Goal: Task Accomplishment & Management: Complete application form

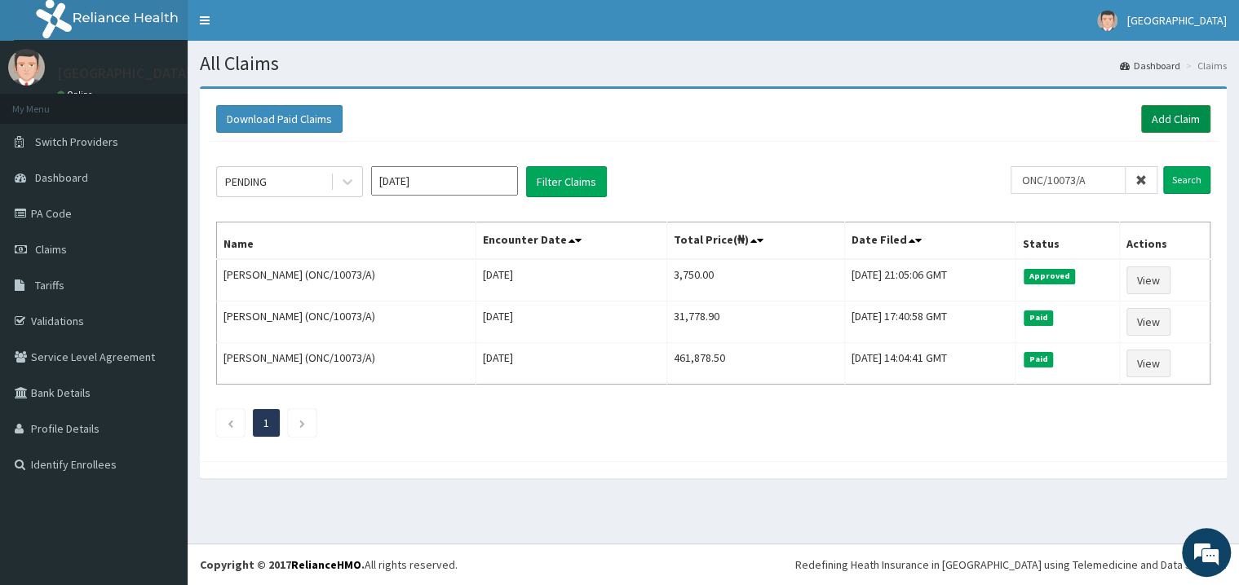
click at [1179, 118] on link "Add Claim" at bounding box center [1175, 119] width 69 height 28
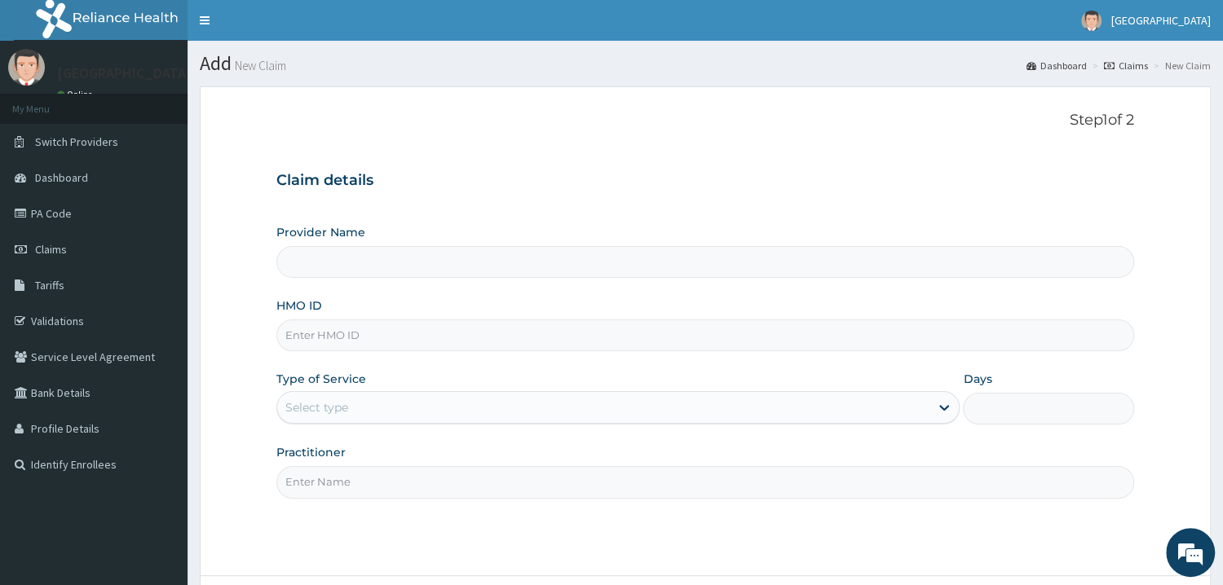
type input "Mother and Child Hospital - [GEOGRAPHIC_DATA]"
click at [424, 343] on input "HMO ID" at bounding box center [705, 336] width 858 height 32
type input "SAA/10009/B"
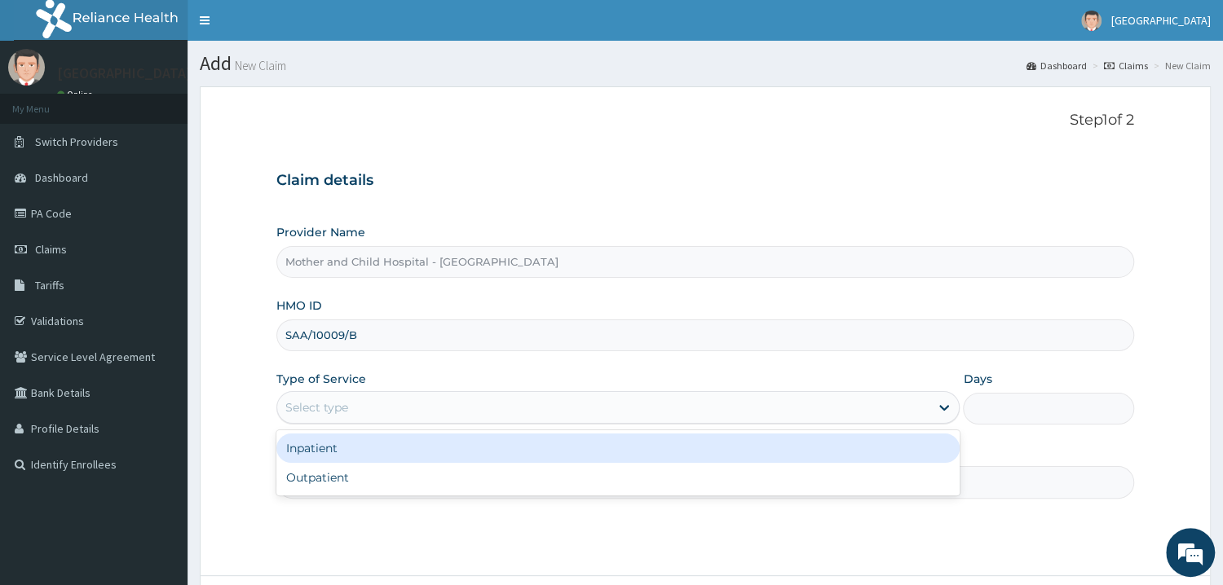
click at [373, 415] on div "Select type" at bounding box center [603, 408] width 653 height 26
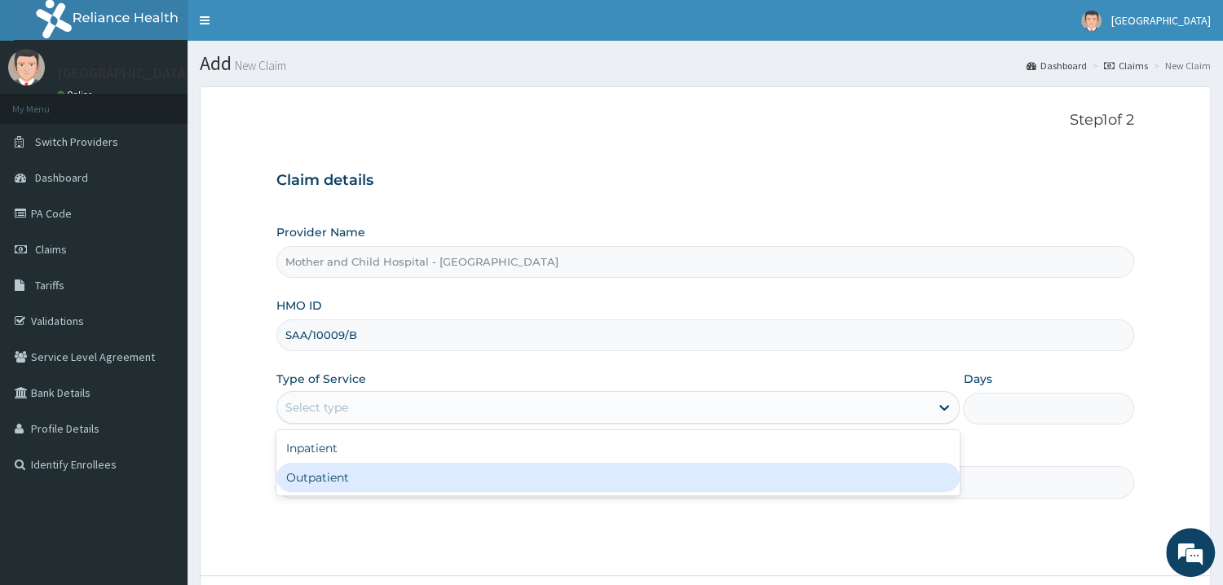
drag, startPoint x: 360, startPoint y: 475, endPoint x: 376, endPoint y: 486, distance: 19.2
click at [360, 476] on div "Outpatient" at bounding box center [618, 477] width 684 height 29
type input "1"
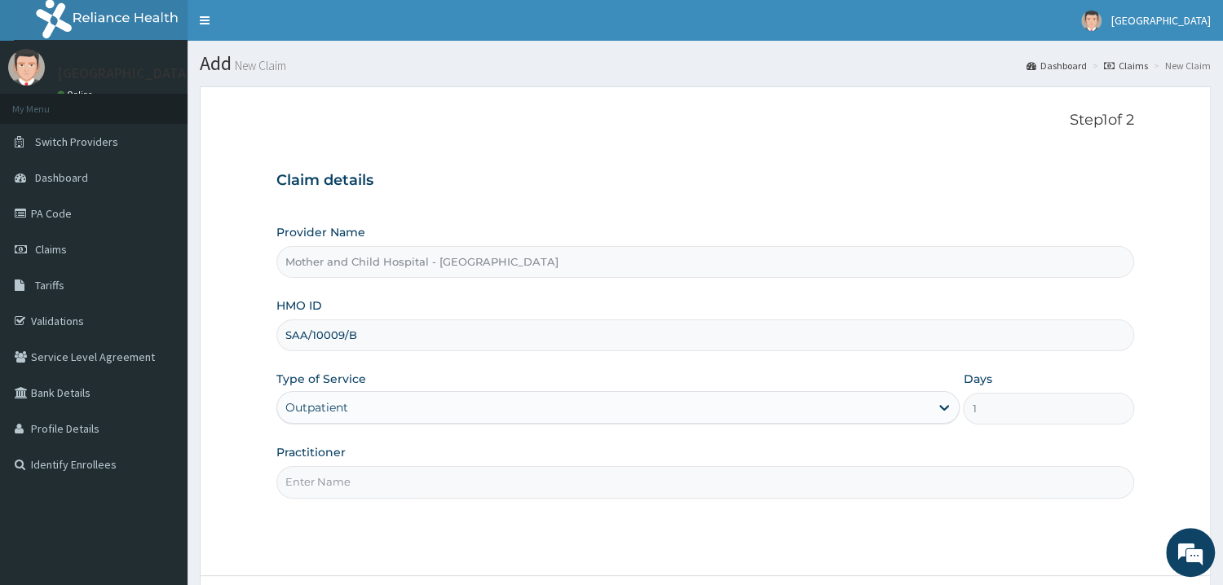
click at [351, 479] on input "Practitioner" at bounding box center [705, 482] width 858 height 32
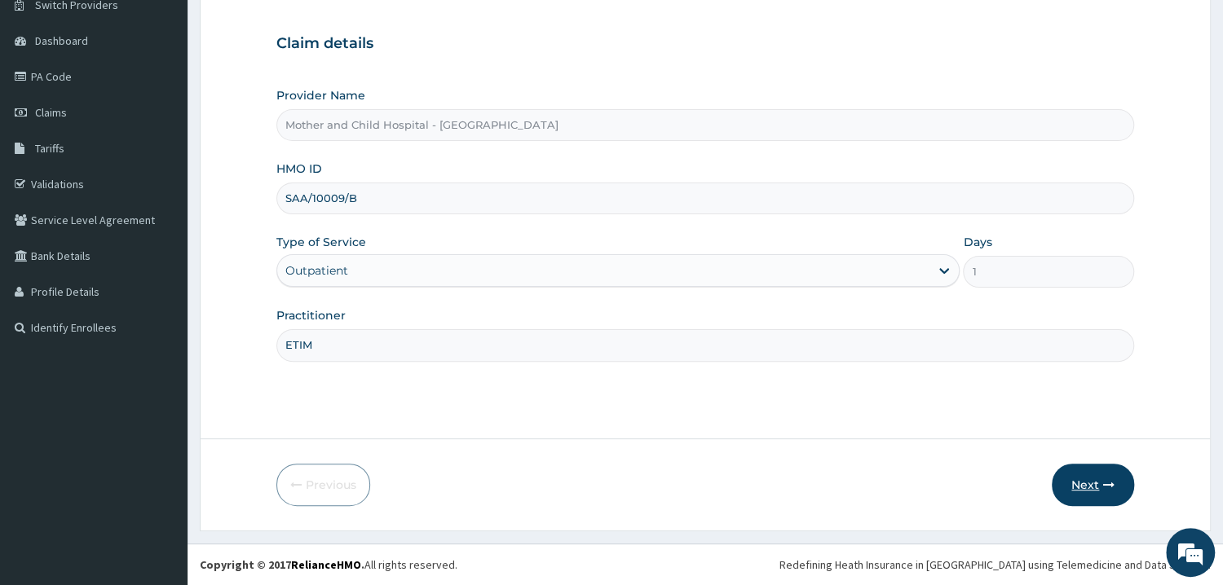
type input "ETIM"
click at [1097, 484] on button "Next" at bounding box center [1093, 485] width 82 height 42
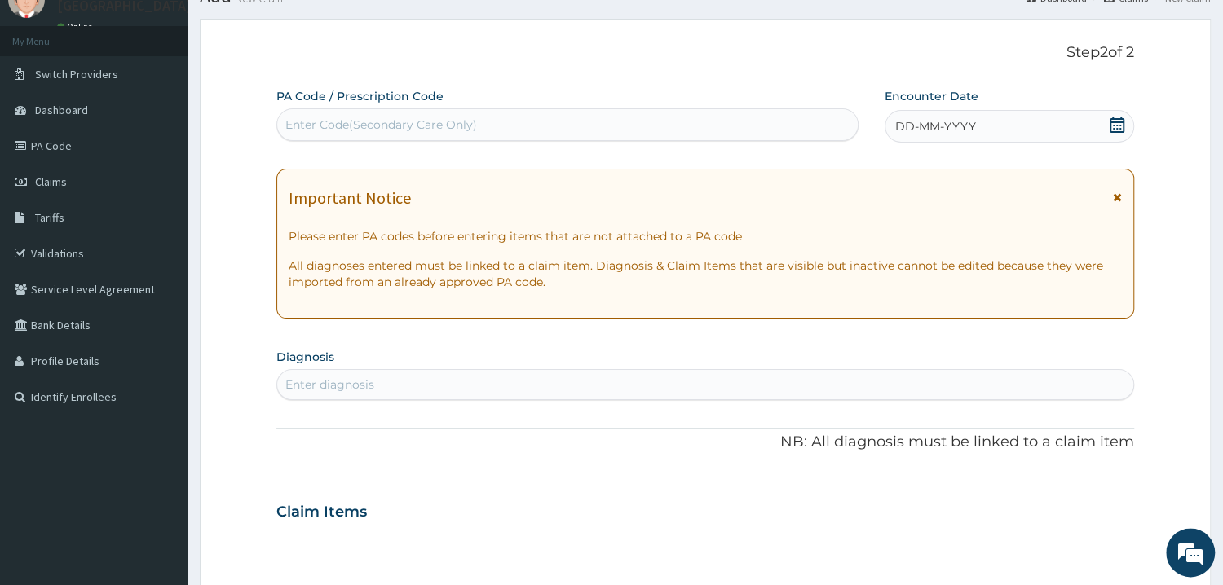
scroll to position [0, 0]
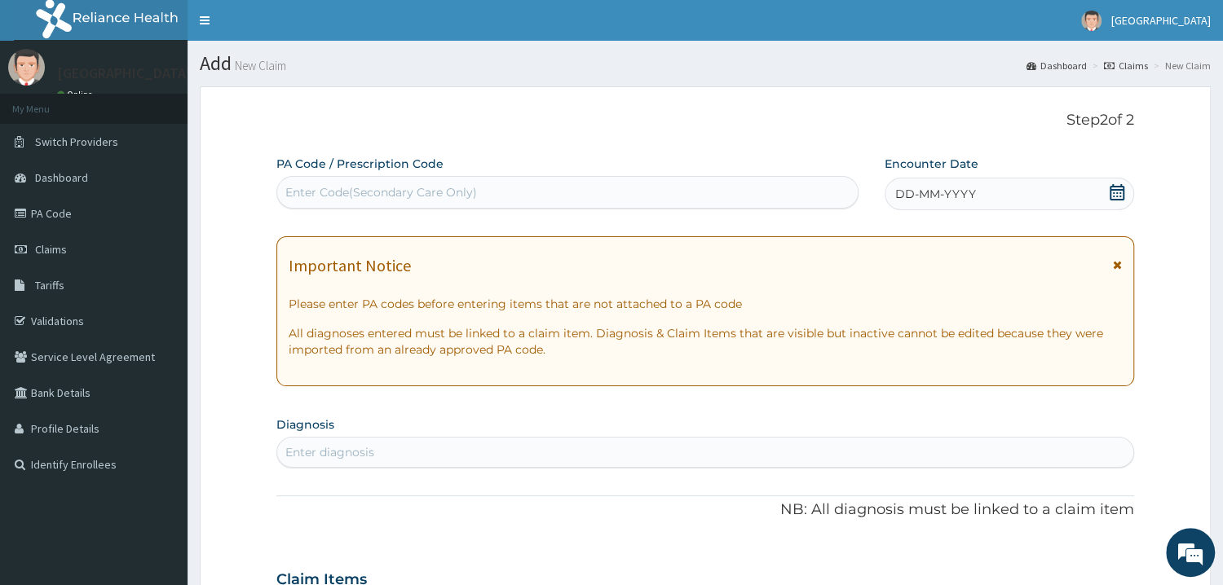
click at [1117, 194] on icon at bounding box center [1117, 192] width 16 height 16
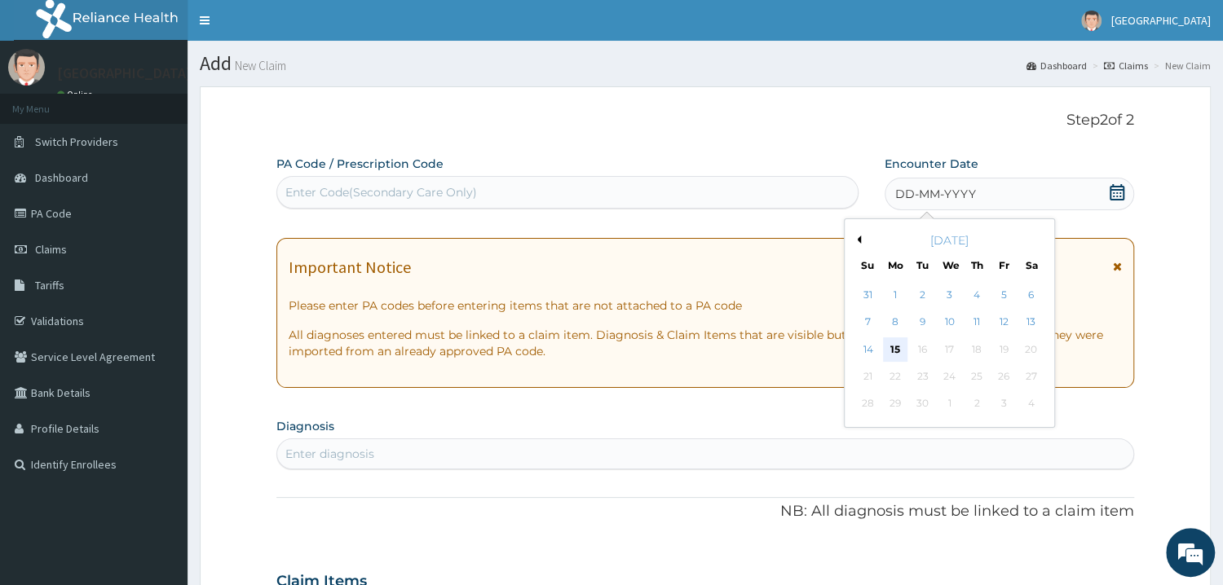
click at [894, 351] on div "15" at bounding box center [895, 350] width 24 height 24
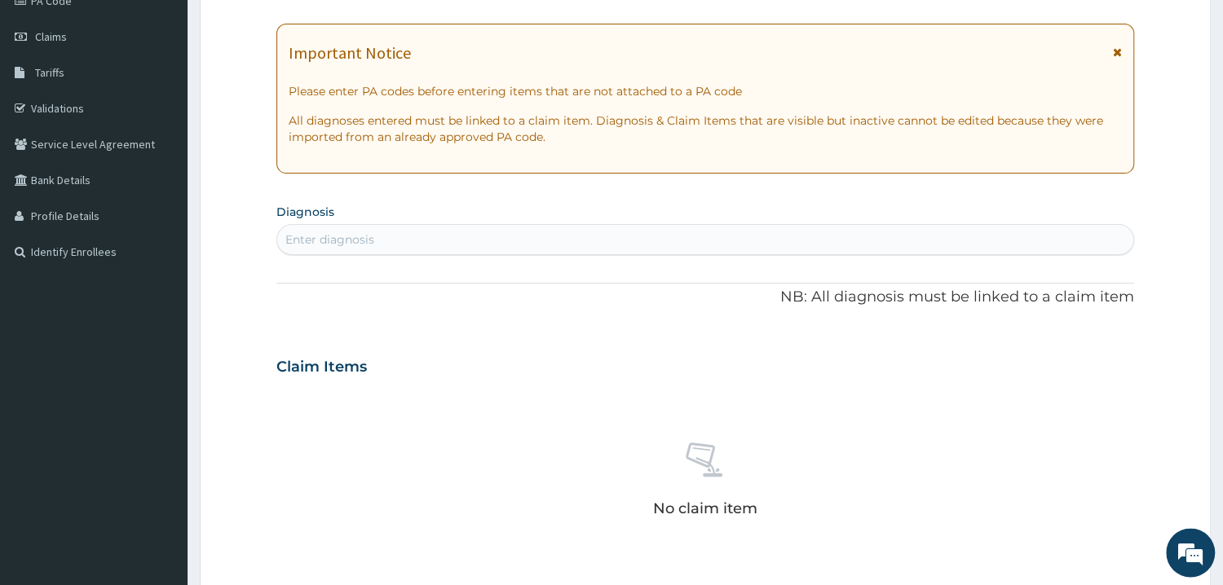
scroll to position [349, 0]
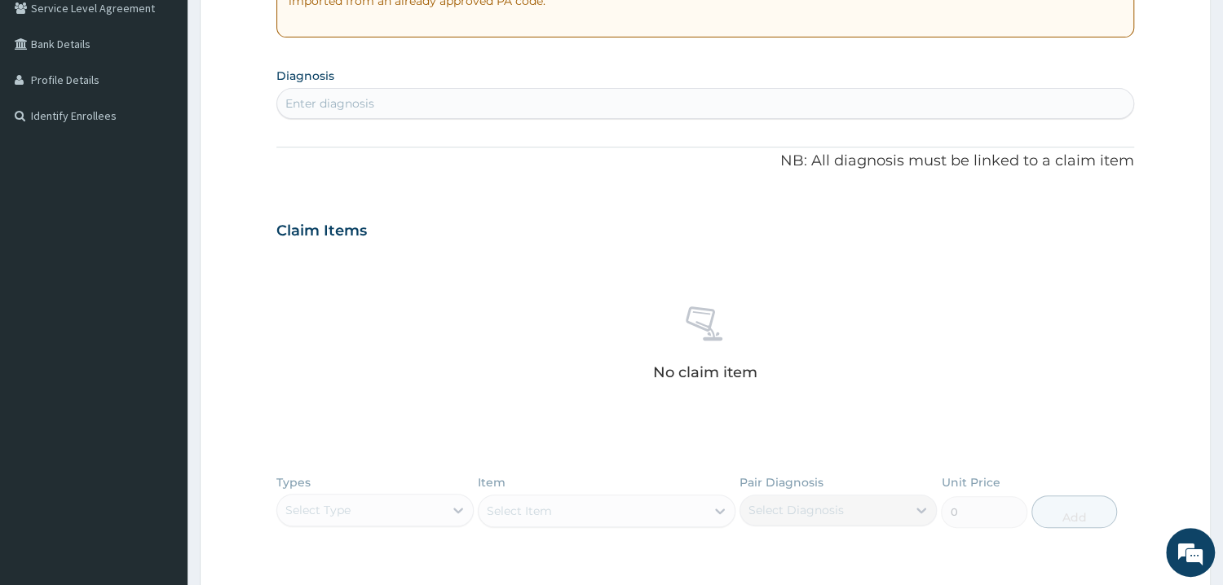
click at [357, 100] on div "Enter diagnosis" at bounding box center [329, 103] width 89 height 16
type input "SEPSIS"
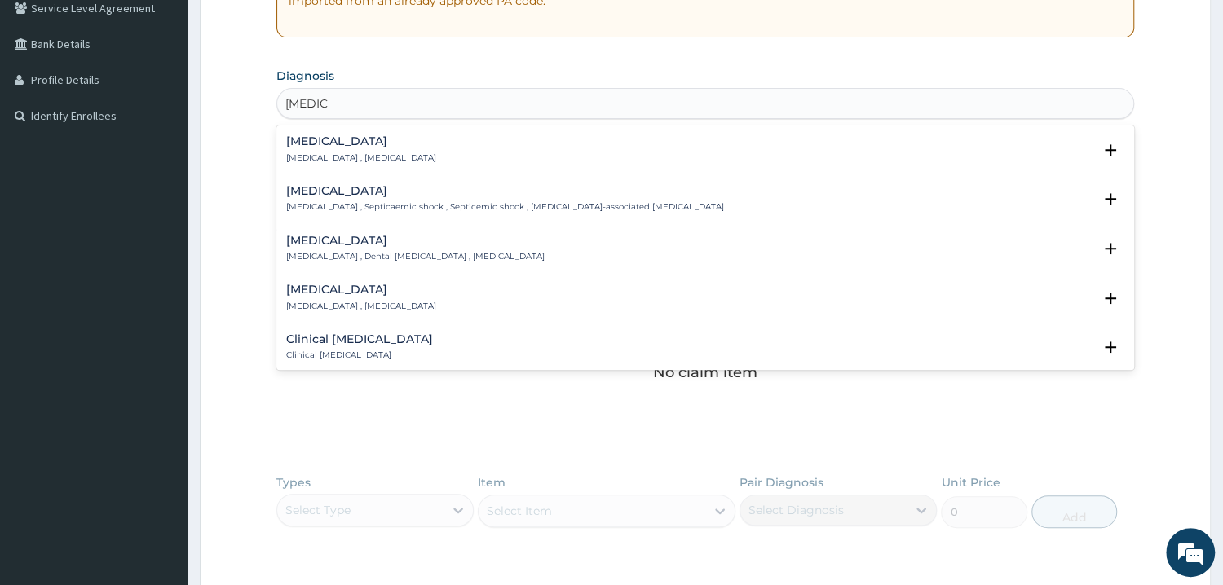
click at [318, 141] on h4 "Sepsis" at bounding box center [361, 141] width 150 height 12
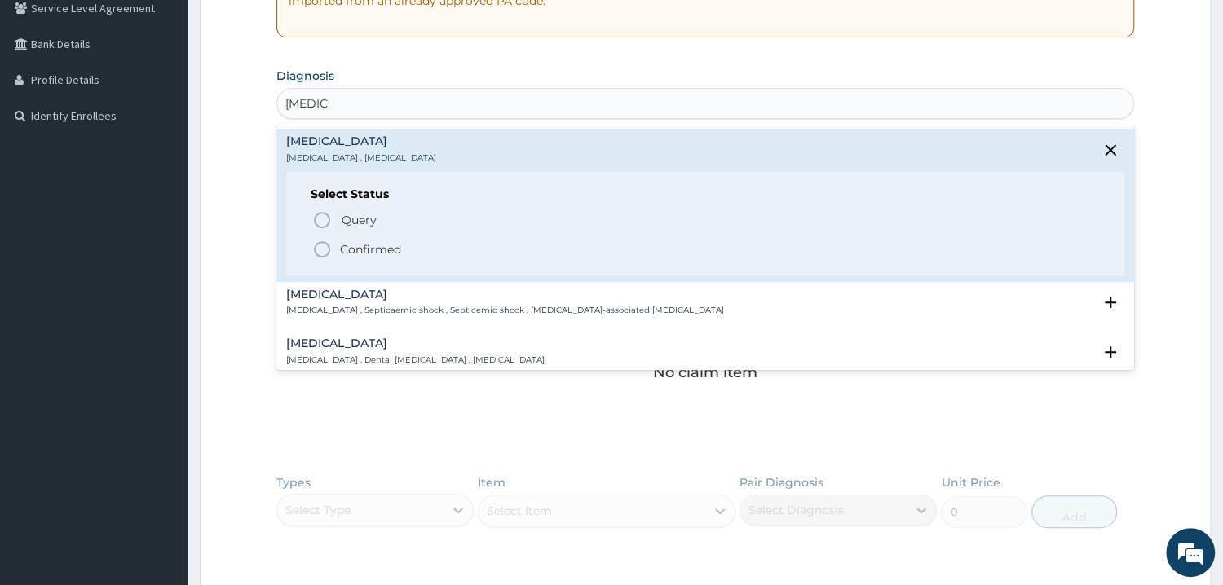
click at [369, 256] on p "Confirmed" at bounding box center [370, 249] width 61 height 16
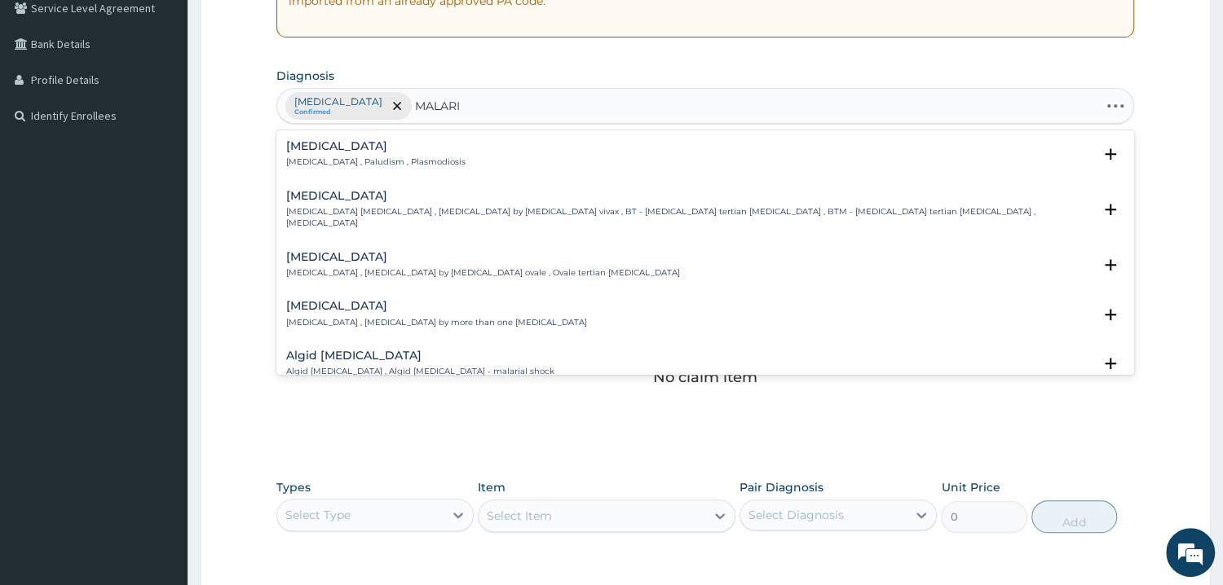
type input "MALARIA"
click at [365, 155] on div "Malaria Malaria , Paludism , Plasmodiosis" at bounding box center [375, 154] width 179 height 29
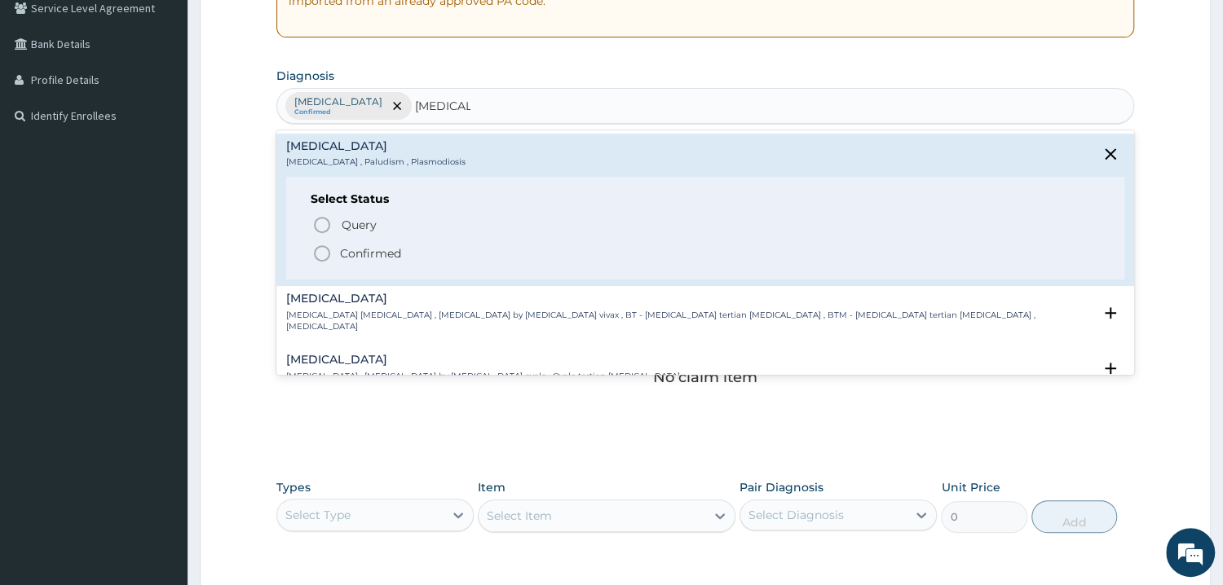
click at [389, 251] on p "Confirmed" at bounding box center [370, 253] width 61 height 16
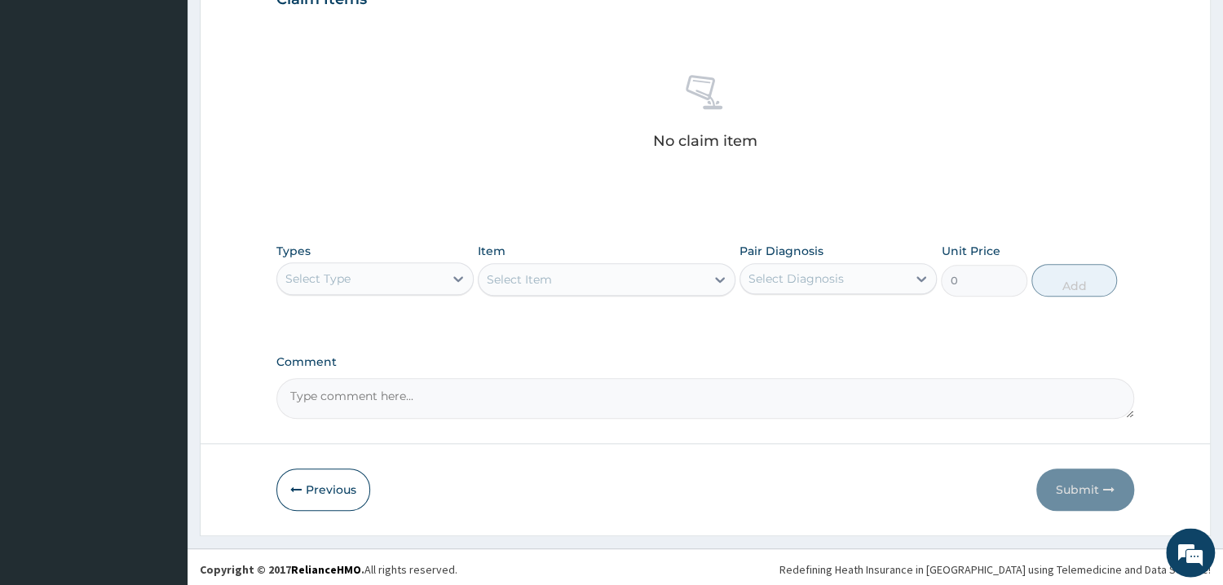
scroll to position [590, 0]
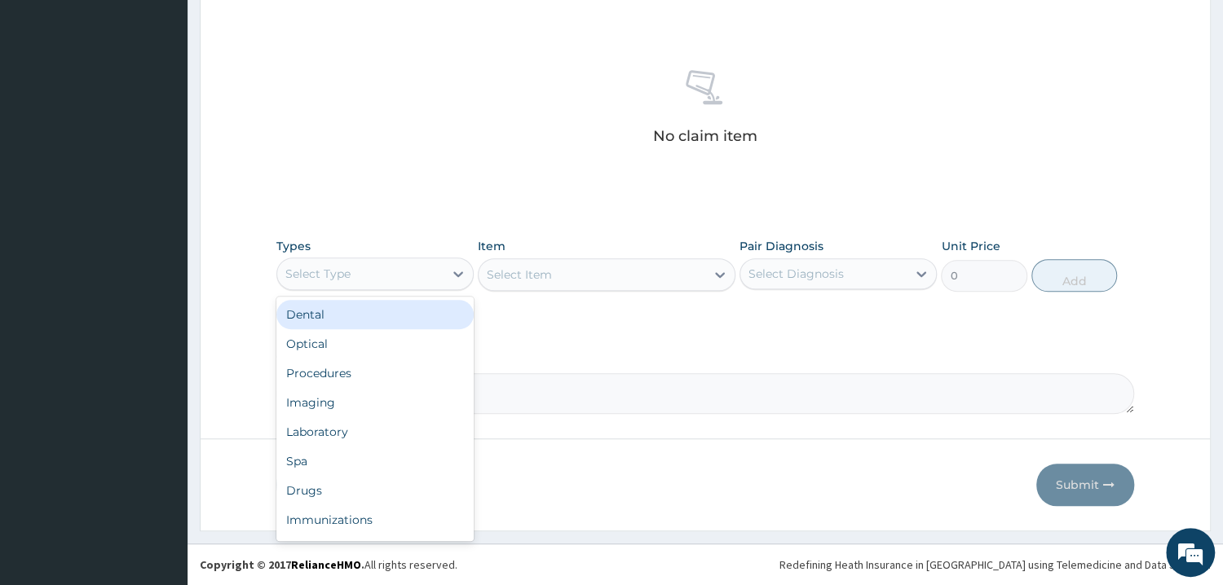
click at [408, 267] on div "Select Type" at bounding box center [360, 274] width 166 height 26
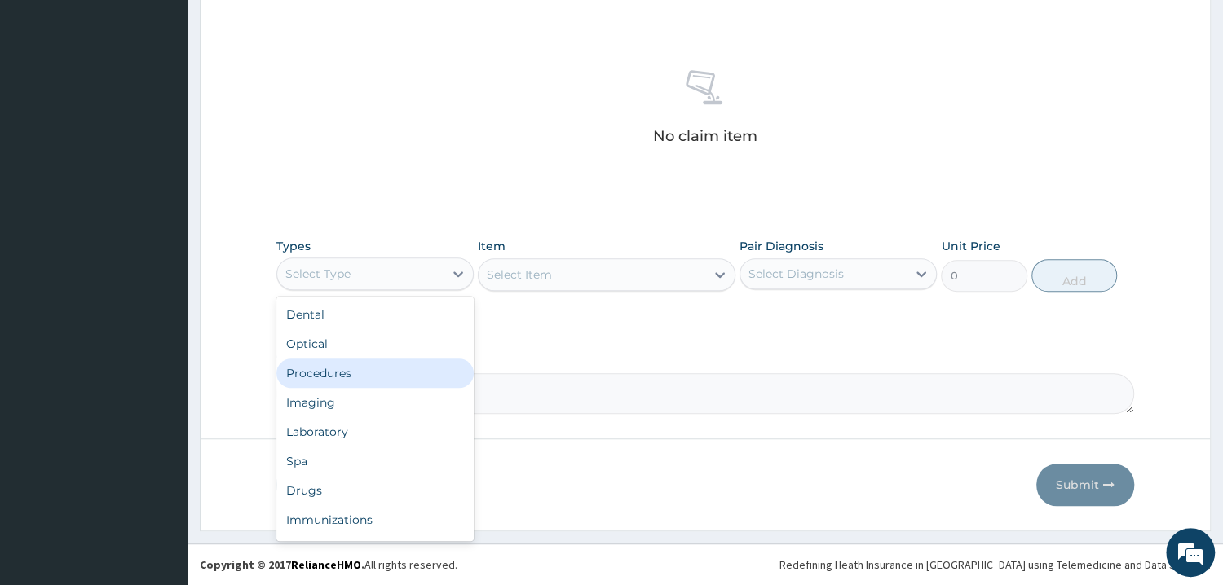
click at [367, 370] on div "Procedures" at bounding box center [374, 373] width 197 height 29
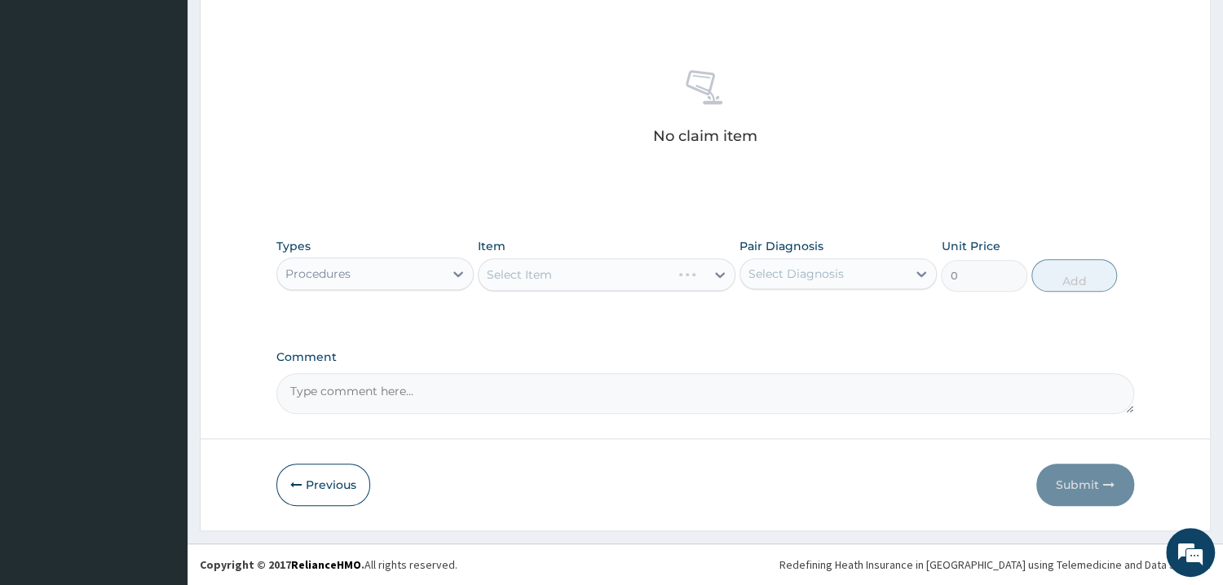
click at [617, 273] on div "Select Item" at bounding box center [607, 274] width 258 height 33
click at [548, 280] on div "Select Item" at bounding box center [607, 274] width 258 height 33
click at [562, 280] on div "Select Item" at bounding box center [607, 274] width 258 height 33
click at [581, 280] on div "Select Item" at bounding box center [592, 275] width 227 height 26
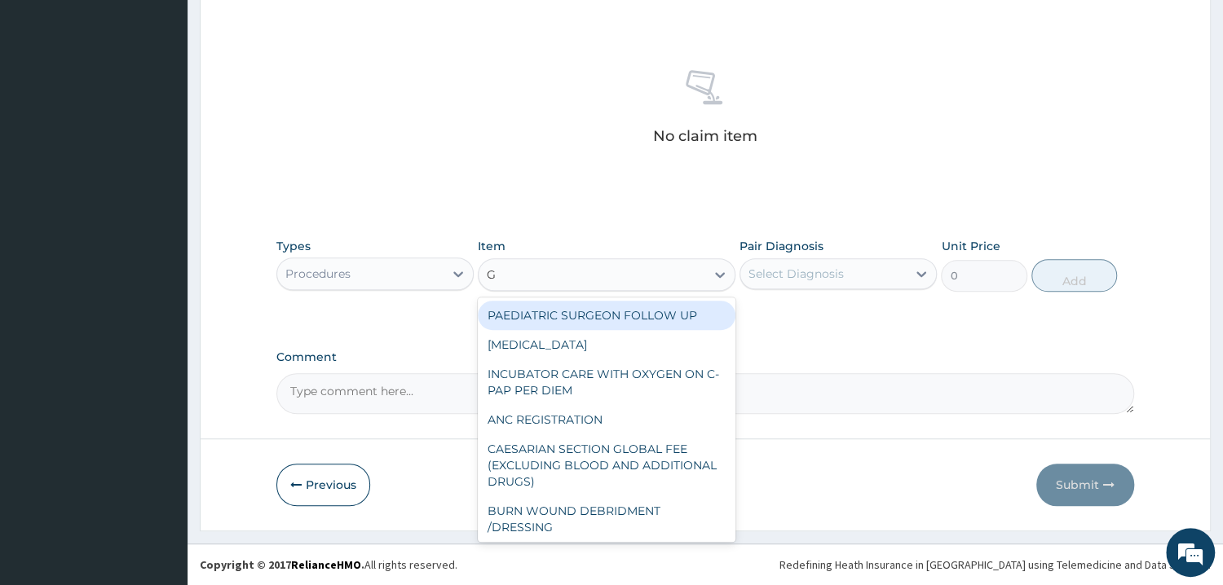
type input "GP"
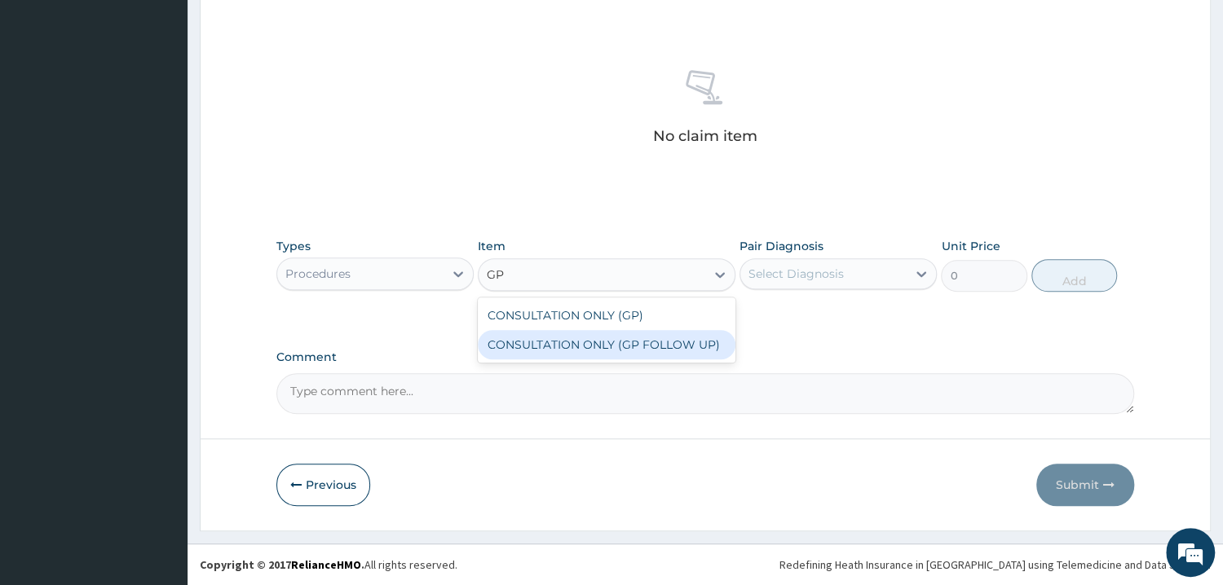
click at [713, 342] on div "CONSULTATION ONLY (GP FOLLOW UP)" at bounding box center [607, 344] width 258 height 29
type input "3750"
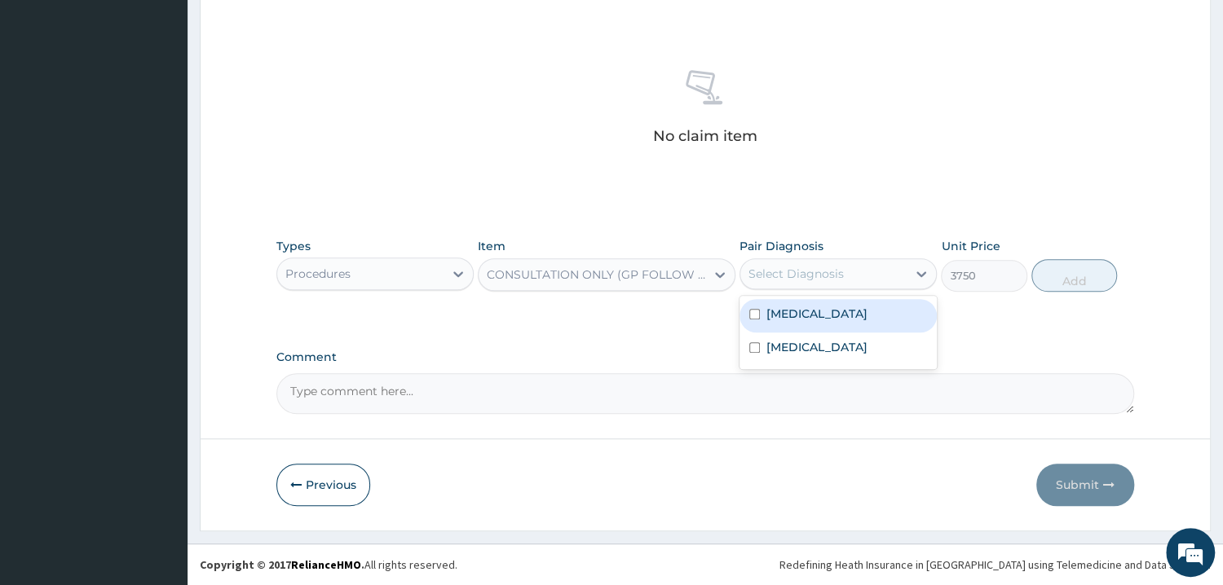
click at [834, 285] on div "Select Diagnosis" at bounding box center [823, 274] width 166 height 26
click at [829, 313] on div "Sepsis" at bounding box center [838, 315] width 197 height 33
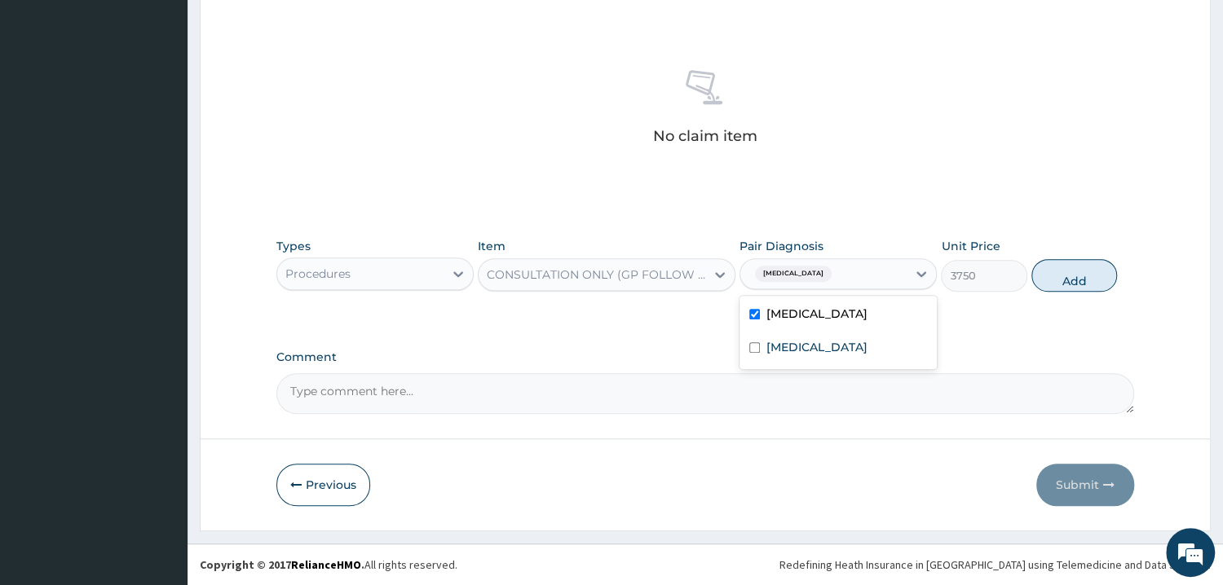
checkbox input "true"
click at [1080, 281] on button "Add" at bounding box center [1074, 275] width 86 height 33
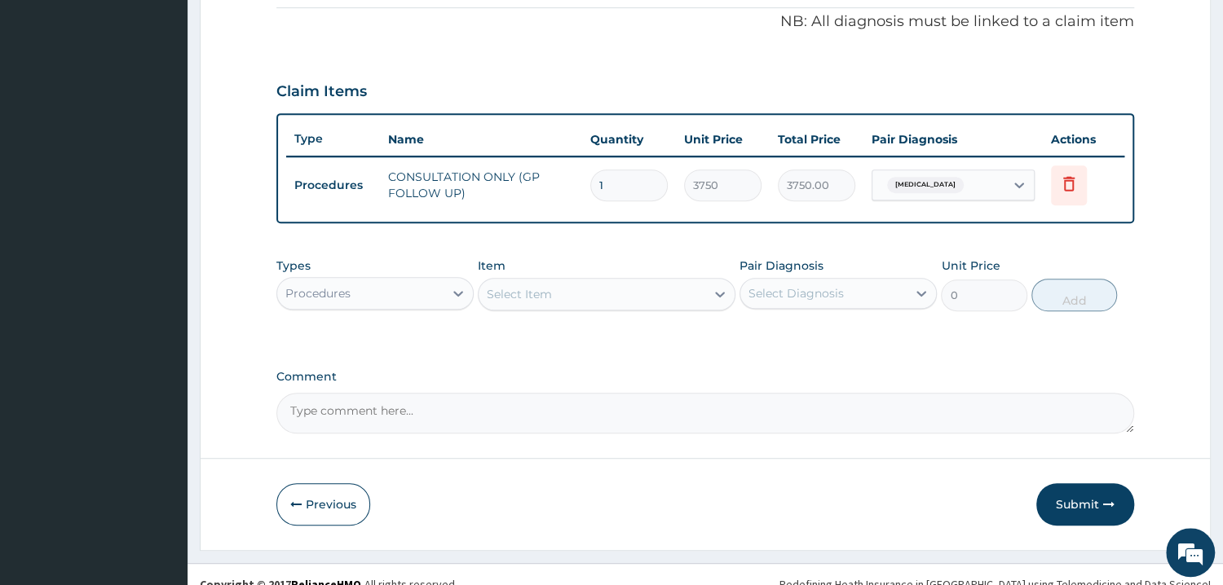
scroll to position [511, 0]
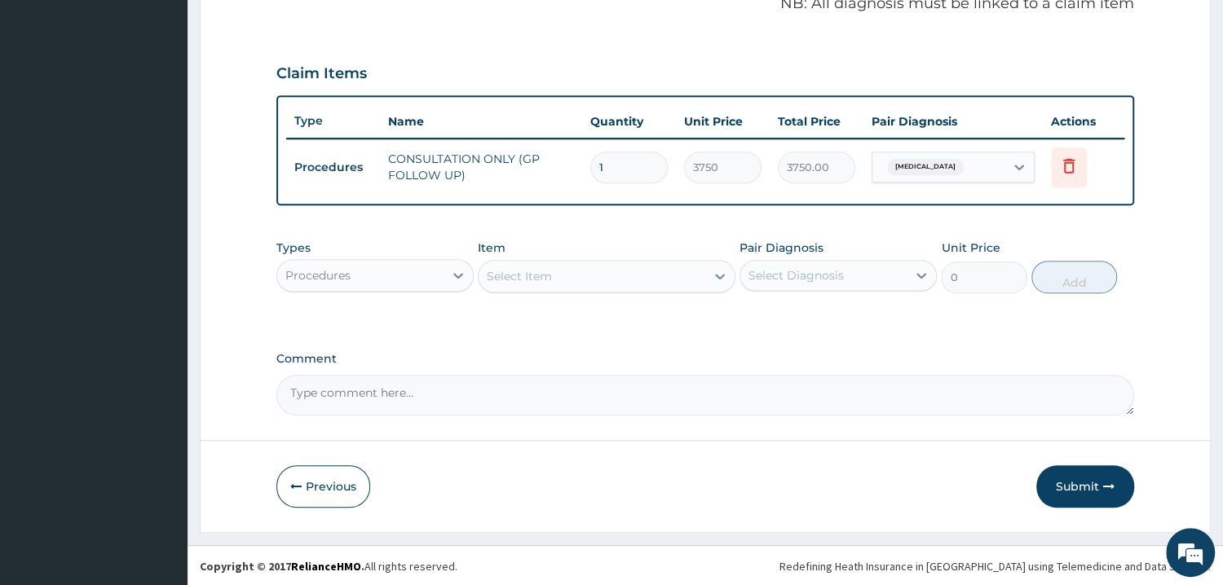
click at [429, 276] on div "Procedures" at bounding box center [360, 276] width 166 height 26
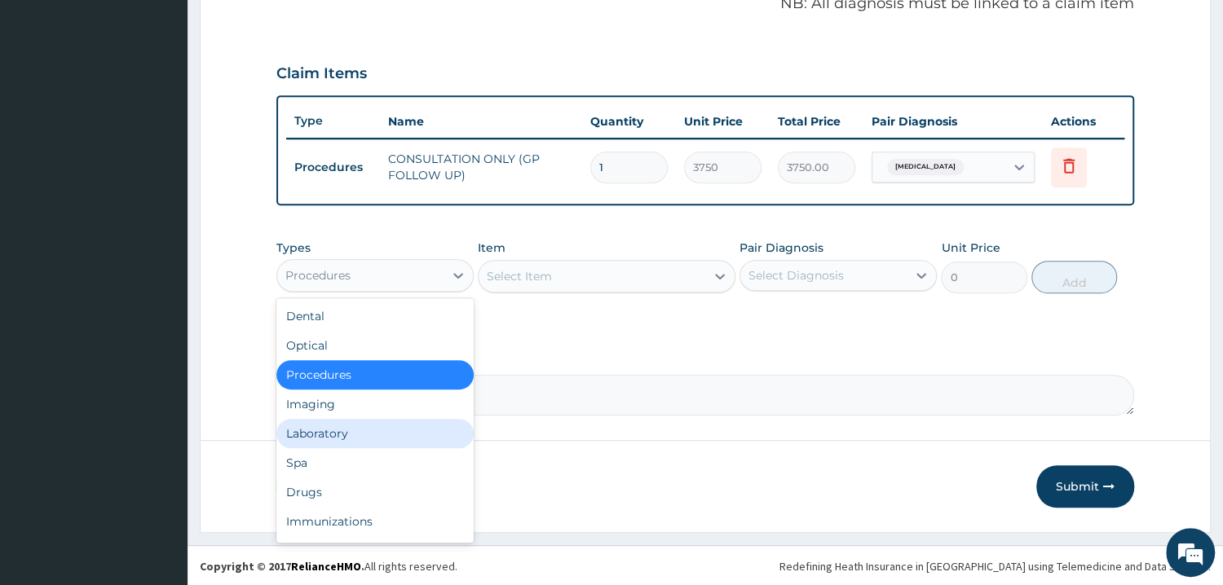
click at [338, 439] on div "Laboratory" at bounding box center [374, 433] width 197 height 29
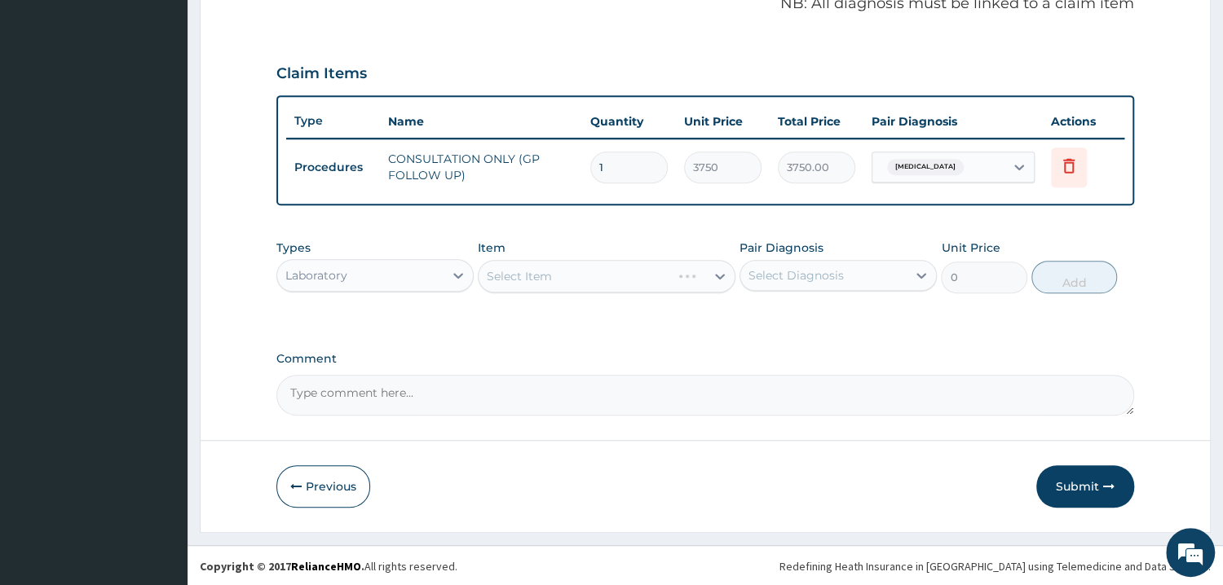
click at [607, 271] on div "Select Item" at bounding box center [607, 276] width 258 height 33
click at [563, 285] on div "Select Item" at bounding box center [607, 276] width 258 height 33
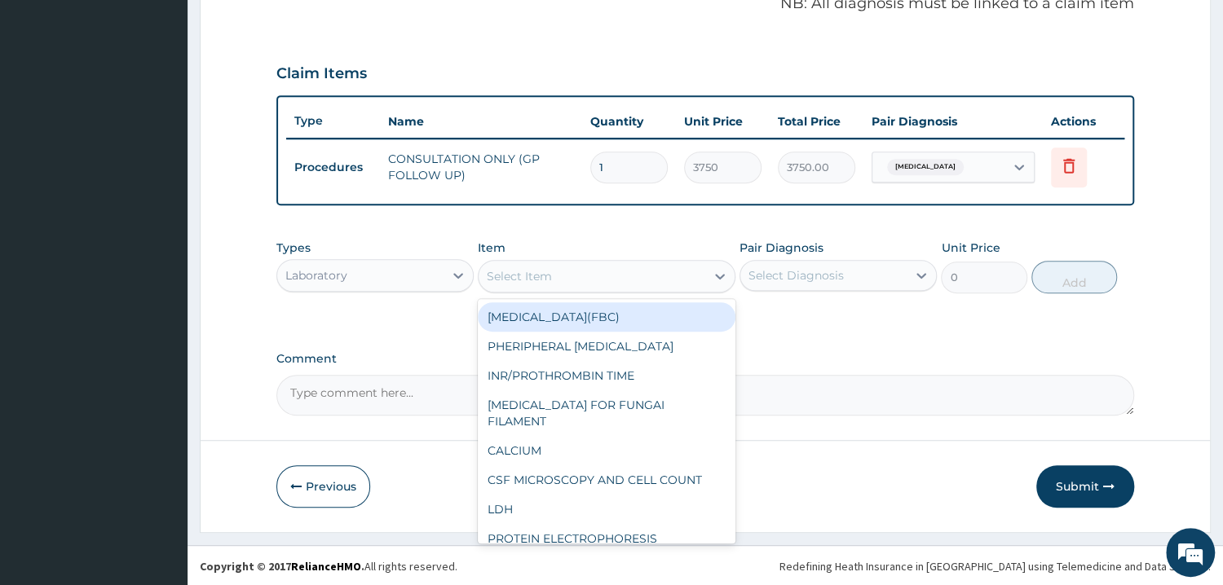
click at [563, 285] on div "Select Item" at bounding box center [592, 276] width 227 height 26
click at [576, 313] on div "FULL BLOOD COUNT(FBC)" at bounding box center [607, 316] width 258 height 29
type input "4675"
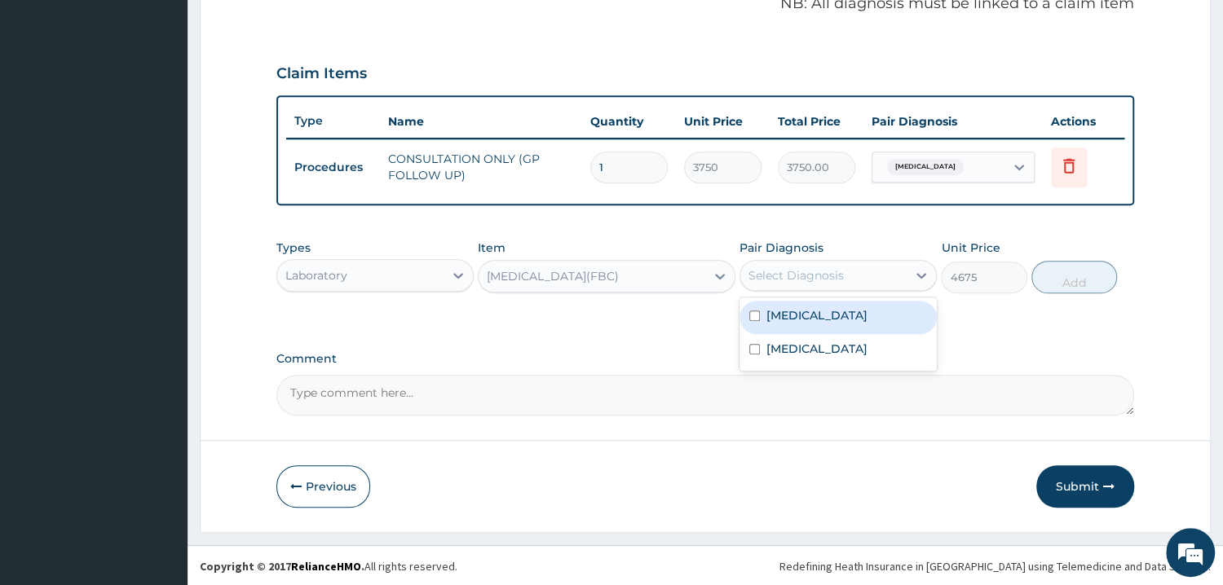
click at [855, 280] on div "Select Diagnosis" at bounding box center [823, 276] width 166 height 26
click at [816, 320] on div "Sepsis" at bounding box center [838, 317] width 197 height 33
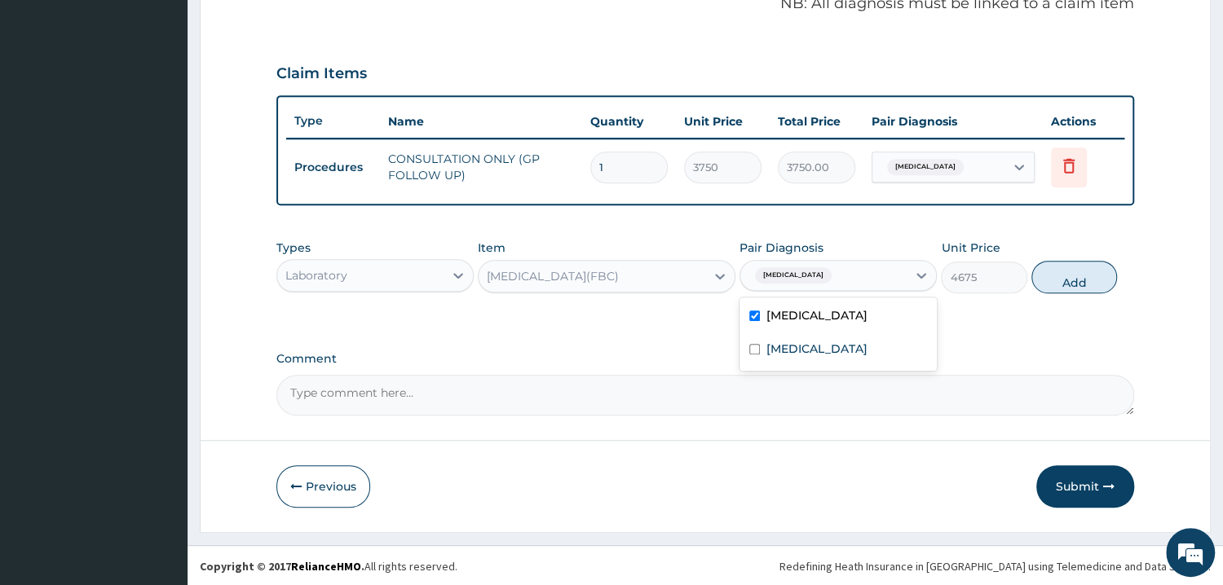
checkbox input "true"
click at [1077, 283] on button "Add" at bounding box center [1074, 277] width 86 height 33
type input "0"
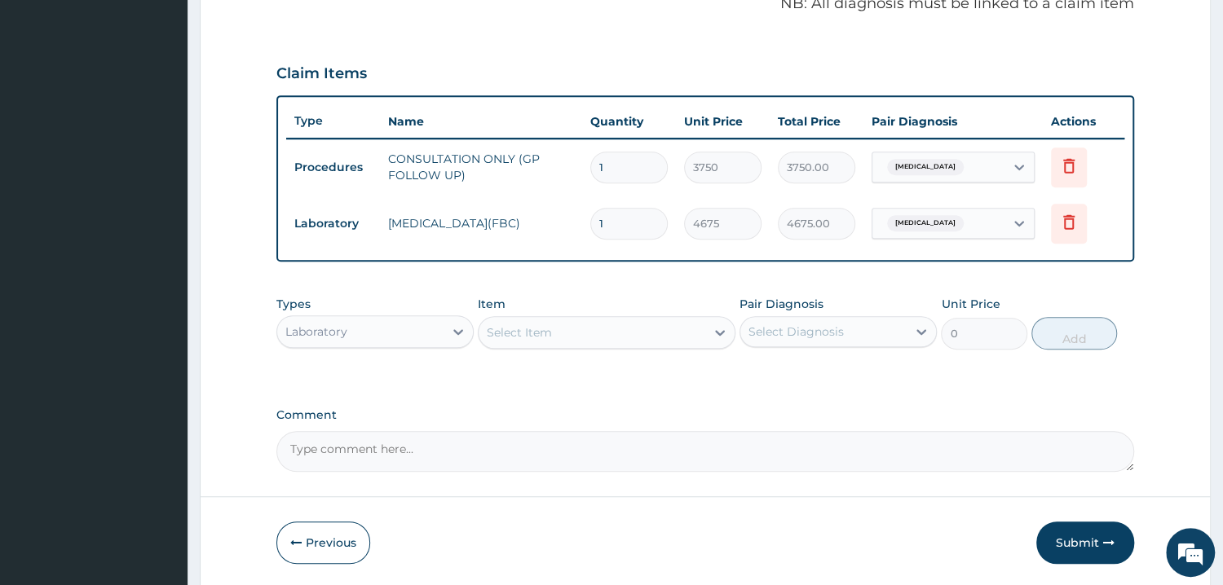
click at [590, 329] on div "Select Item" at bounding box center [592, 333] width 227 height 26
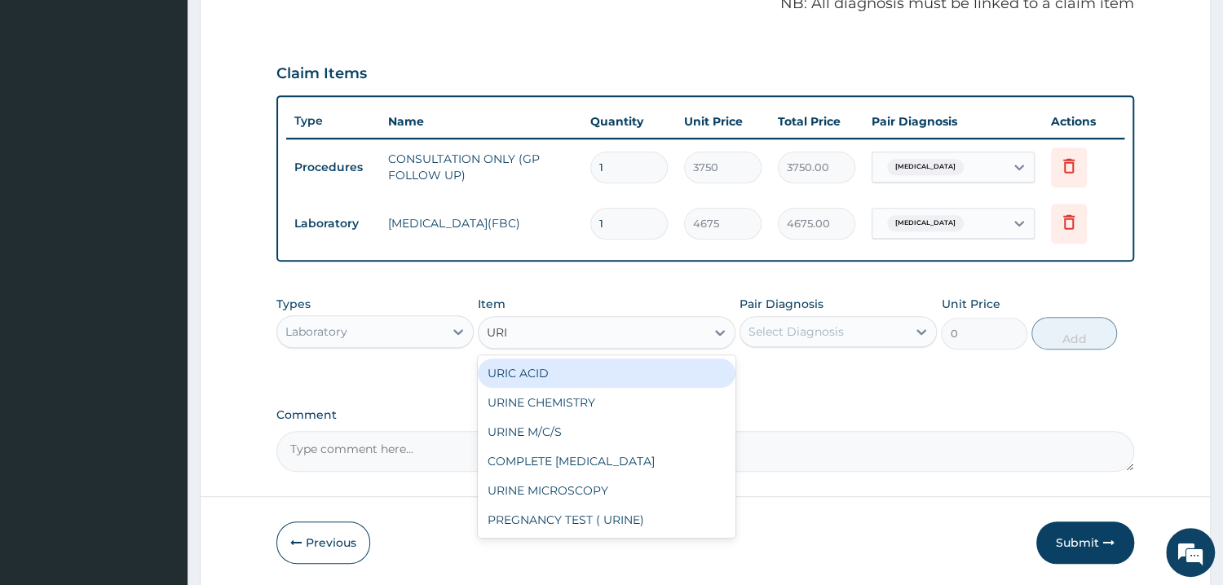
type input "URIN"
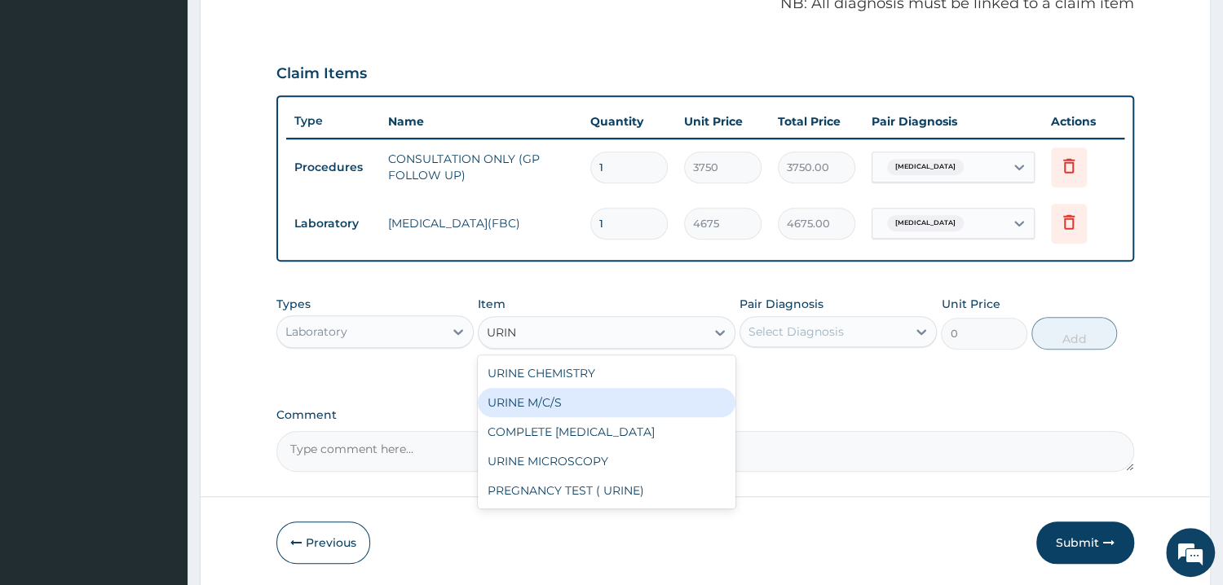
click at [587, 405] on div "URINE M/C/S" at bounding box center [607, 402] width 258 height 29
type input "3506.25"
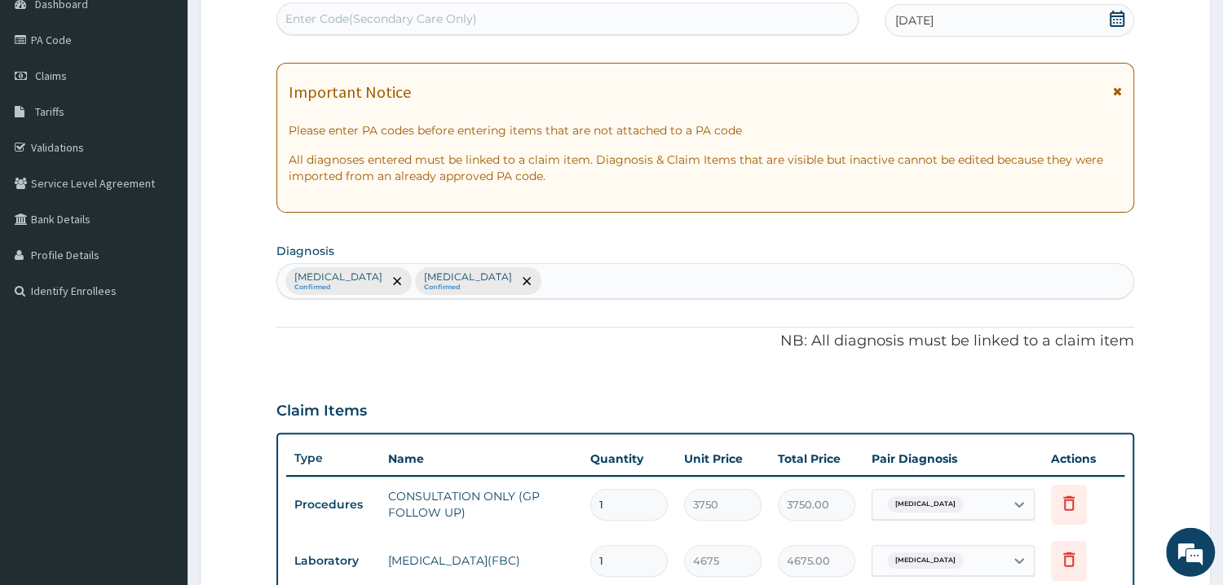
scroll to position [161, 0]
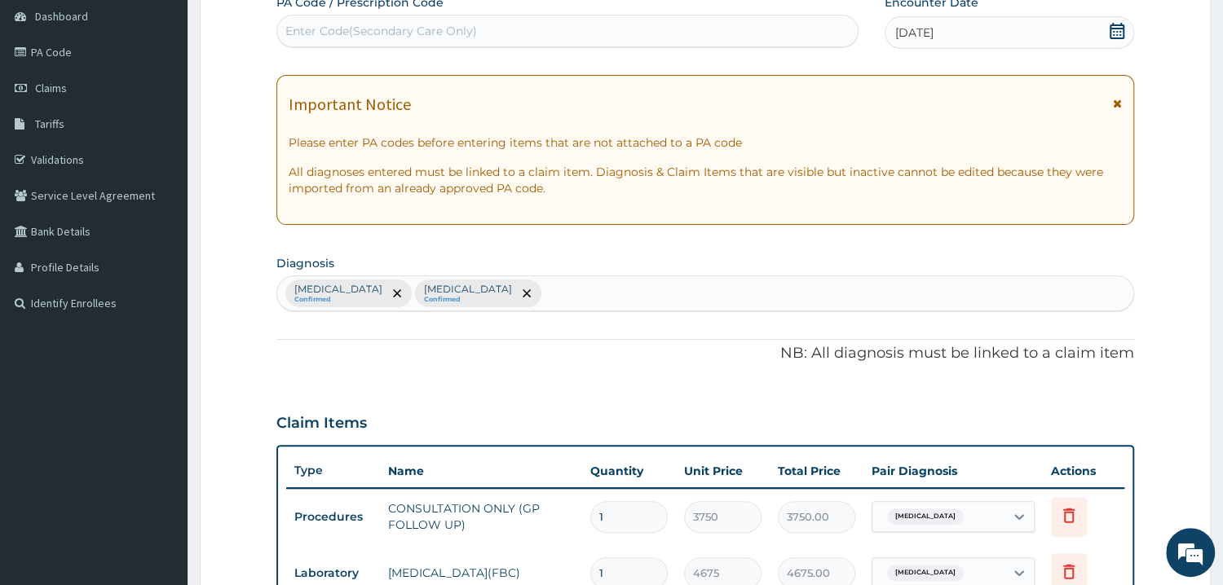
click at [537, 288] on div "Sepsis Confirmed Malaria Confirmed" at bounding box center [705, 293] width 856 height 34
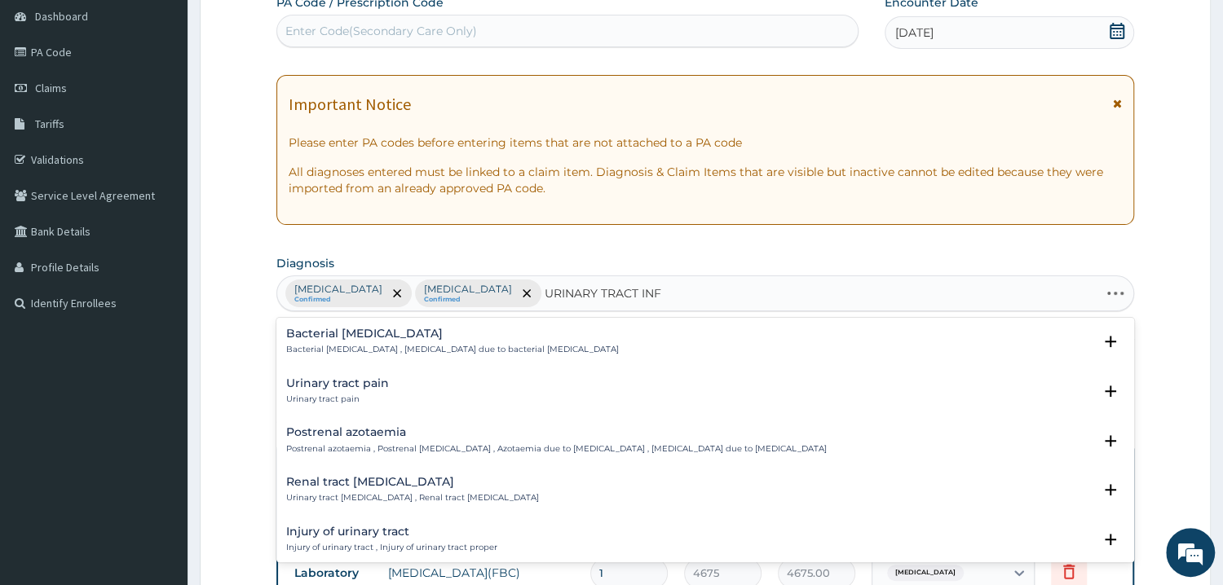
type input "URINARY TRACT INFE"
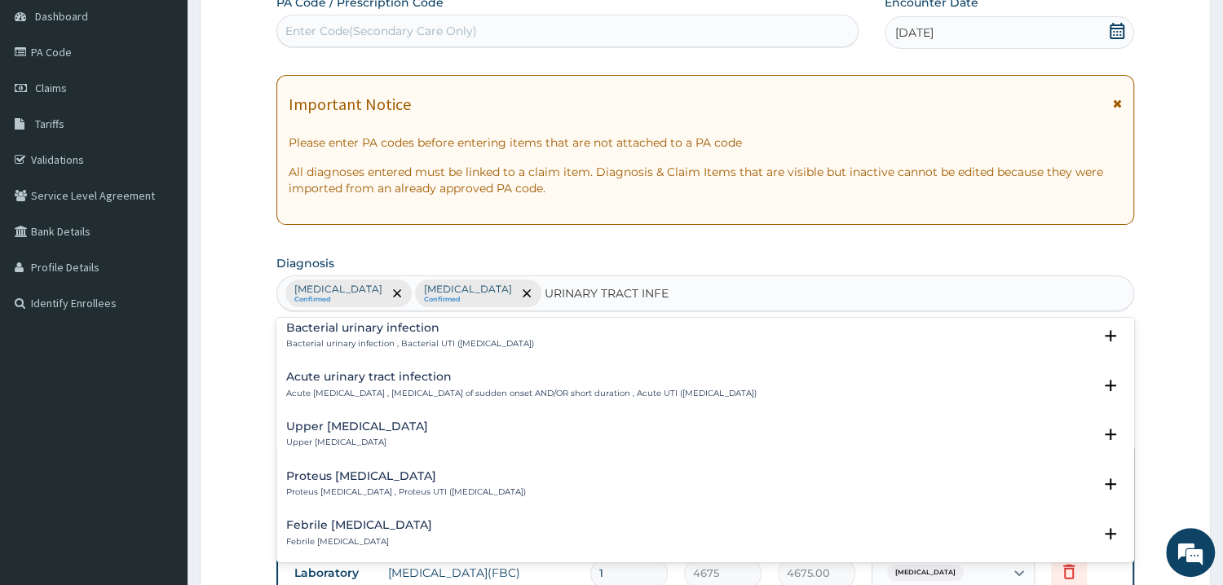
scroll to position [82, 0]
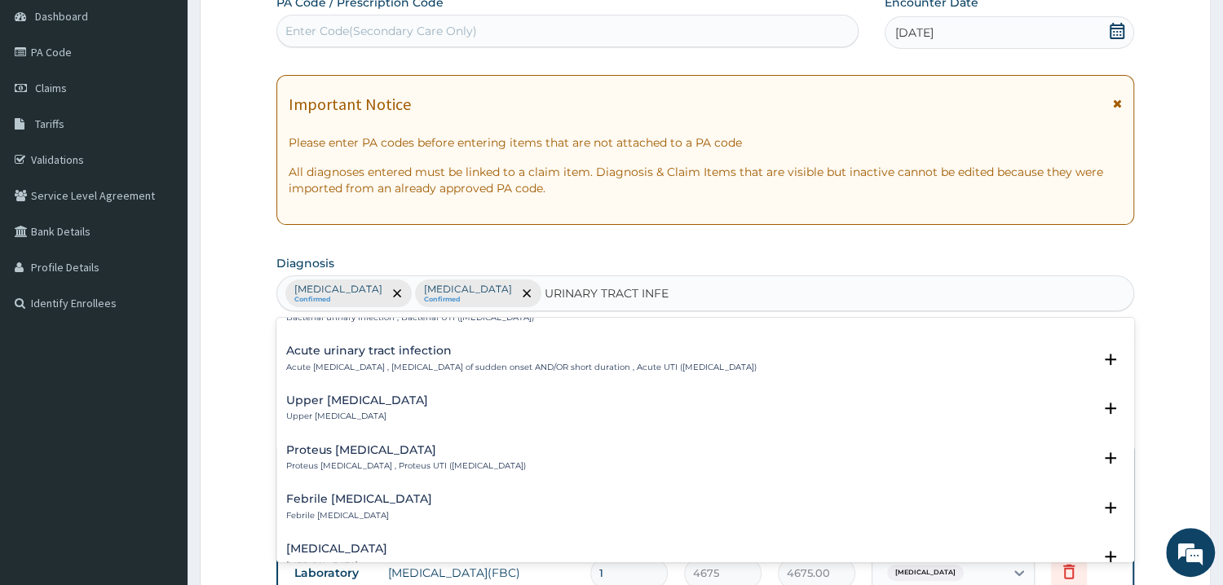
click at [408, 357] on h4 "Acute urinary tract infection" at bounding box center [521, 351] width 470 height 12
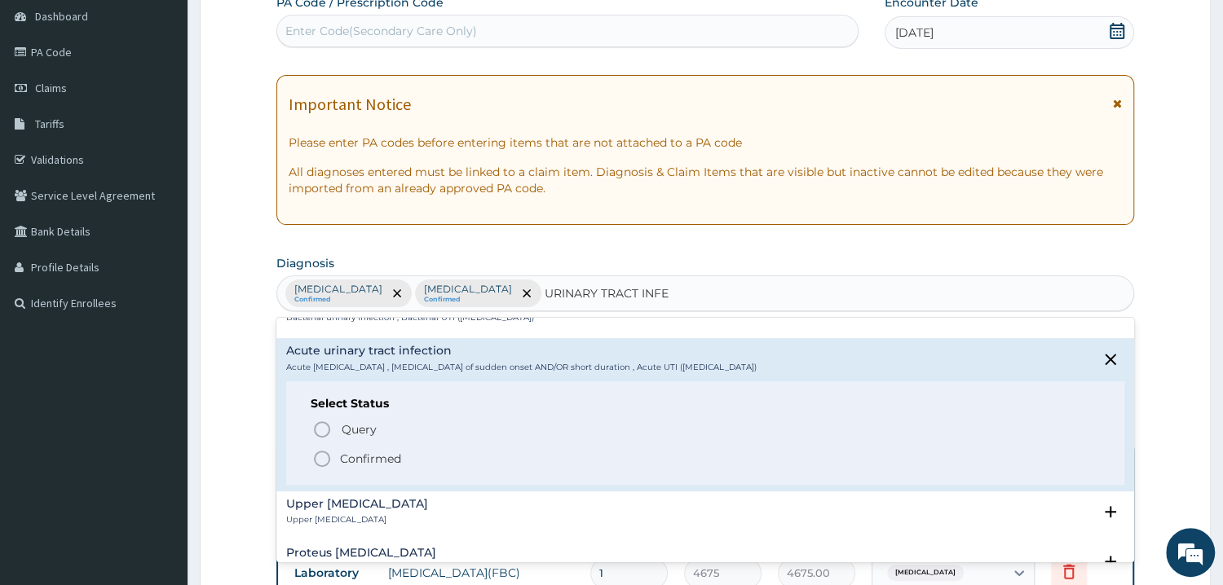
click at [372, 450] on span "Confirmed" at bounding box center [706, 459] width 788 height 20
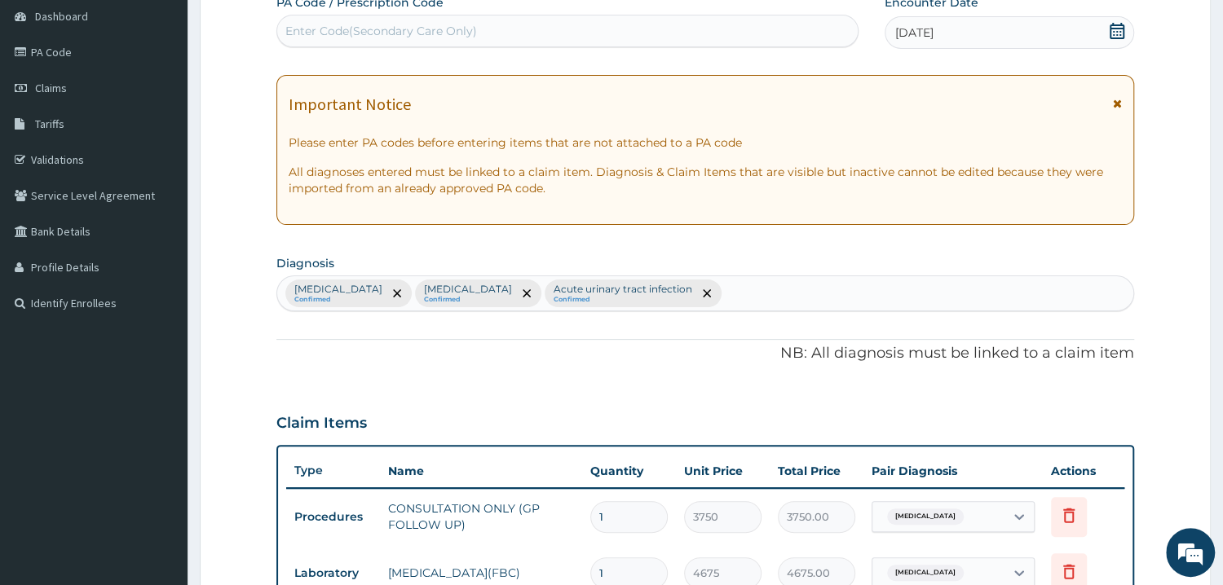
scroll to position [424, 0]
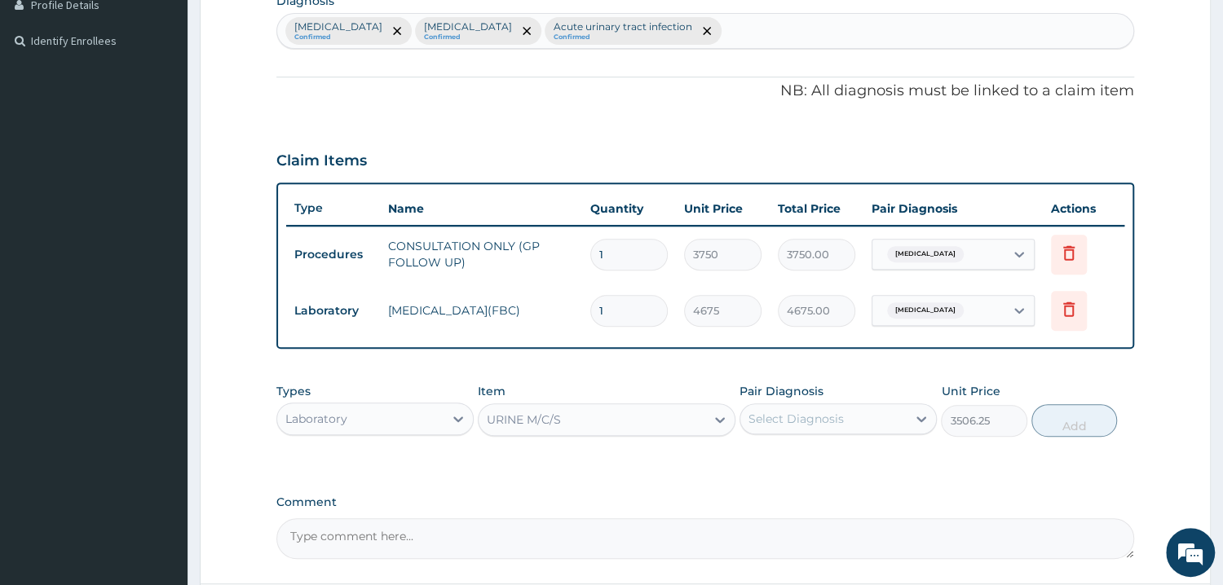
click at [820, 422] on div "Select Diagnosis" at bounding box center [795, 419] width 95 height 16
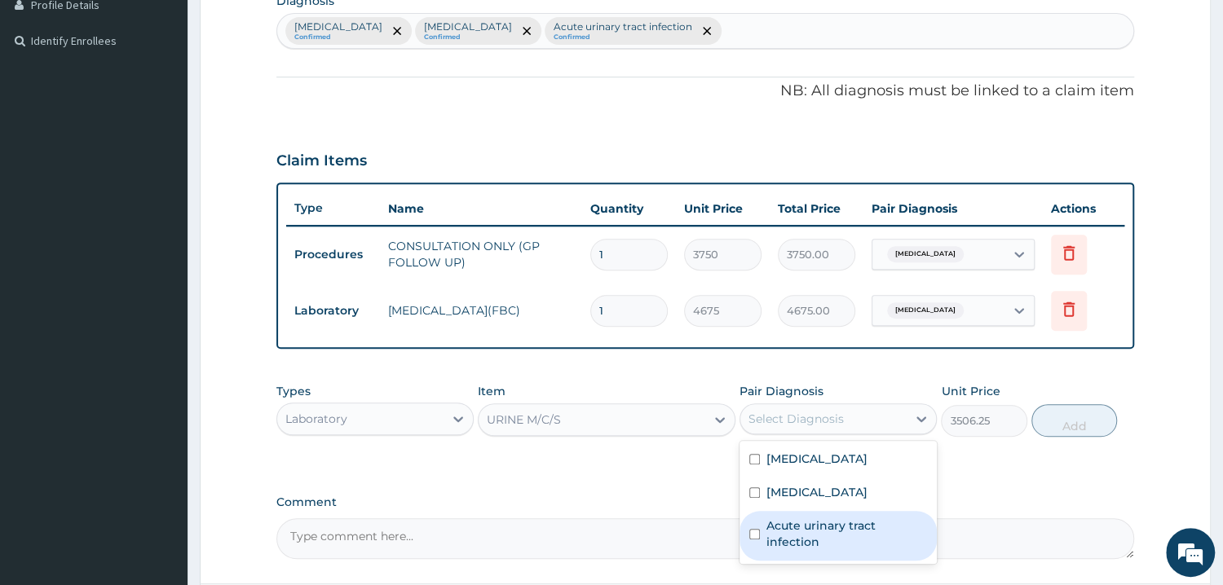
click at [823, 523] on label "Acute urinary tract infection" at bounding box center [846, 534] width 161 height 33
checkbox input "true"
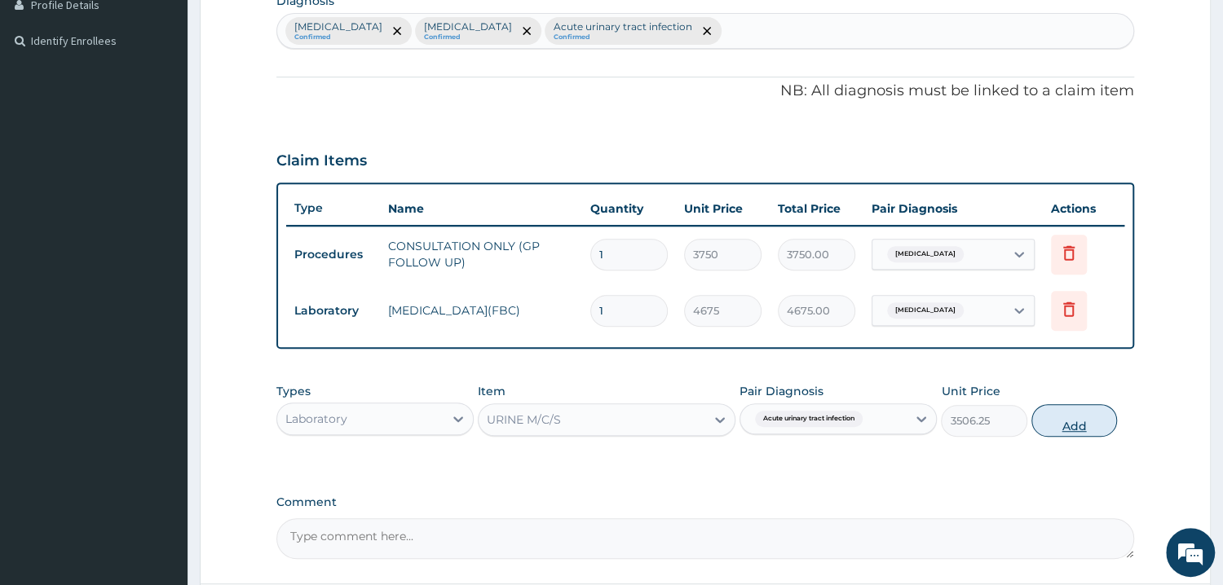
click at [1077, 420] on button "Add" at bounding box center [1074, 420] width 86 height 33
type input "0"
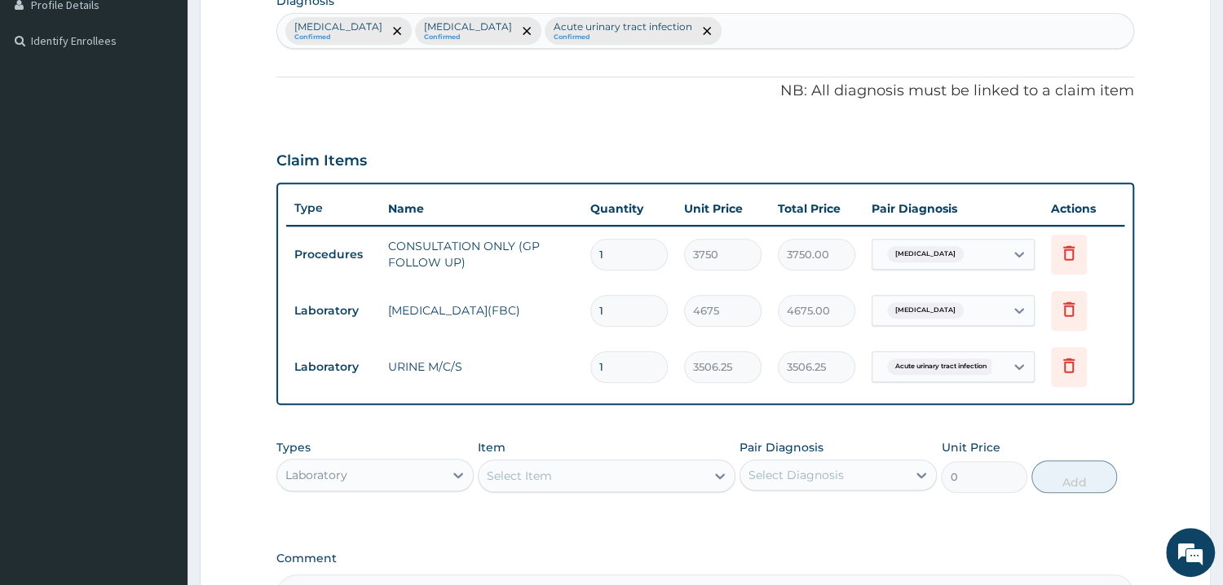
scroll to position [623, 0]
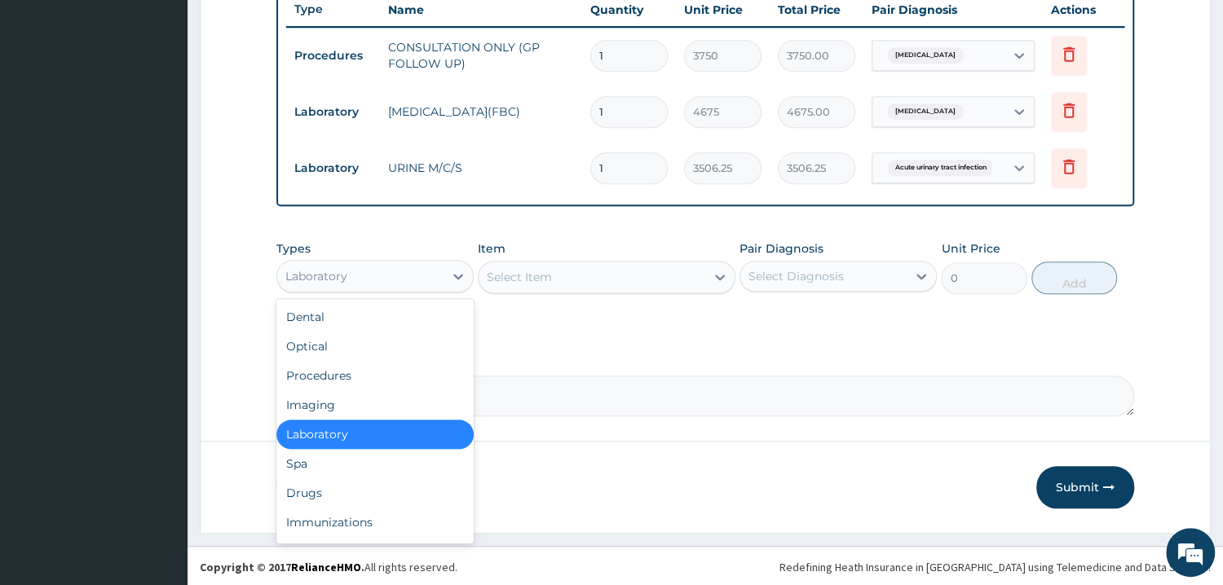
click at [414, 273] on div "Laboratory" at bounding box center [360, 276] width 166 height 26
click at [334, 485] on div "Drugs" at bounding box center [374, 493] width 197 height 29
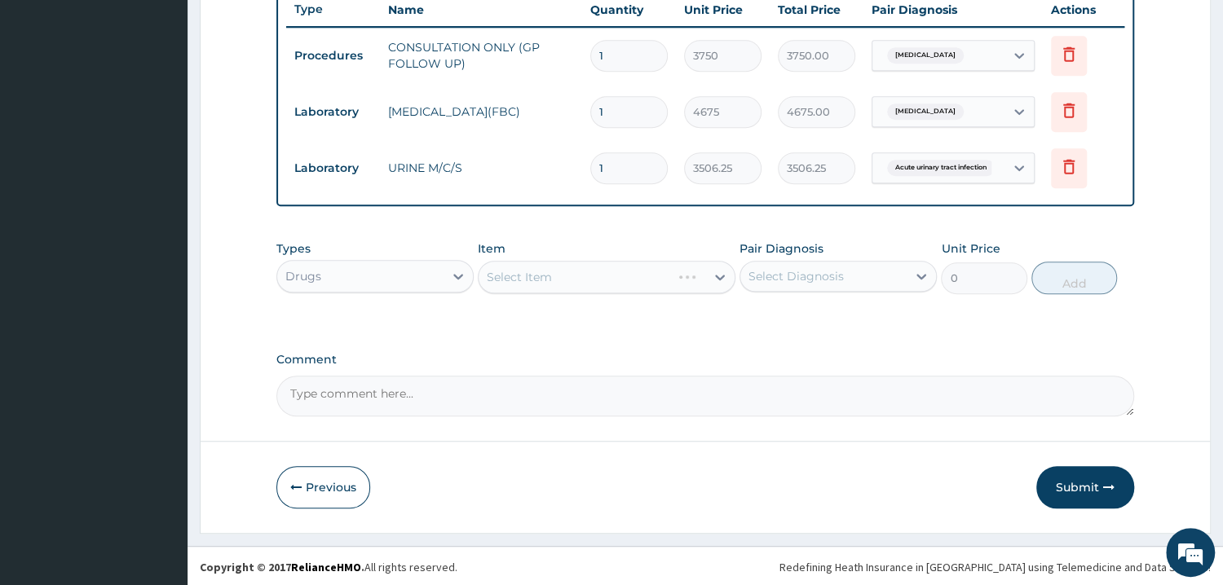
click at [575, 276] on div "Select Item" at bounding box center [607, 277] width 258 height 33
click at [578, 274] on div "Select Item" at bounding box center [607, 277] width 258 height 33
click at [559, 280] on div "Select Item" at bounding box center [607, 277] width 258 height 33
click at [567, 280] on div "Select Item" at bounding box center [607, 277] width 258 height 33
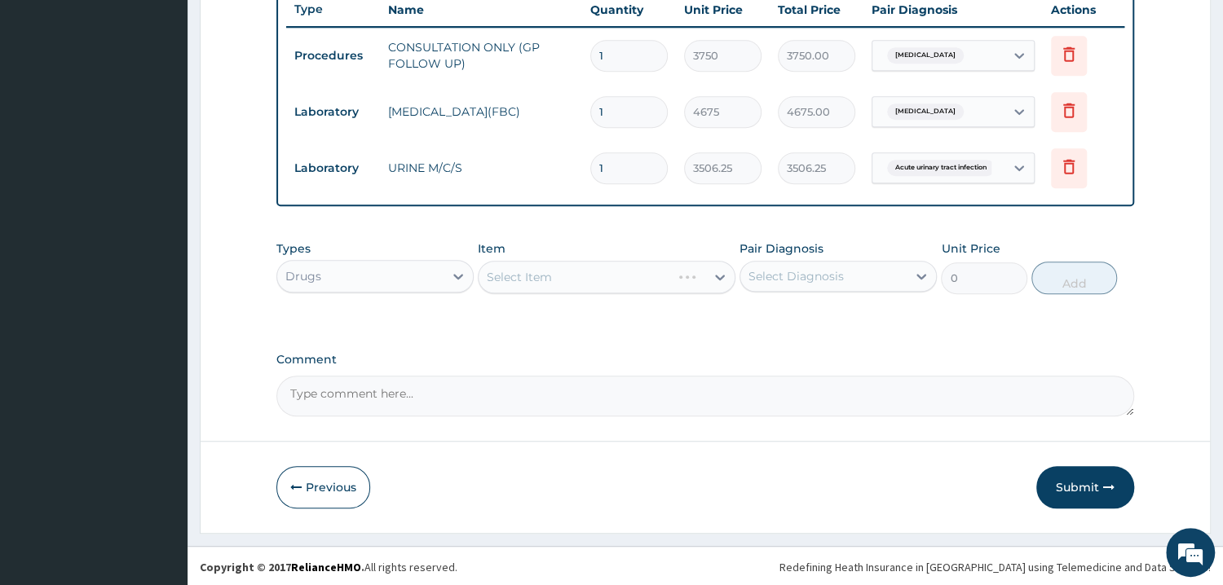
click at [541, 285] on div "Select Item" at bounding box center [607, 277] width 258 height 33
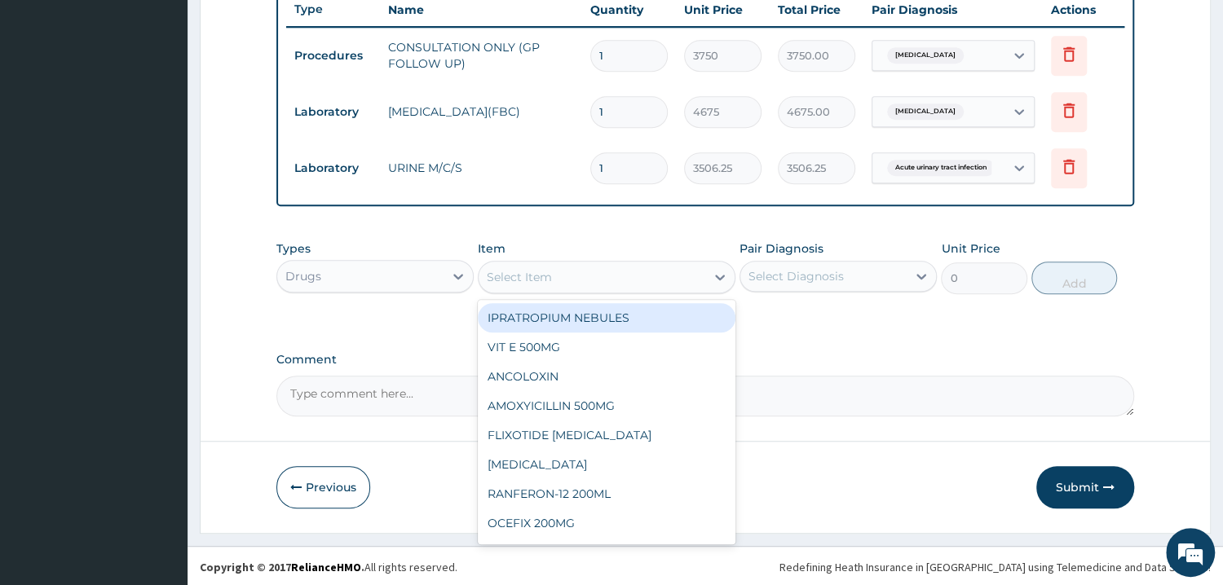
click at [559, 279] on div "Select Item" at bounding box center [592, 277] width 227 height 26
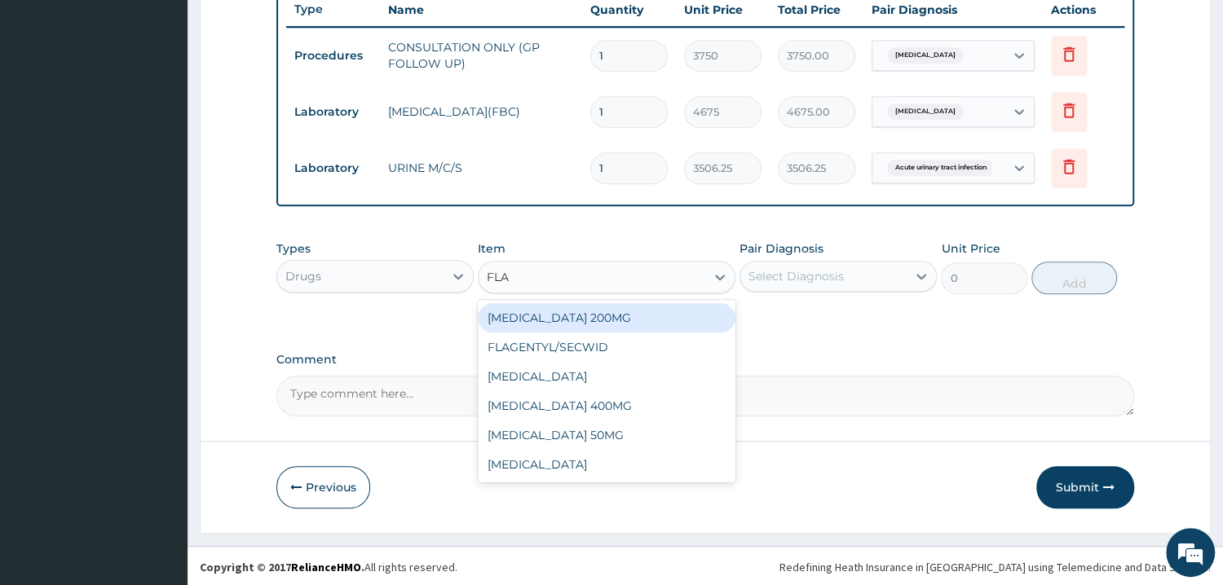
type input "FLAG"
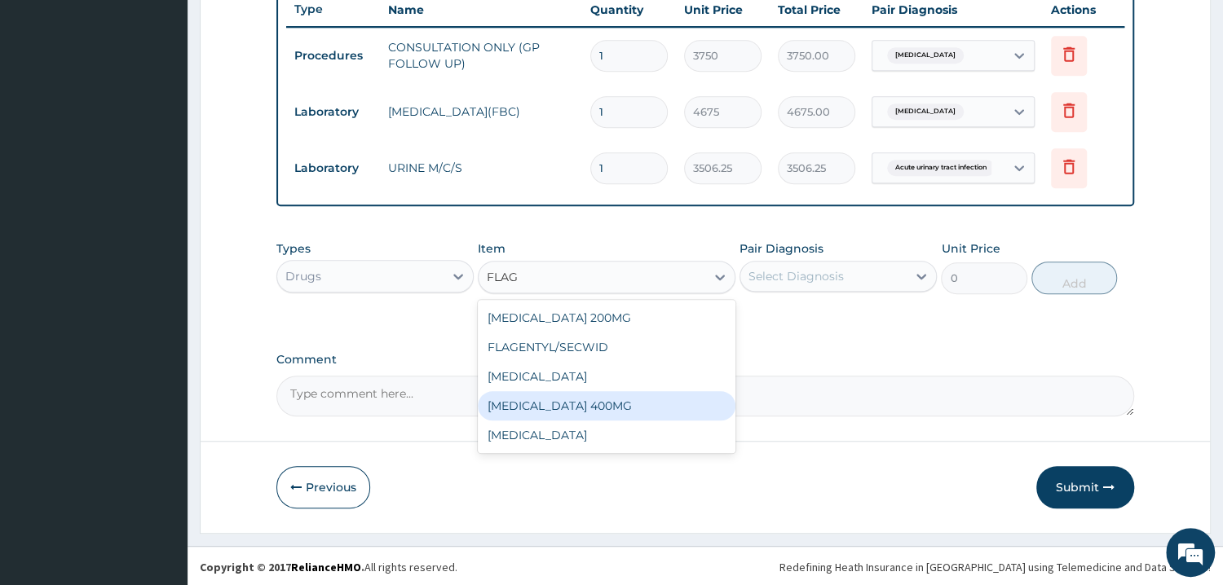
click at [579, 407] on div "FLAGYL 400MG" at bounding box center [607, 405] width 258 height 29
type input "93.5"
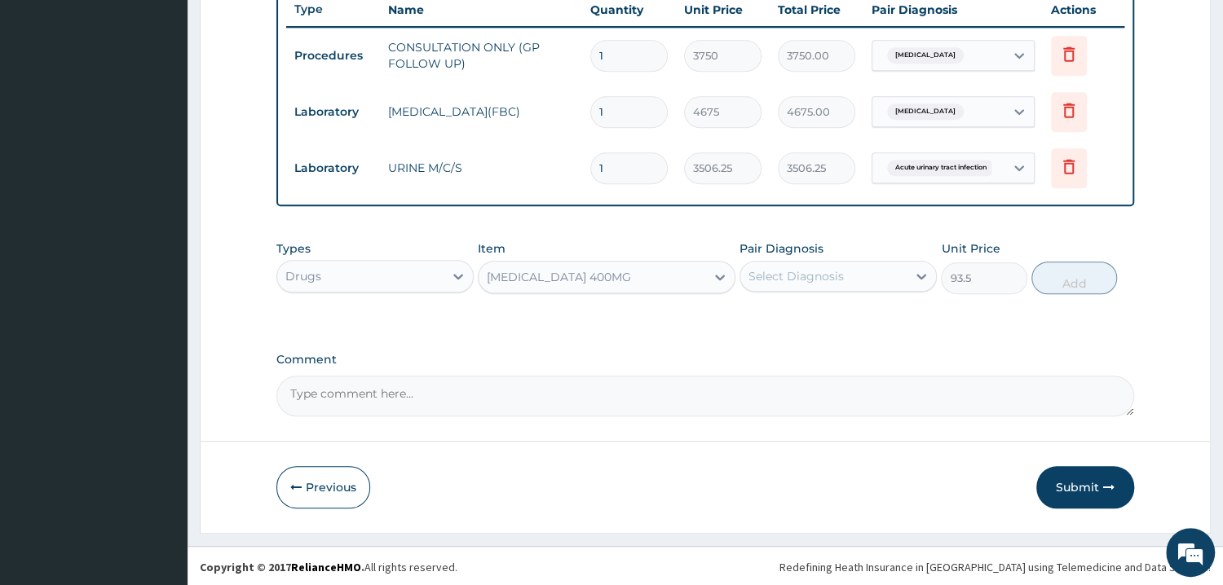
click at [822, 282] on div "Select Diagnosis" at bounding box center [823, 276] width 166 height 26
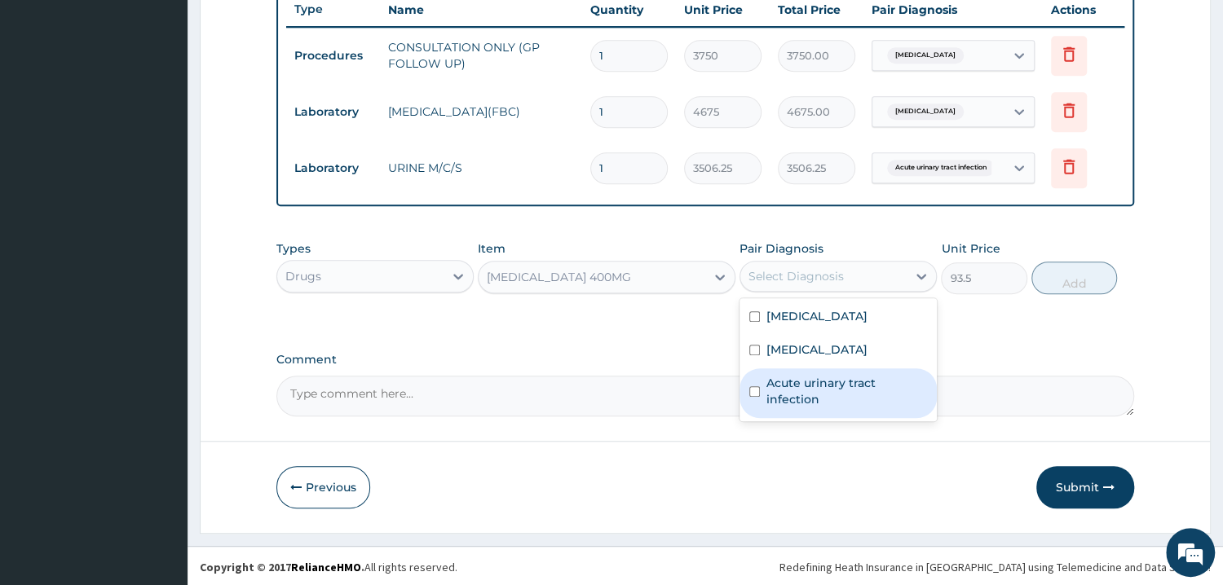
click at [825, 395] on label "Acute urinary tract infection" at bounding box center [846, 391] width 161 height 33
checkbox input "true"
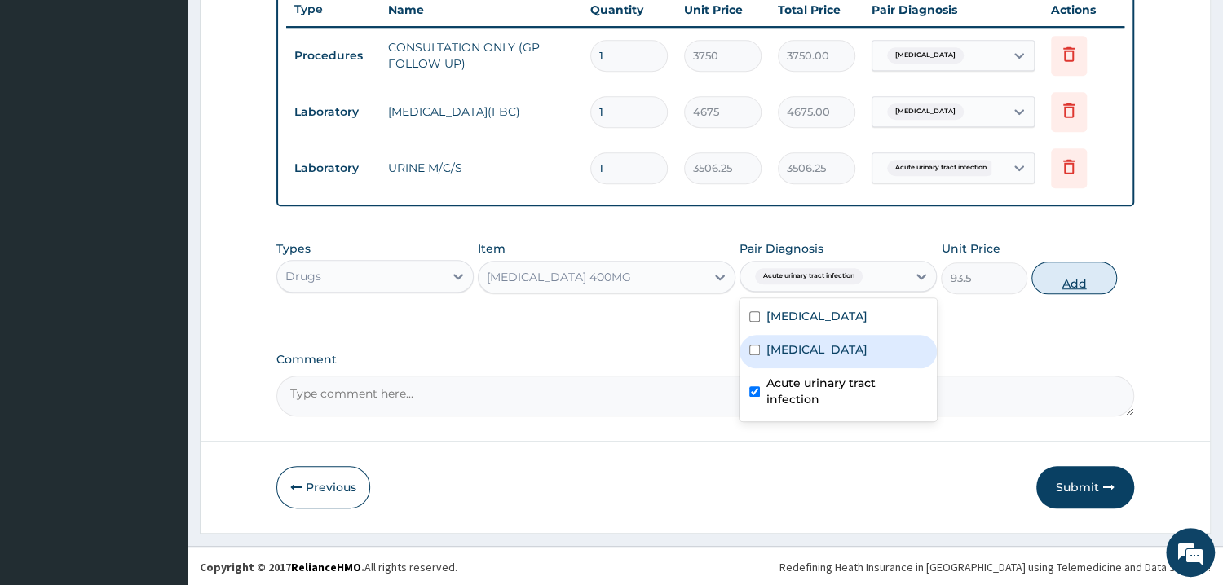
click at [1074, 273] on button "Add" at bounding box center [1074, 278] width 86 height 33
type input "0"
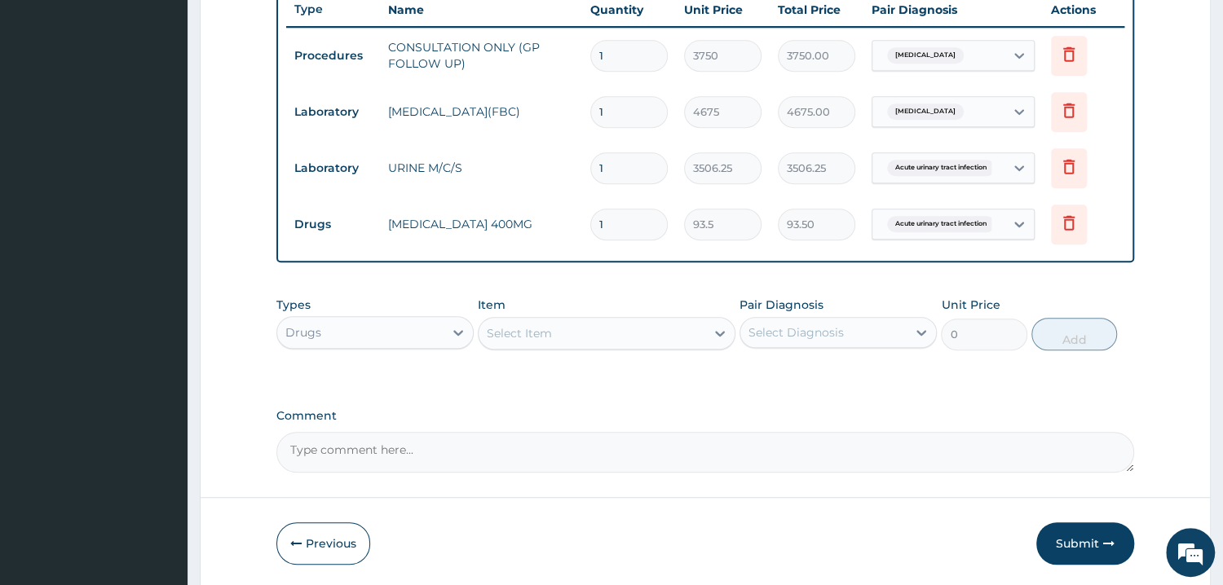
type input "0.00"
type input "4"
type input "374.00"
type input "42"
type input "3927.00"
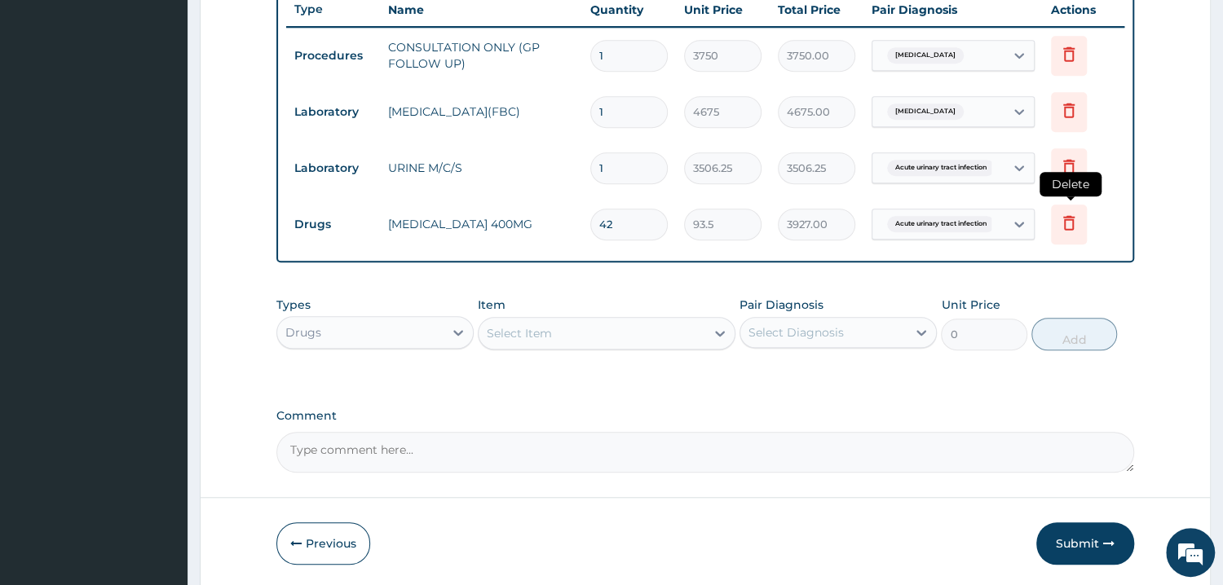
type input "42"
click at [1060, 218] on icon at bounding box center [1069, 223] width 20 height 20
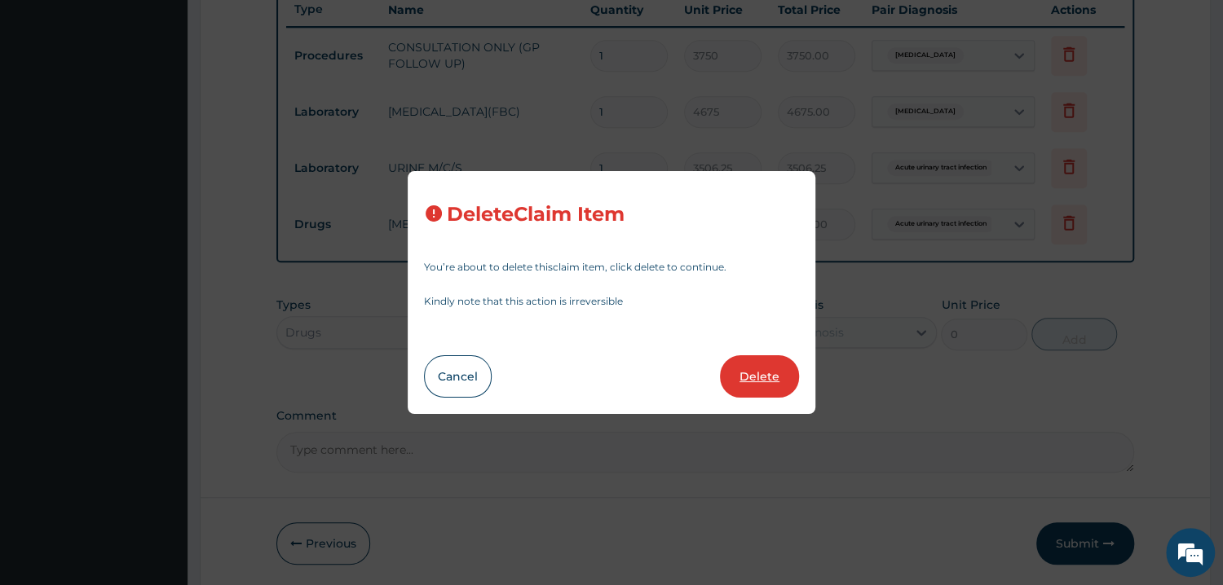
click at [764, 373] on button "Delete" at bounding box center [759, 376] width 79 height 42
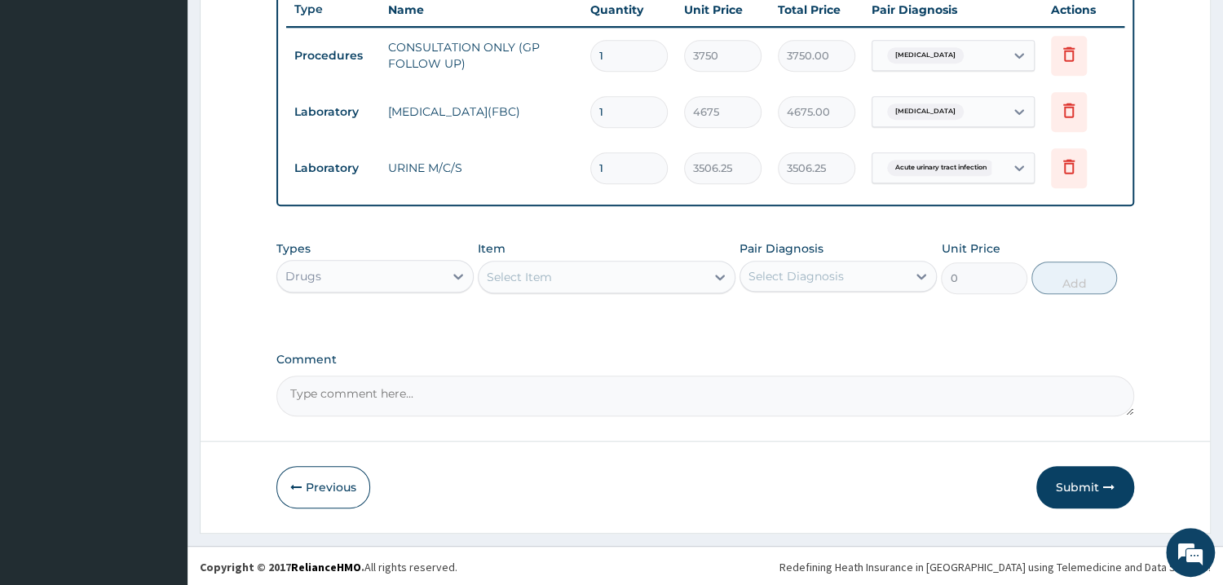
click at [589, 281] on div "Select Item" at bounding box center [592, 277] width 227 height 26
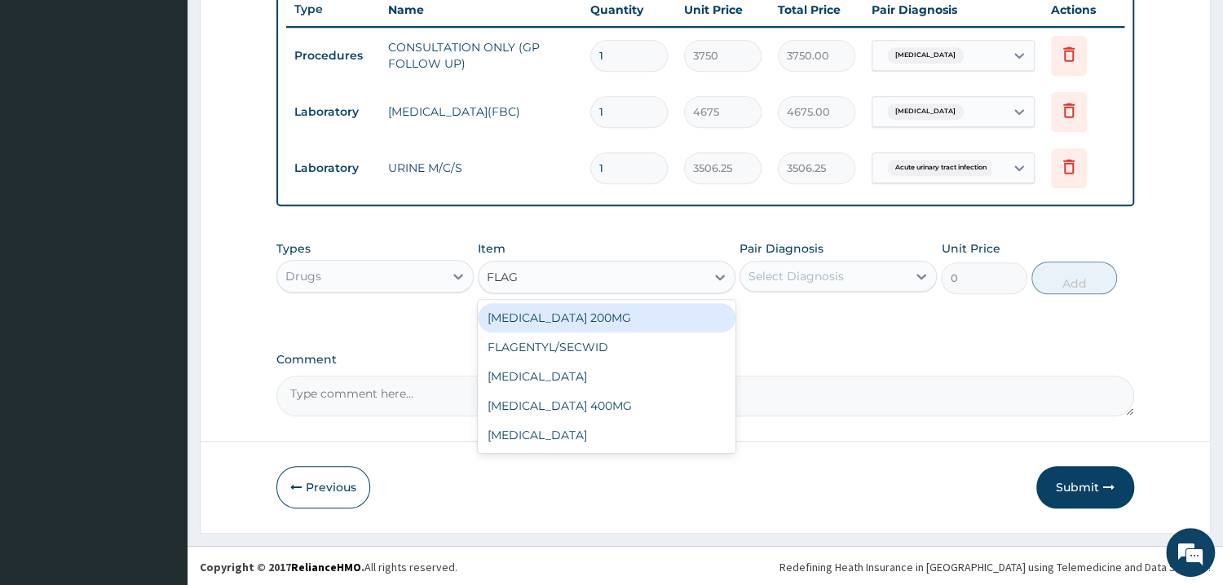
type input "FLAGY"
click at [601, 313] on div "FLAGYL 200MG" at bounding box center [607, 317] width 258 height 29
type input "60.77500152587891"
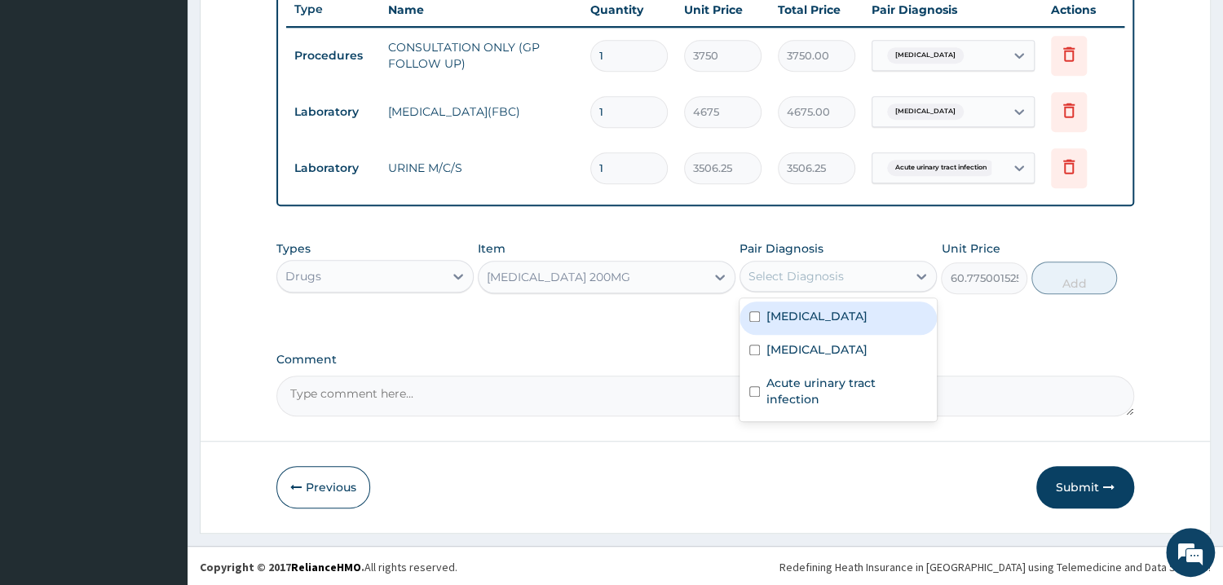
click at [785, 273] on div "Select Diagnosis" at bounding box center [795, 276] width 95 height 16
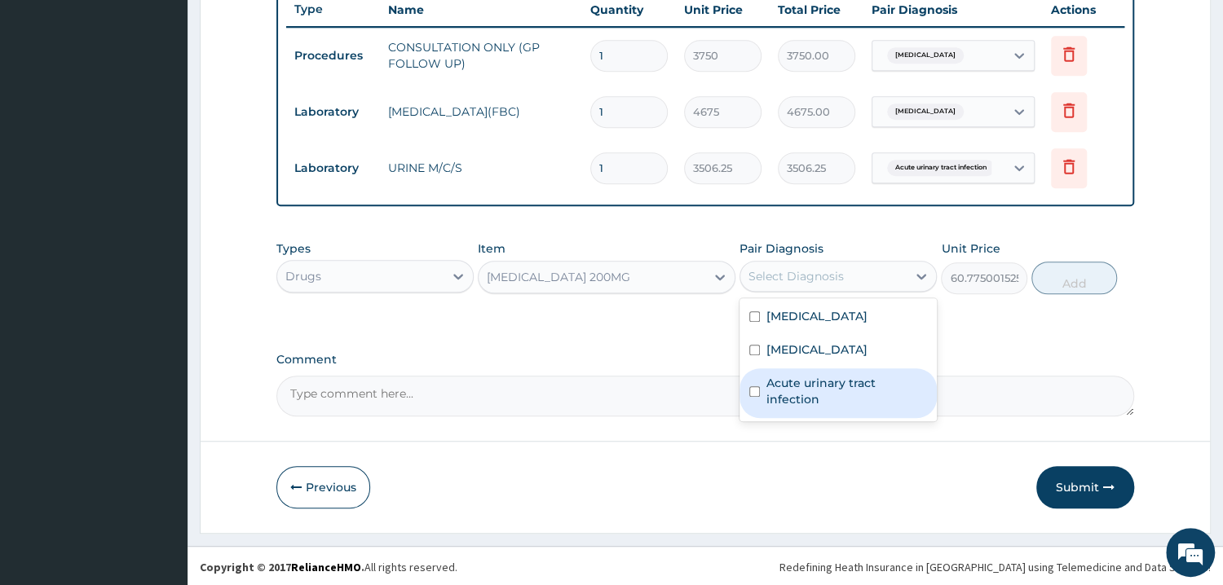
click at [814, 401] on label "Acute urinary tract infection" at bounding box center [846, 391] width 161 height 33
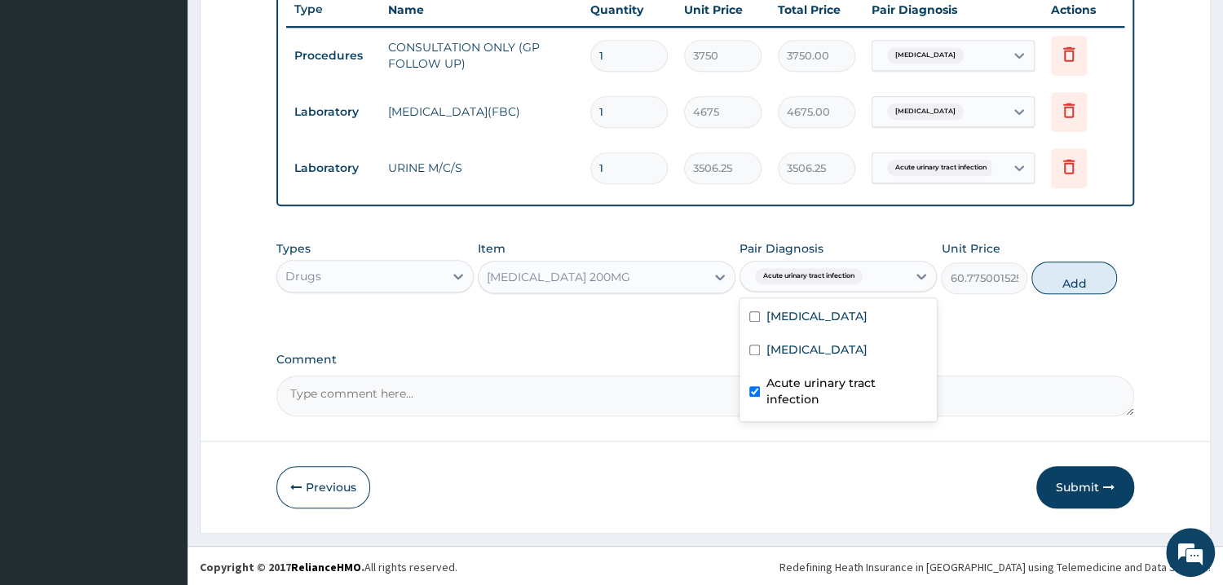
checkbox input "true"
click at [1082, 291] on button "Add" at bounding box center [1074, 278] width 86 height 33
type input "0"
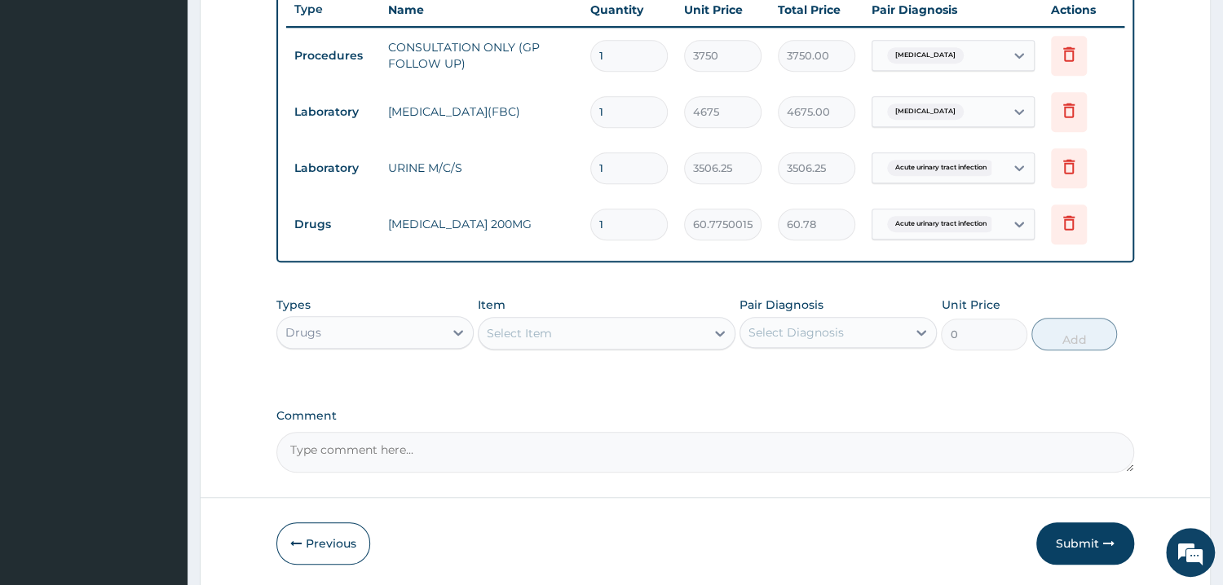
type input "0.00"
type input "4"
type input "243.10"
type input "42"
type input "2552.55"
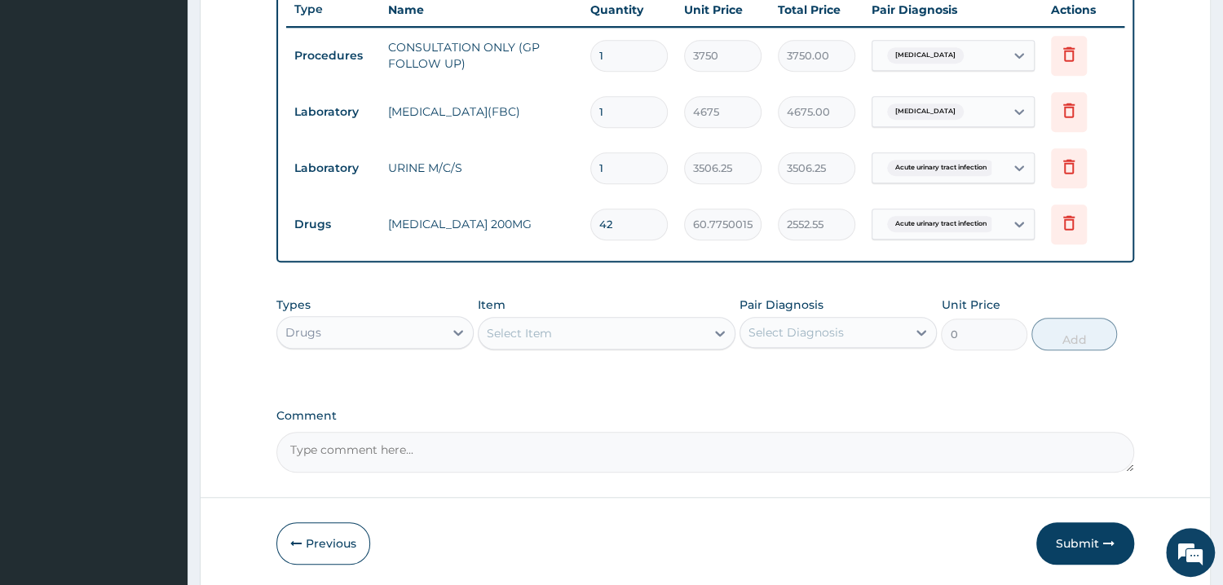
type input "42"
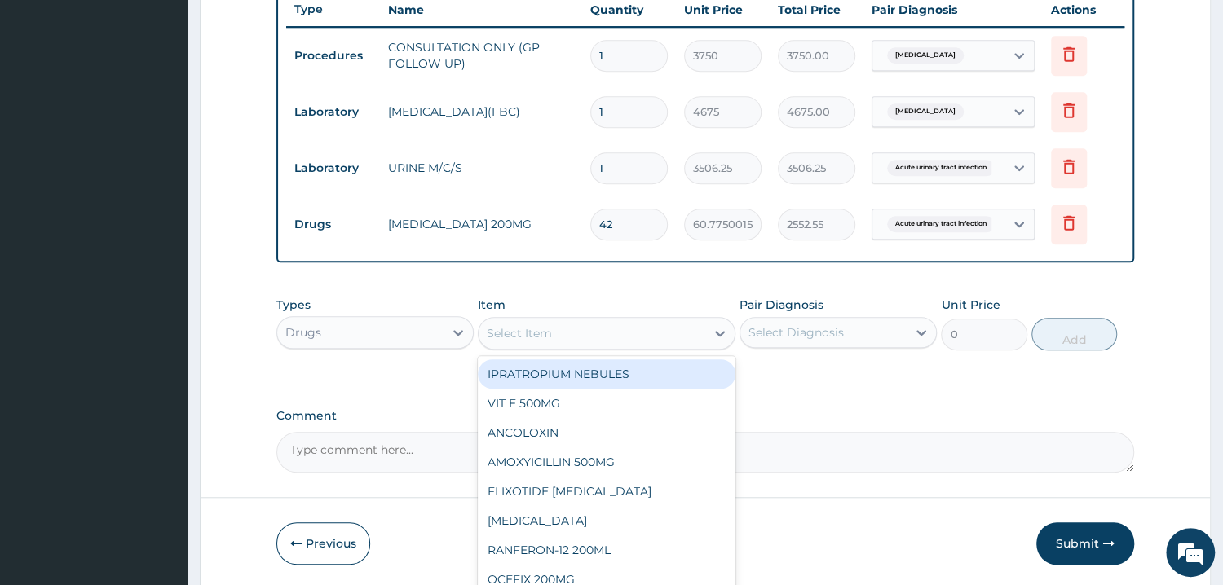
click at [576, 335] on div "Select Item" at bounding box center [592, 333] width 227 height 26
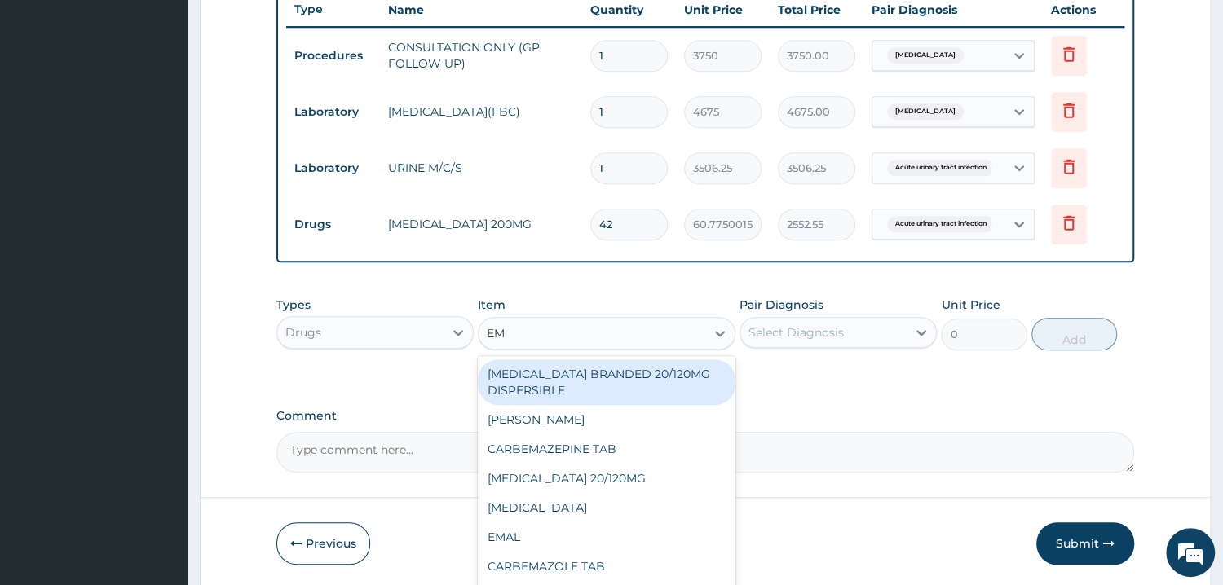
type input "EMA"
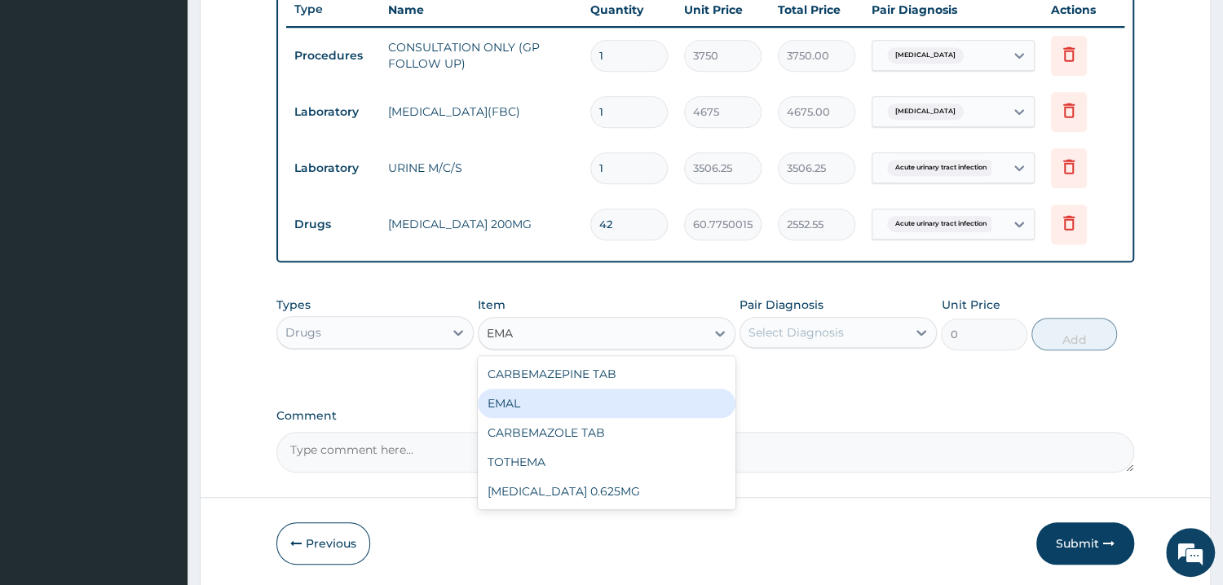
click at [521, 401] on div "EMAL" at bounding box center [607, 403] width 258 height 29
type input "1402.5"
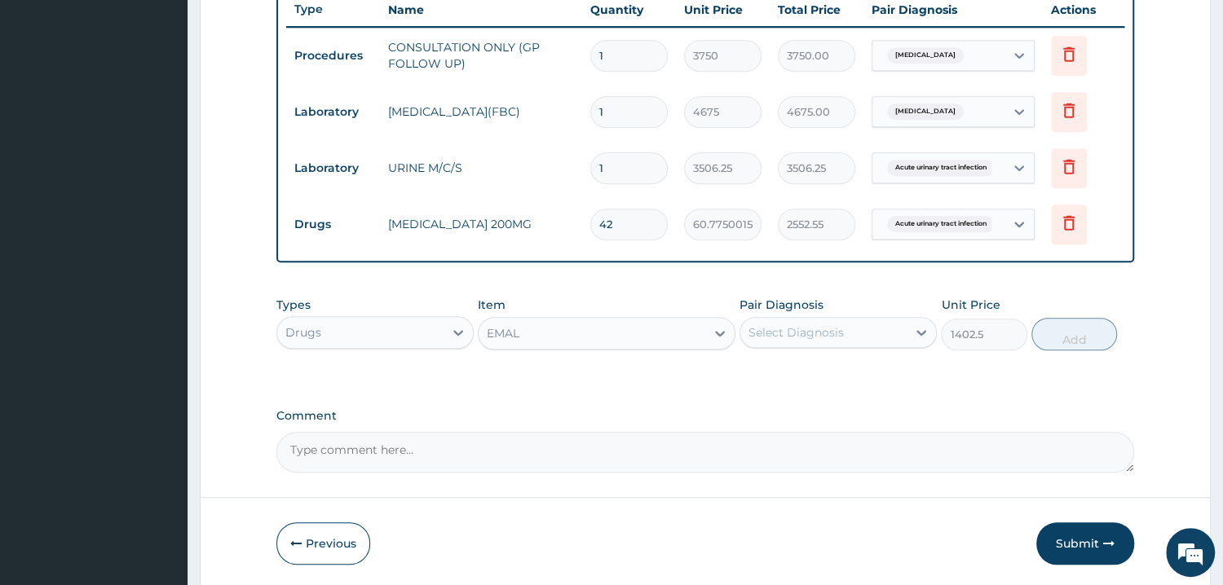
click at [841, 342] on div "Select Diagnosis" at bounding box center [823, 333] width 166 height 26
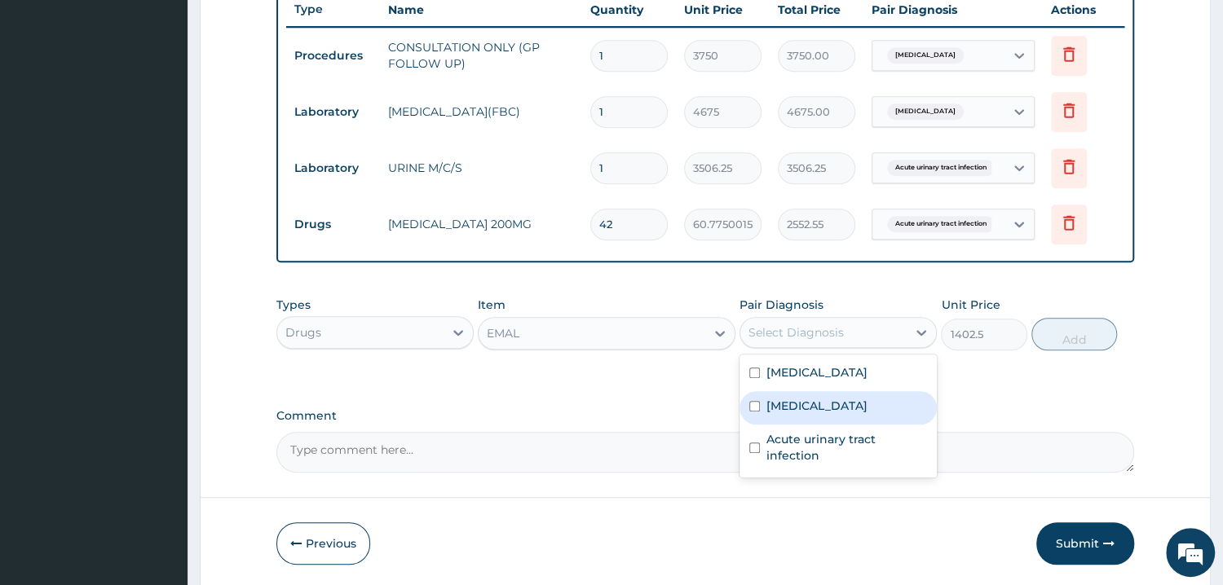
click at [806, 398] on label "Malaria" at bounding box center [816, 406] width 101 height 16
checkbox input "true"
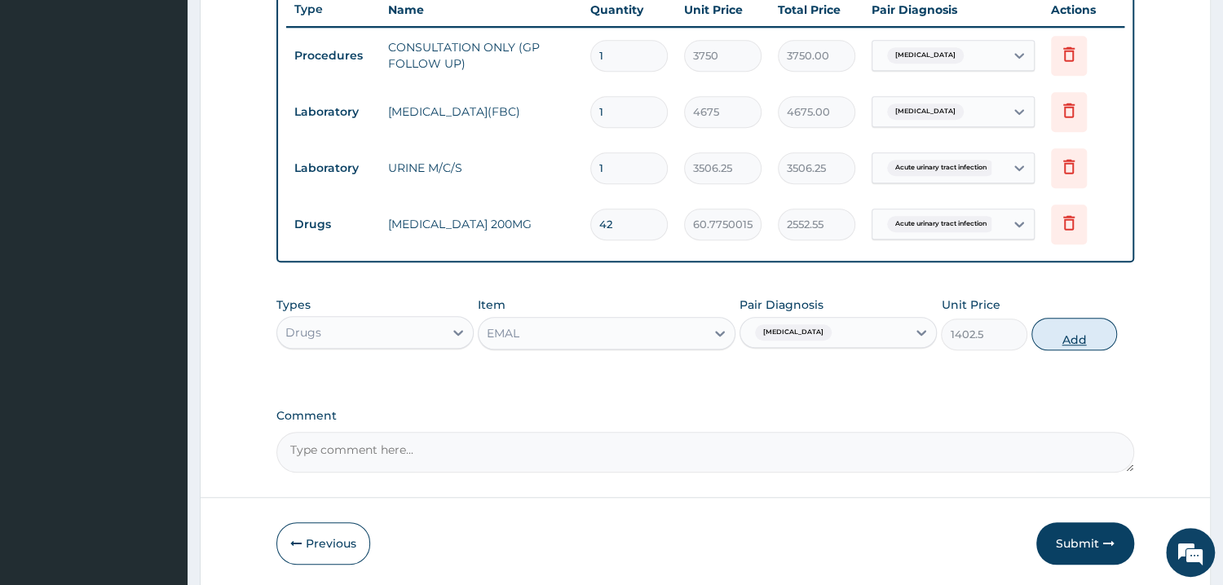
click at [1069, 340] on button "Add" at bounding box center [1074, 334] width 86 height 33
type input "0"
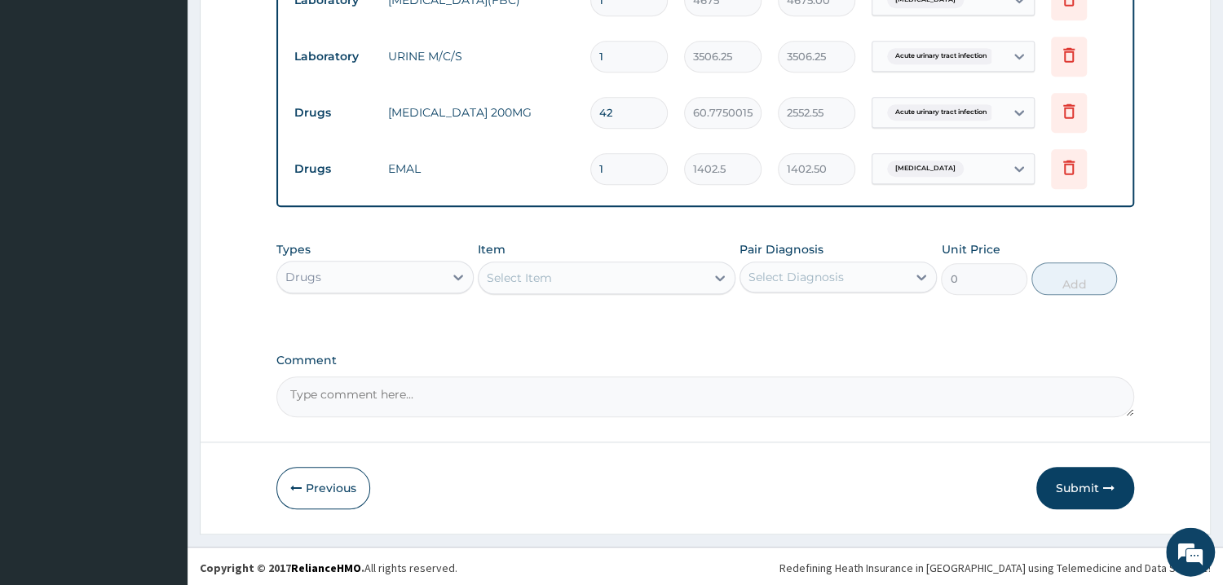
scroll to position [736, 0]
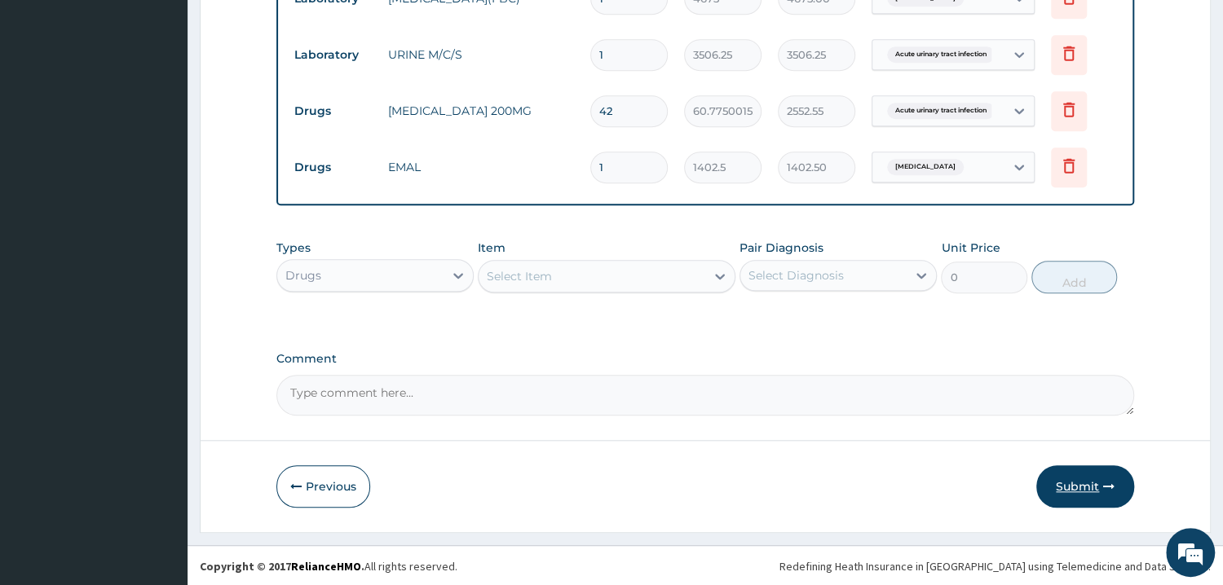
click at [1071, 492] on button "Submit" at bounding box center [1085, 487] width 98 height 42
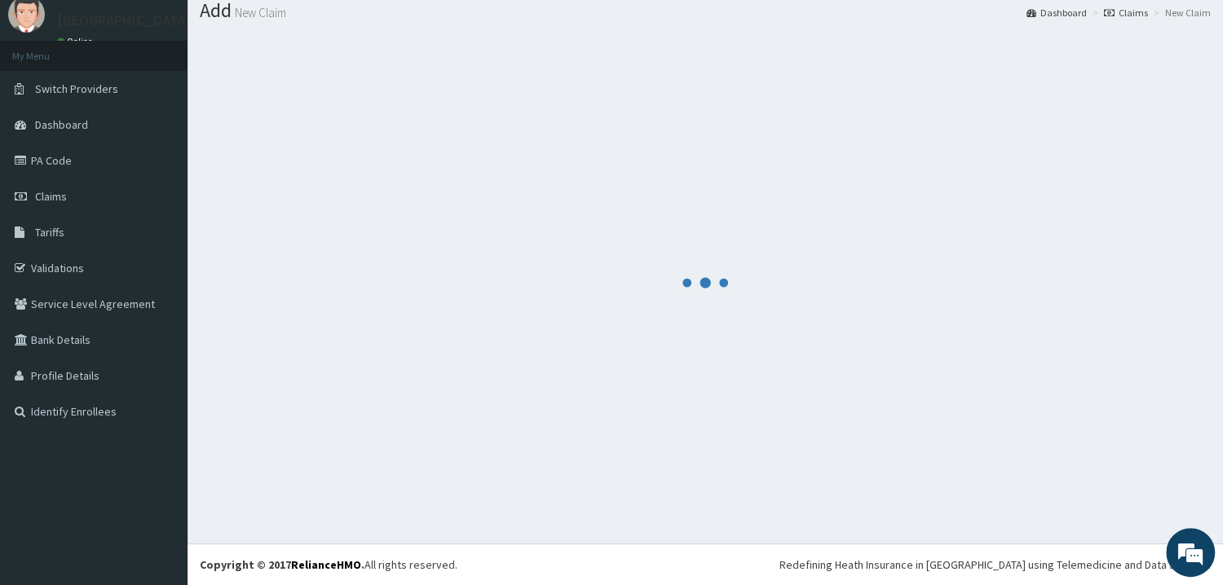
scroll to position [52, 0]
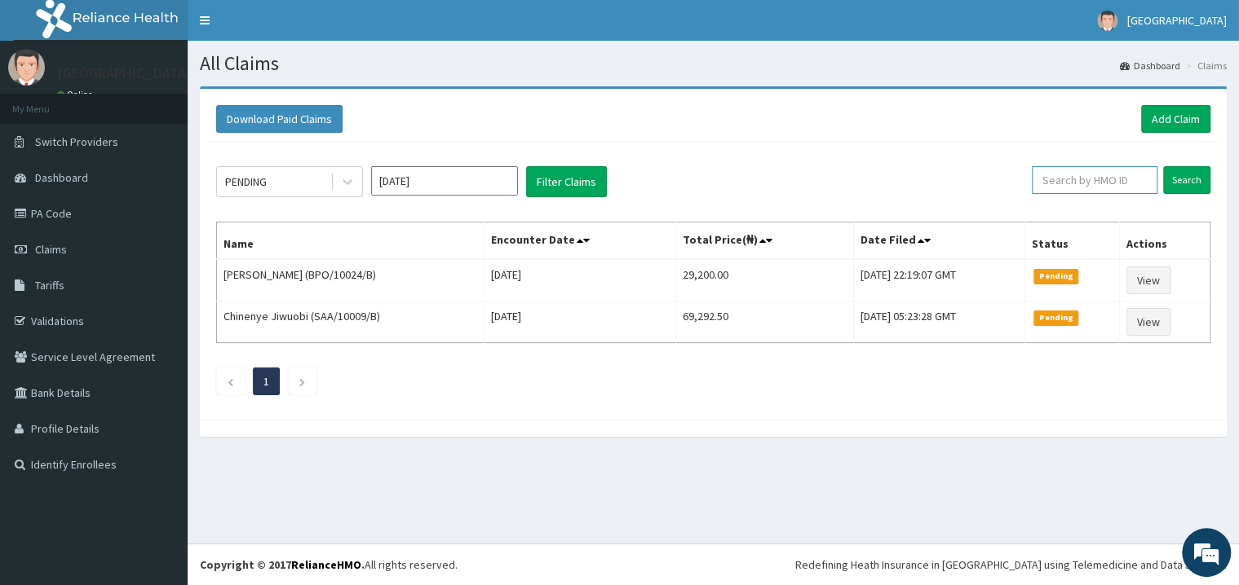
click at [1061, 192] on input "text" at bounding box center [1094, 180] width 126 height 28
type input "SAA/10009/B"
click at [1180, 190] on input "Search" at bounding box center [1186, 180] width 47 height 28
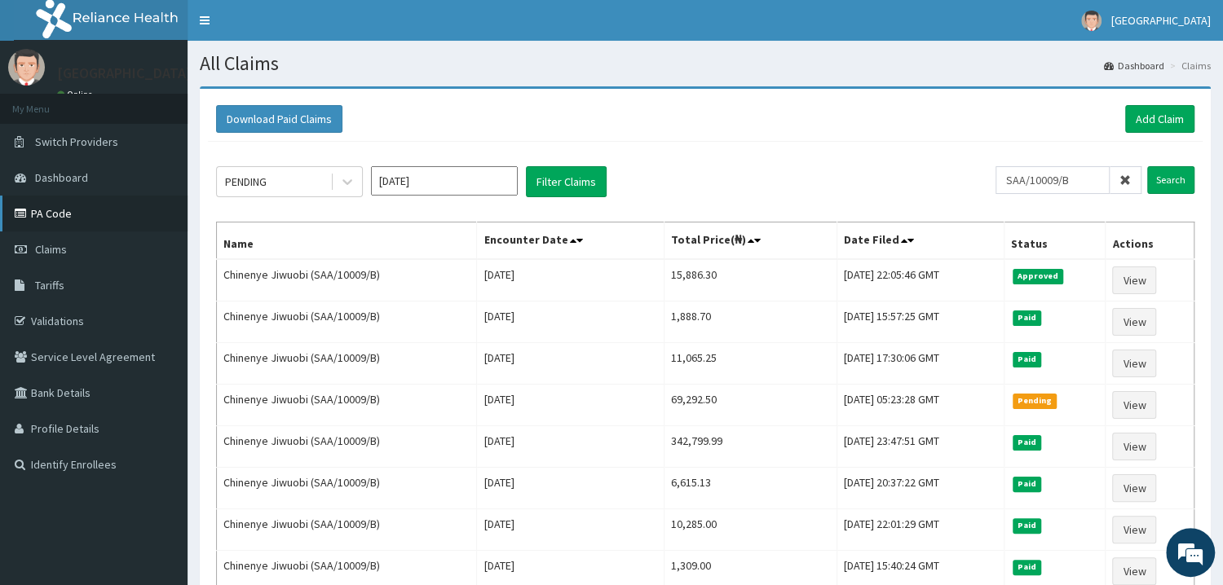
click at [54, 208] on link "PA Code" at bounding box center [94, 214] width 188 height 36
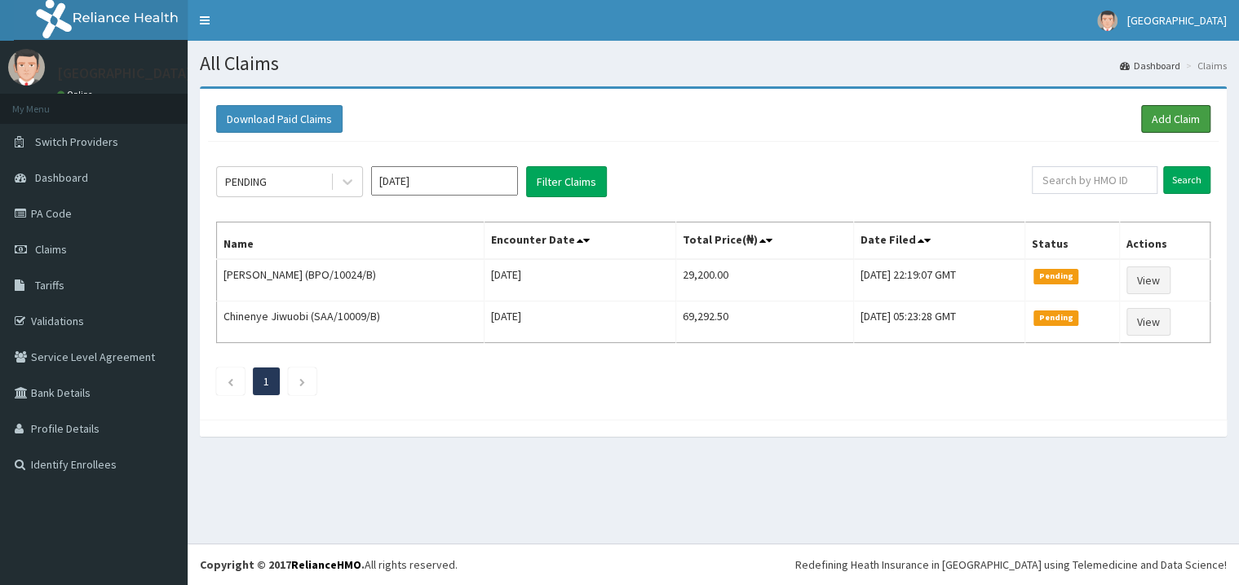
click at [1176, 124] on link "Add Claim" at bounding box center [1175, 119] width 69 height 28
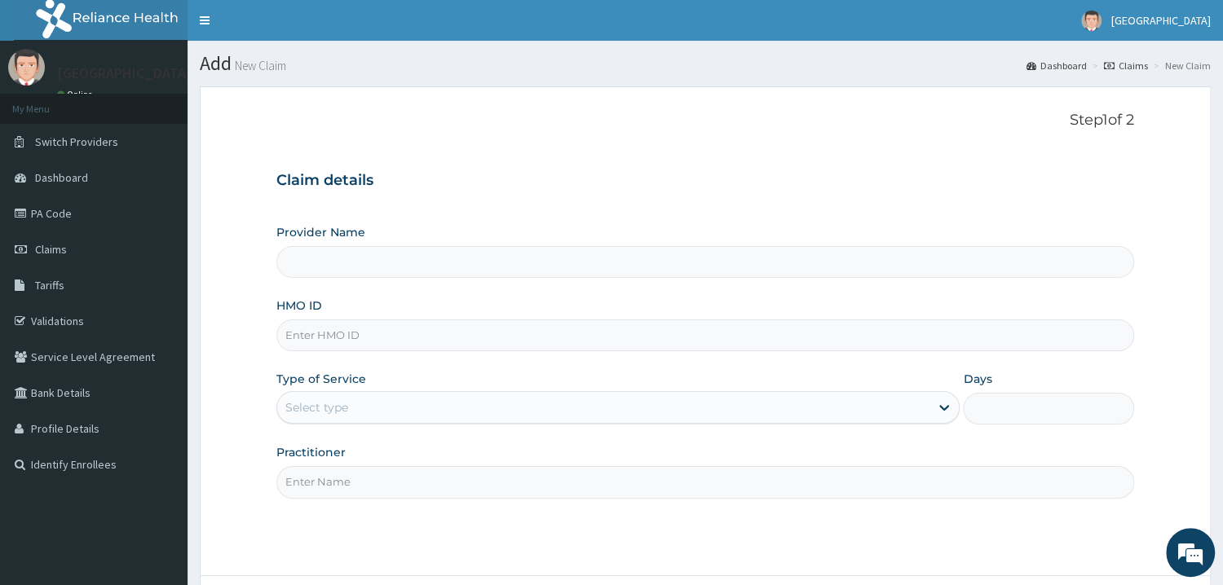
type input "Mother and Child Hospital - Omole"
click at [340, 334] on input "HMO ID" at bounding box center [705, 336] width 858 height 32
type input "csw/10003/b"
click at [368, 417] on div "Select type" at bounding box center [603, 408] width 653 height 26
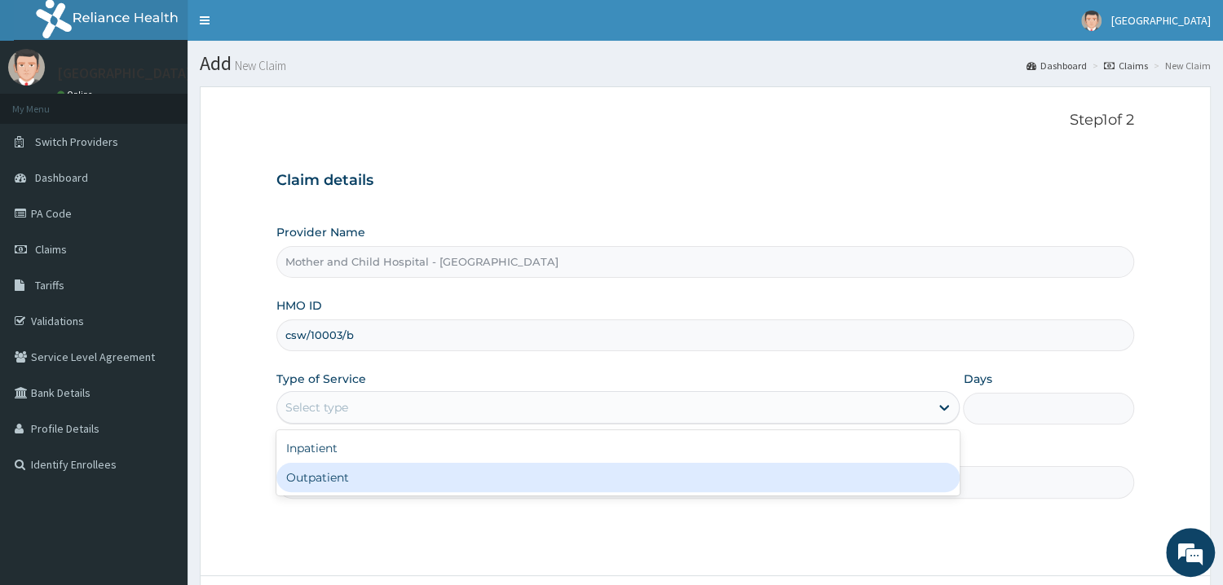
click at [342, 474] on div "Outpatient" at bounding box center [618, 477] width 684 height 29
type input "1"
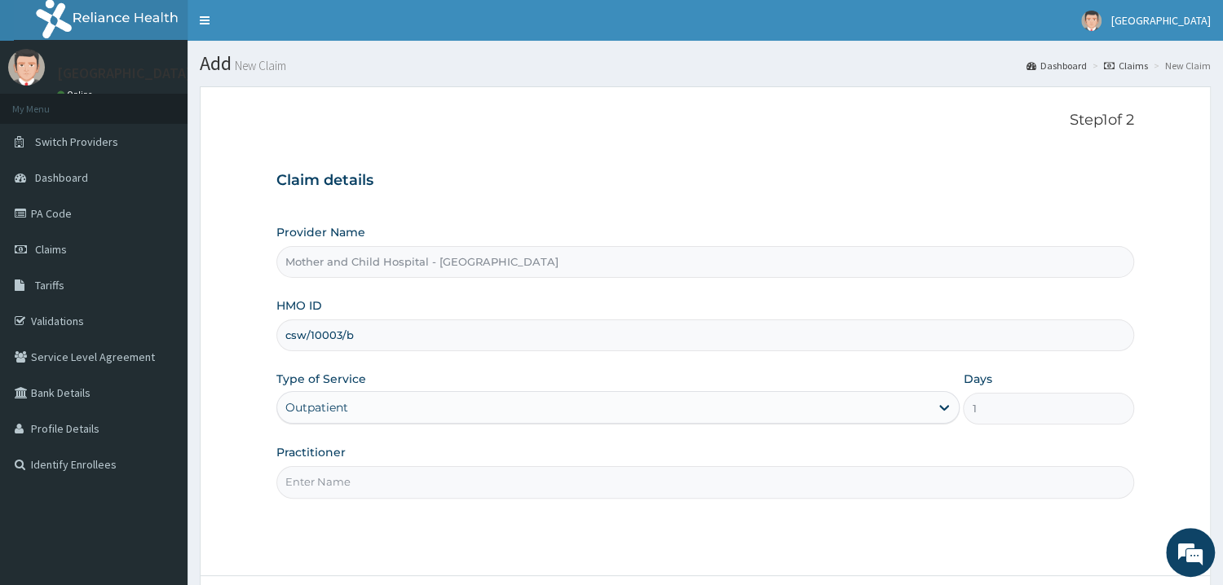
click at [353, 473] on input "Practitioner" at bounding box center [705, 482] width 858 height 32
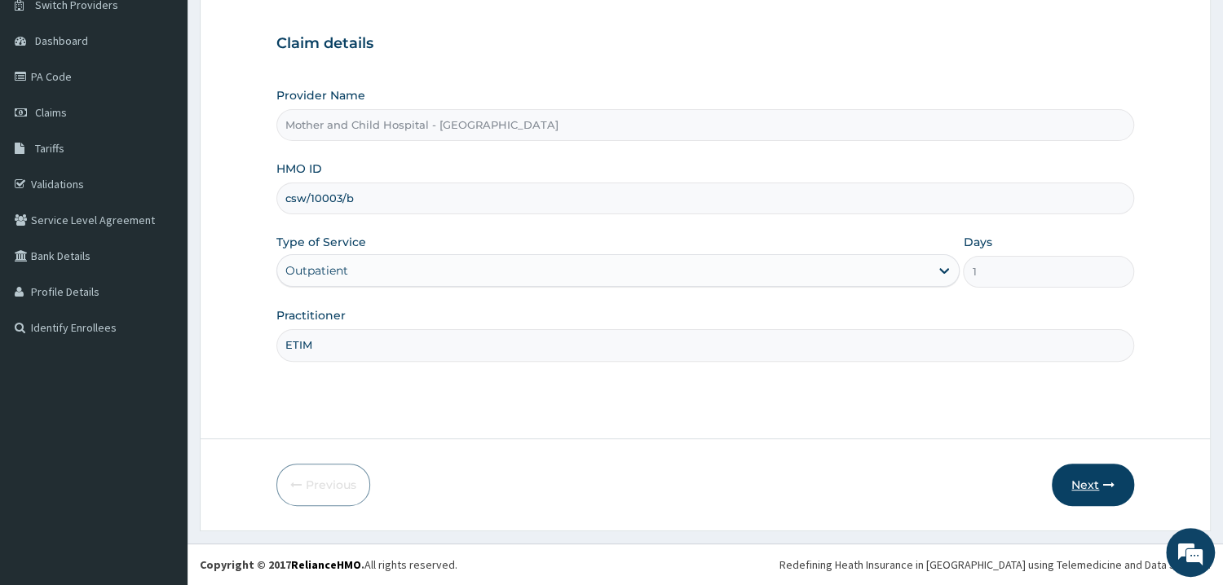
type input "ETIM"
click at [1078, 489] on button "Next" at bounding box center [1093, 485] width 82 height 42
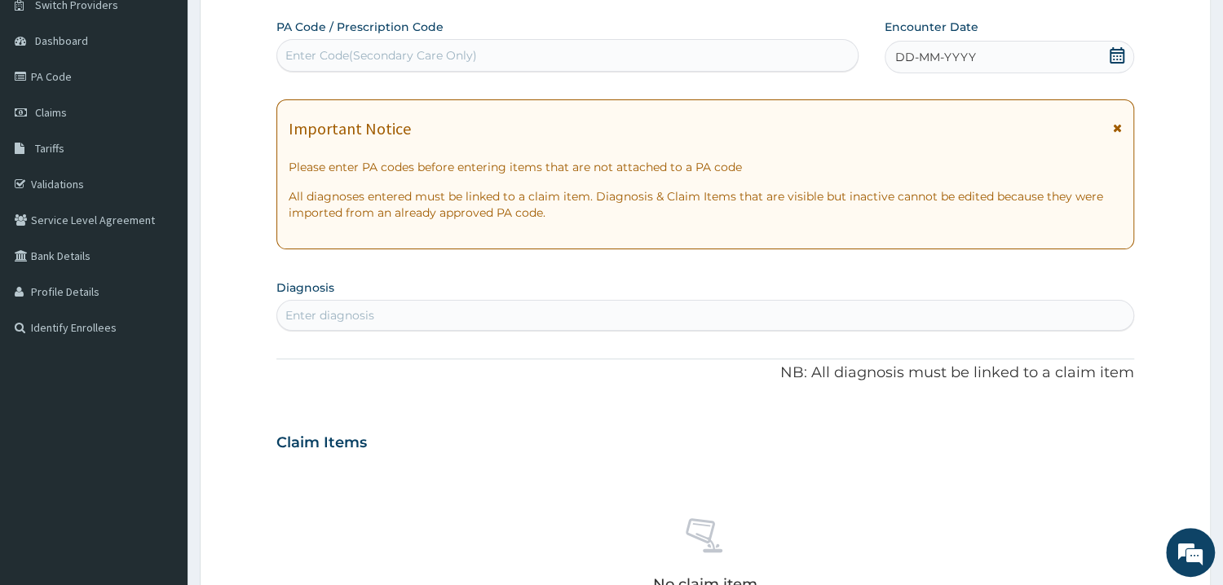
click at [483, 49] on div "Enter Code(Secondary Care Only)" at bounding box center [567, 55] width 581 height 26
paste input "PA/21361C"
type input "PA/21361C"
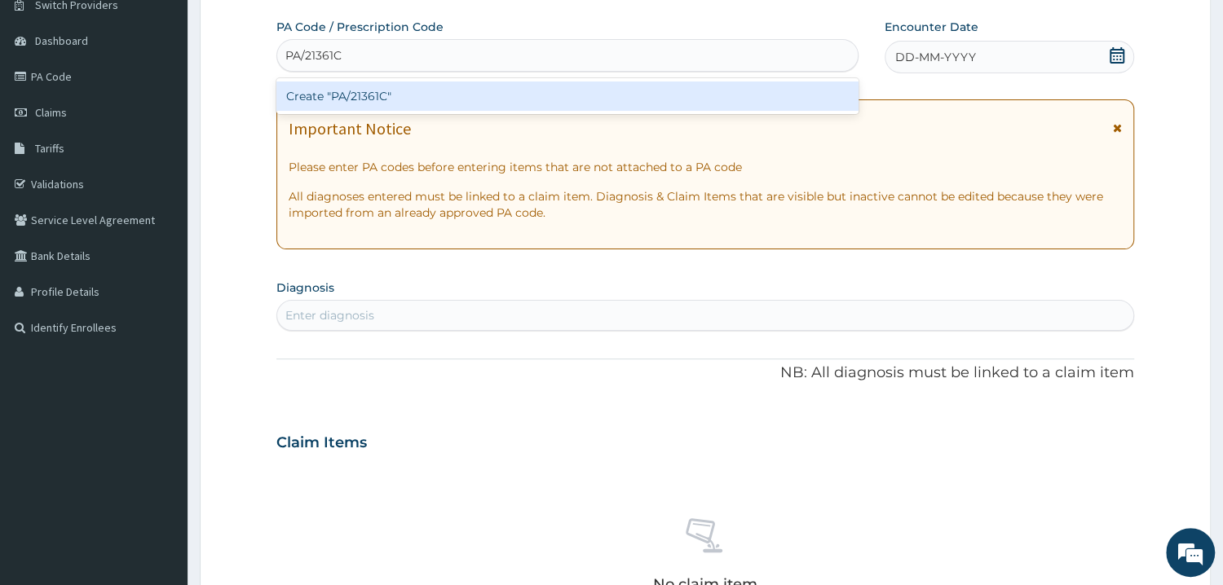
click at [365, 95] on div "Create "PA/21361C"" at bounding box center [567, 96] width 582 height 29
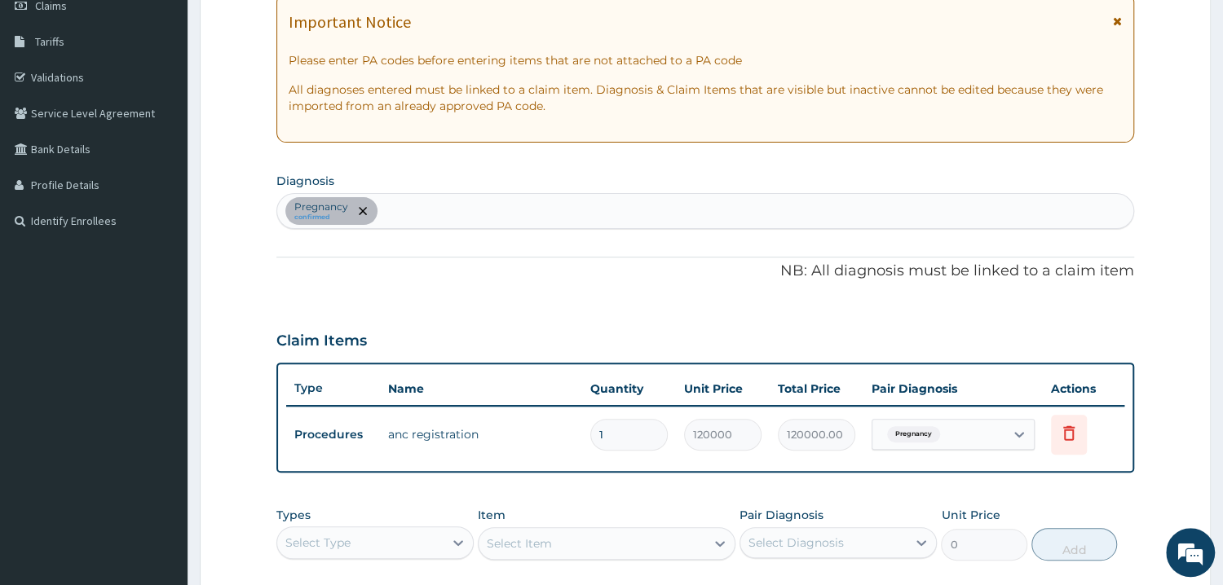
scroll to position [312, 0]
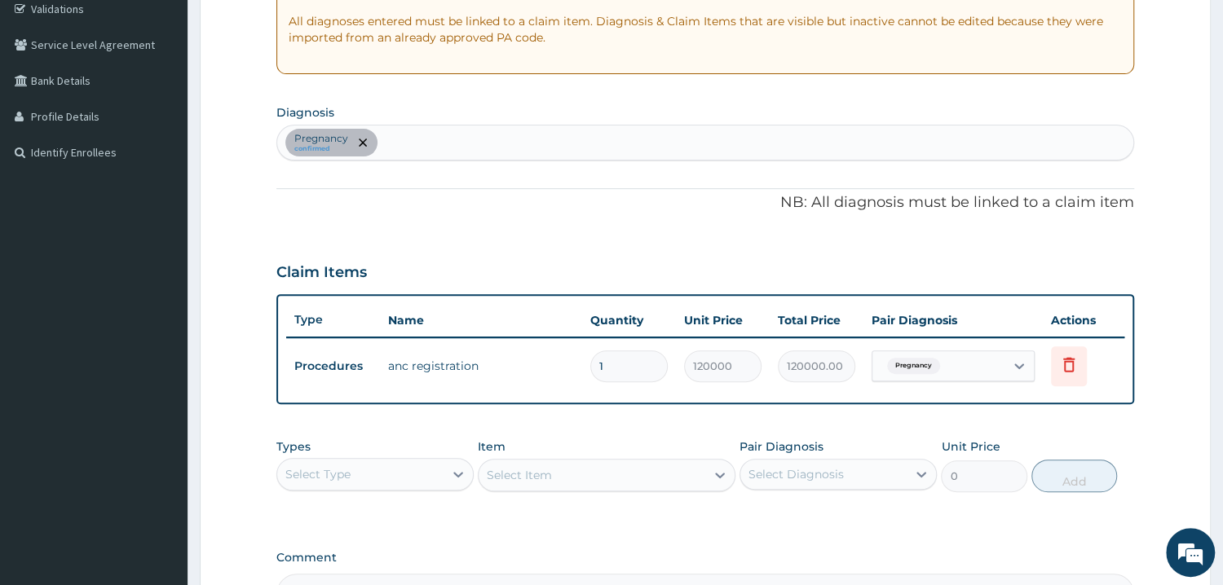
click at [456, 141] on div "Pregnancy confirmed" at bounding box center [705, 143] width 856 height 34
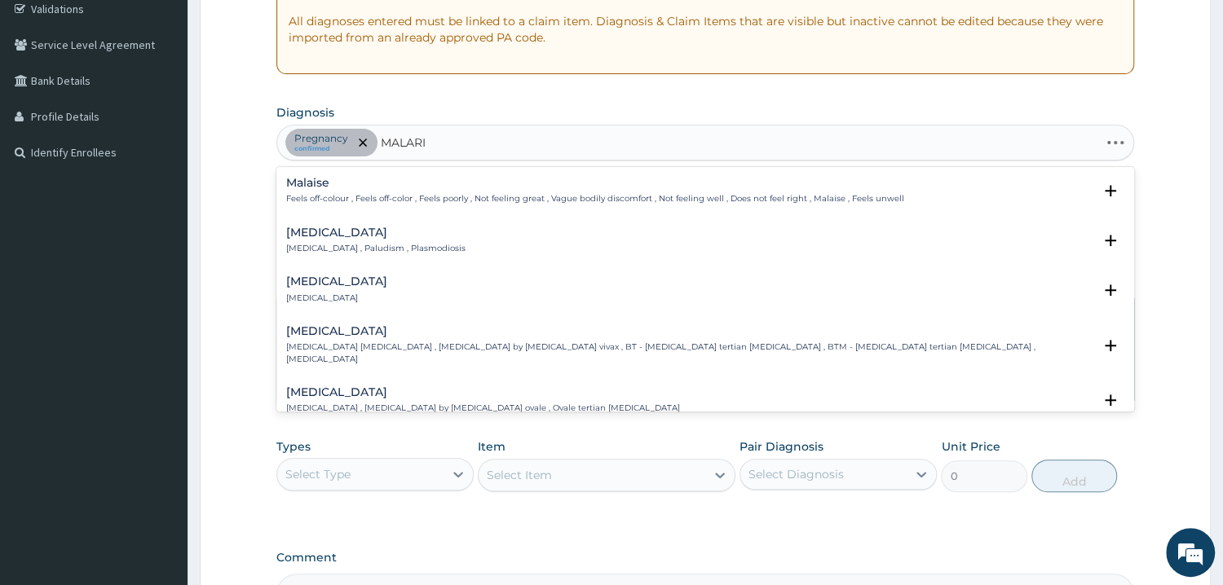
type input "MALARIA"
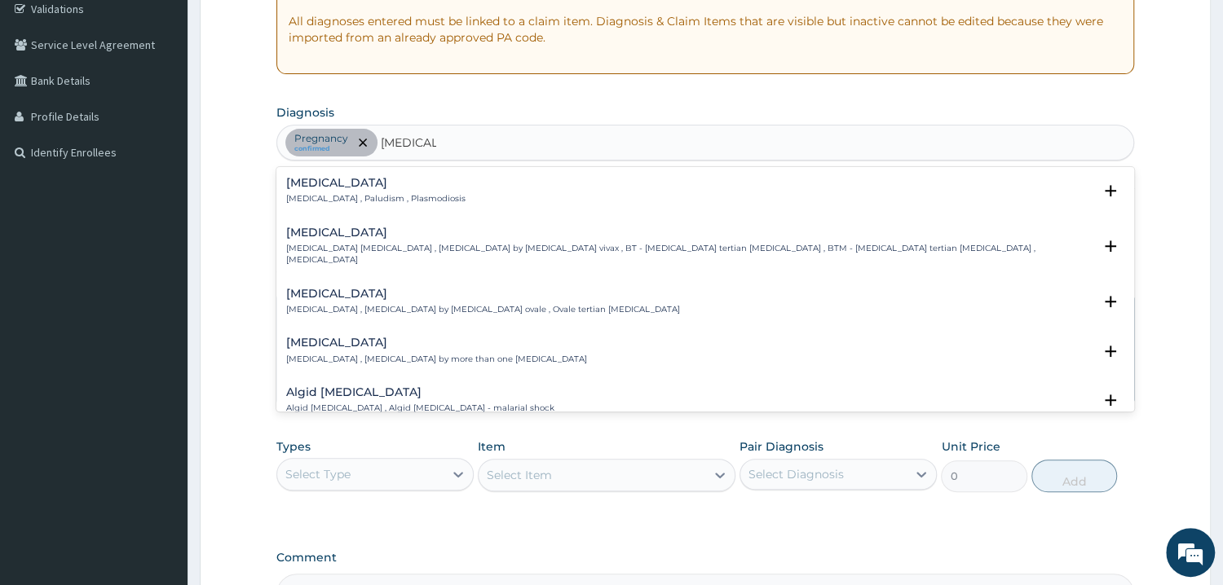
click at [364, 188] on h4 "Malaria" at bounding box center [375, 183] width 179 height 12
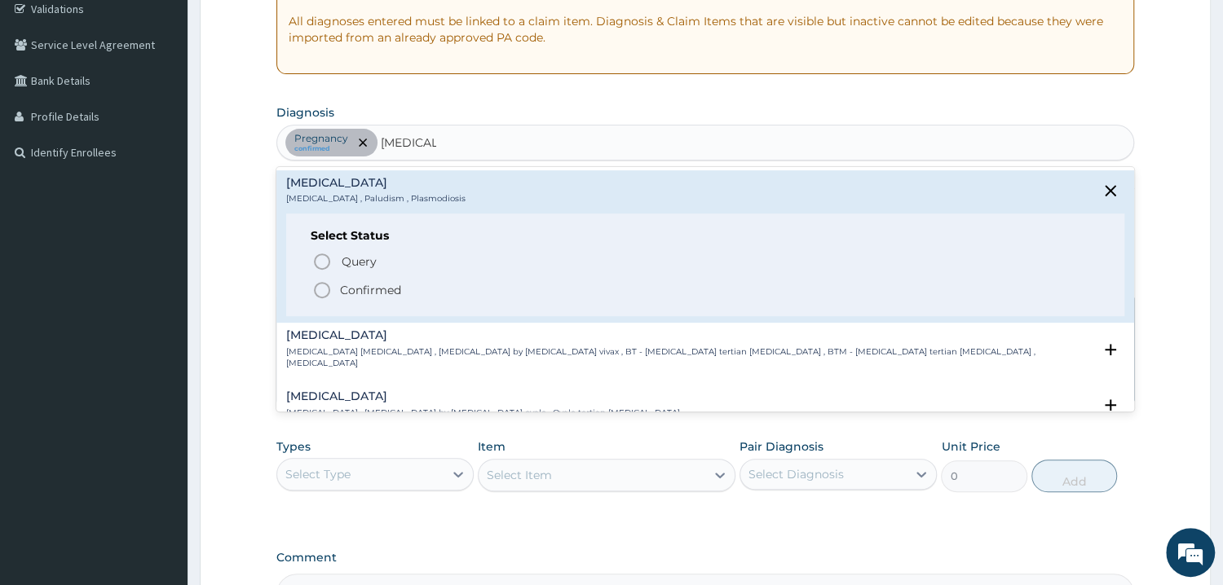
drag, startPoint x: 388, startPoint y: 294, endPoint x: 386, endPoint y: 320, distance: 26.2
click at [388, 294] on p "Confirmed" at bounding box center [370, 290] width 61 height 16
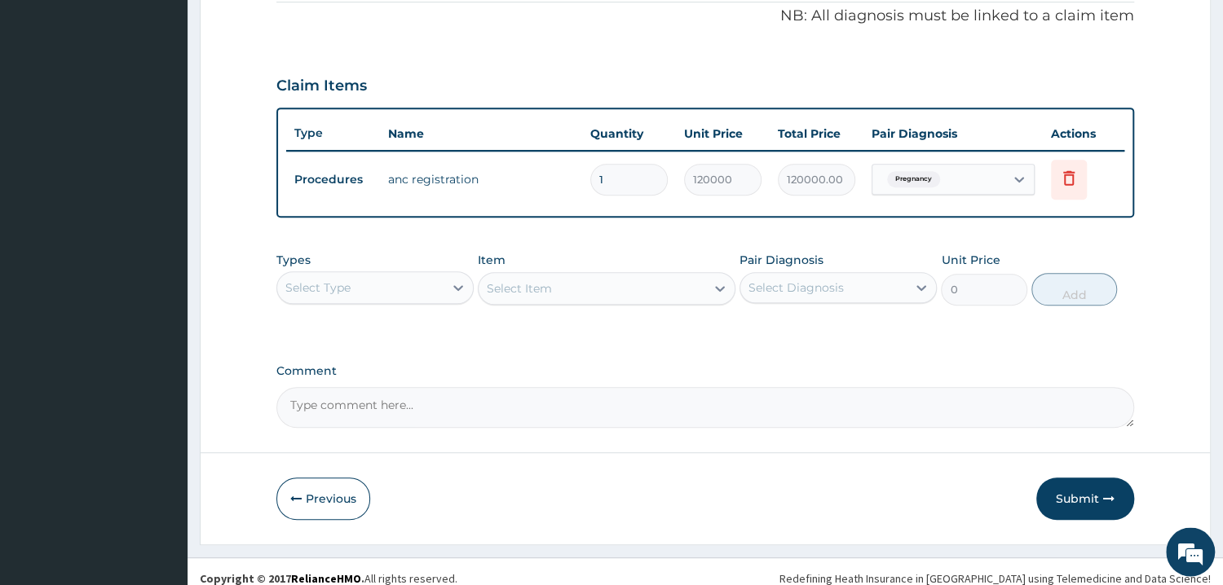
scroll to position [511, 0]
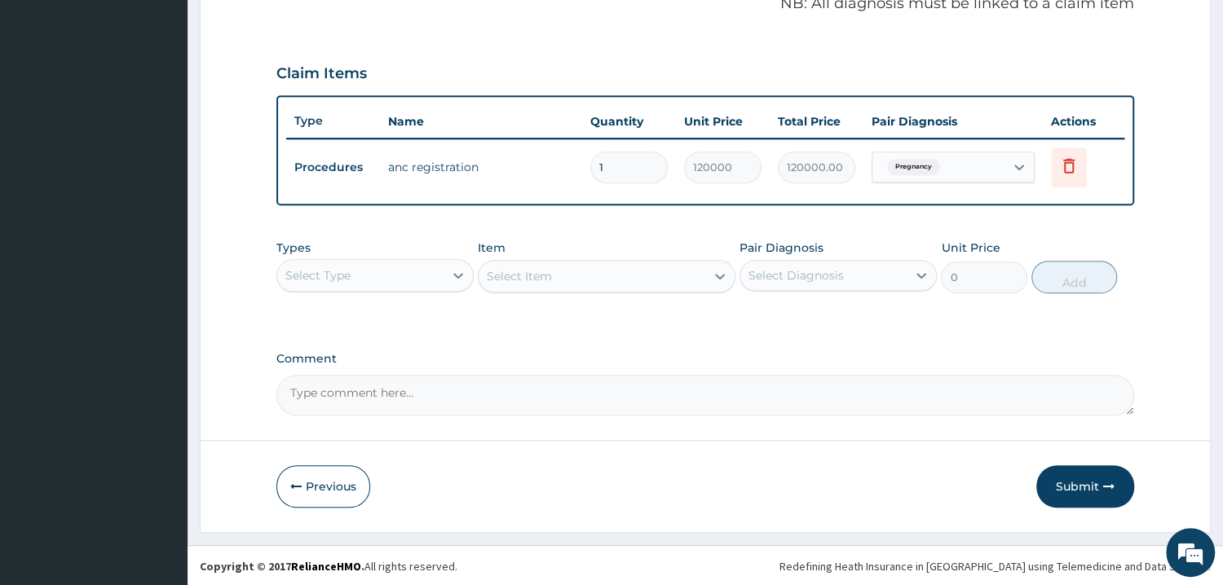
click at [415, 270] on div "Select Type" at bounding box center [360, 276] width 166 height 26
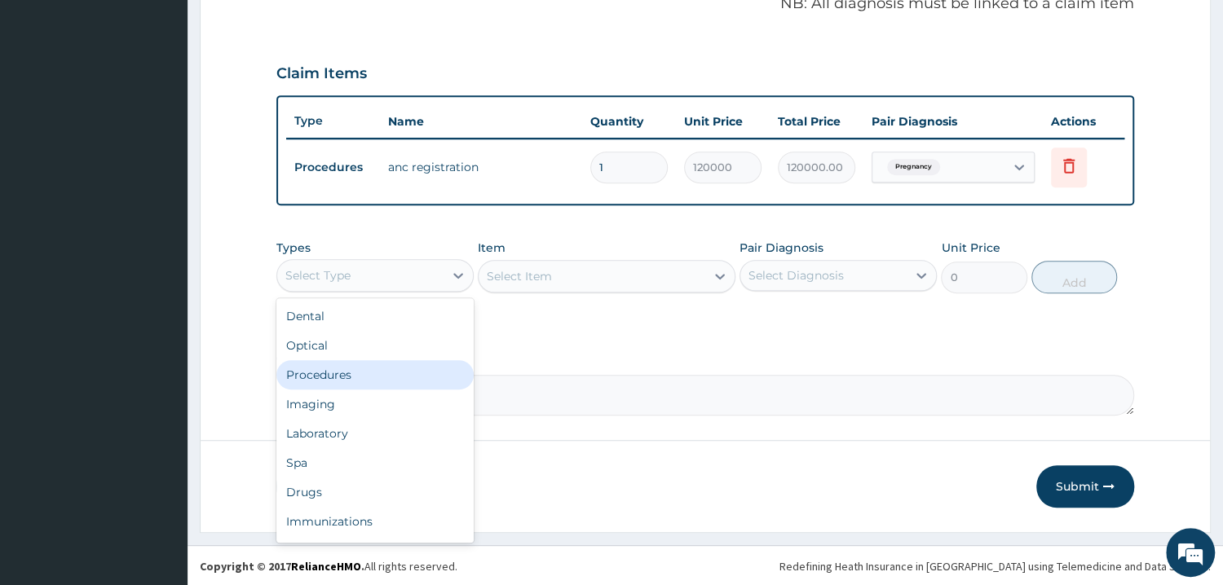
click at [373, 381] on div "Procedures" at bounding box center [374, 374] width 197 height 29
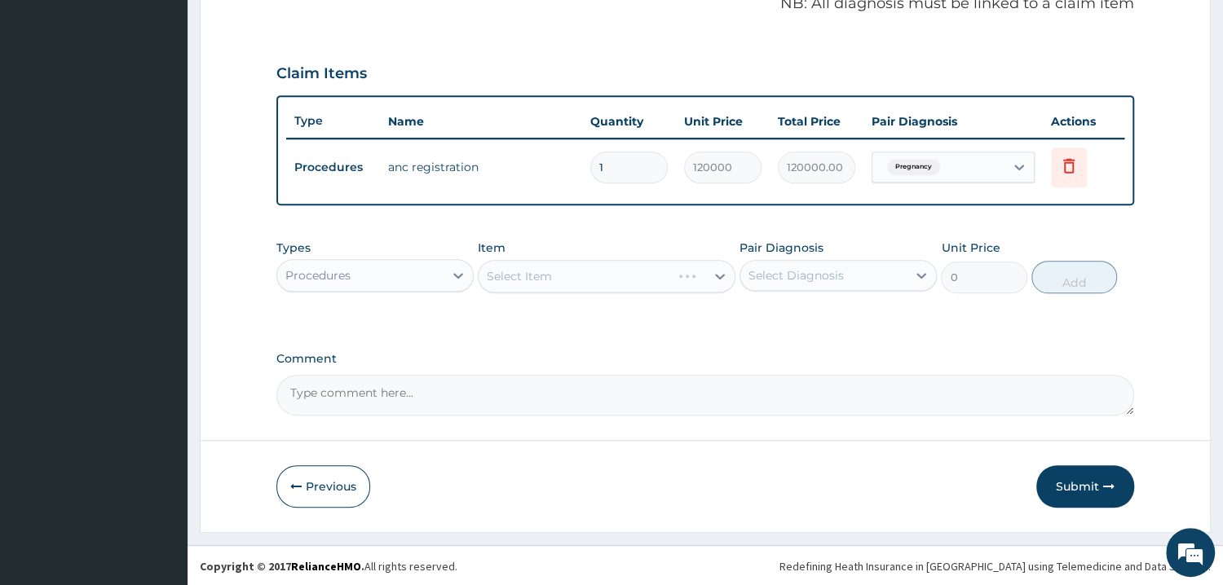
click at [576, 274] on div "Select Item" at bounding box center [607, 276] width 258 height 33
click at [567, 280] on div "Select Item" at bounding box center [607, 276] width 258 height 33
click at [544, 283] on div "Select Item" at bounding box center [607, 276] width 258 height 33
click at [564, 273] on div "Select Item" at bounding box center [607, 276] width 258 height 33
click at [555, 283] on div "Select Item" at bounding box center [607, 276] width 258 height 33
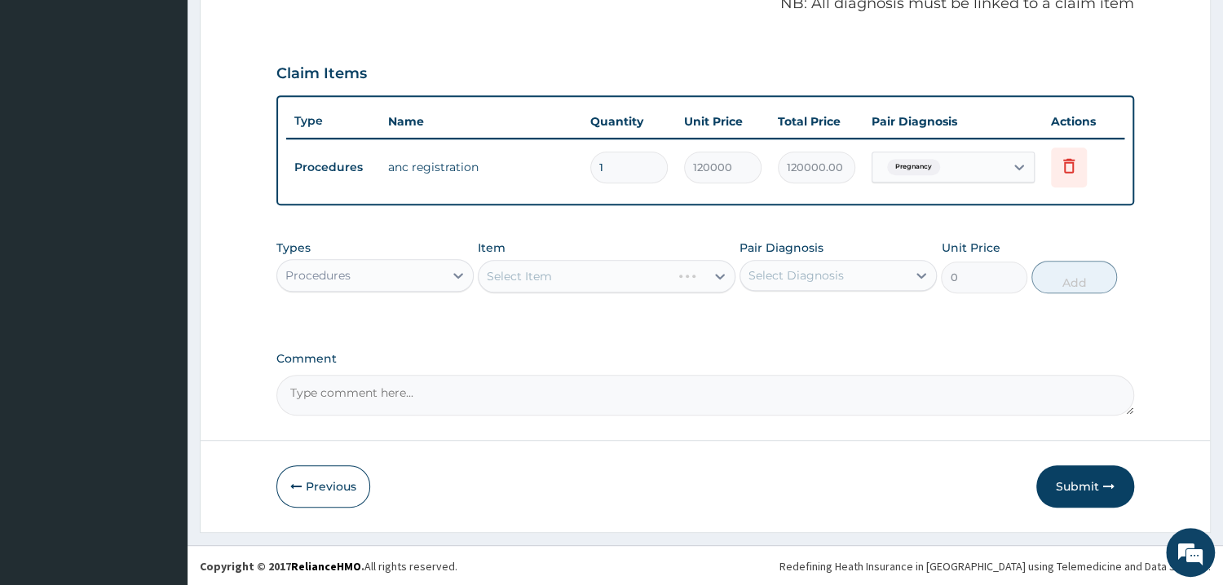
click at [562, 280] on div "Select Item" at bounding box center [607, 276] width 258 height 33
click at [582, 283] on div "Select Item" at bounding box center [607, 276] width 258 height 33
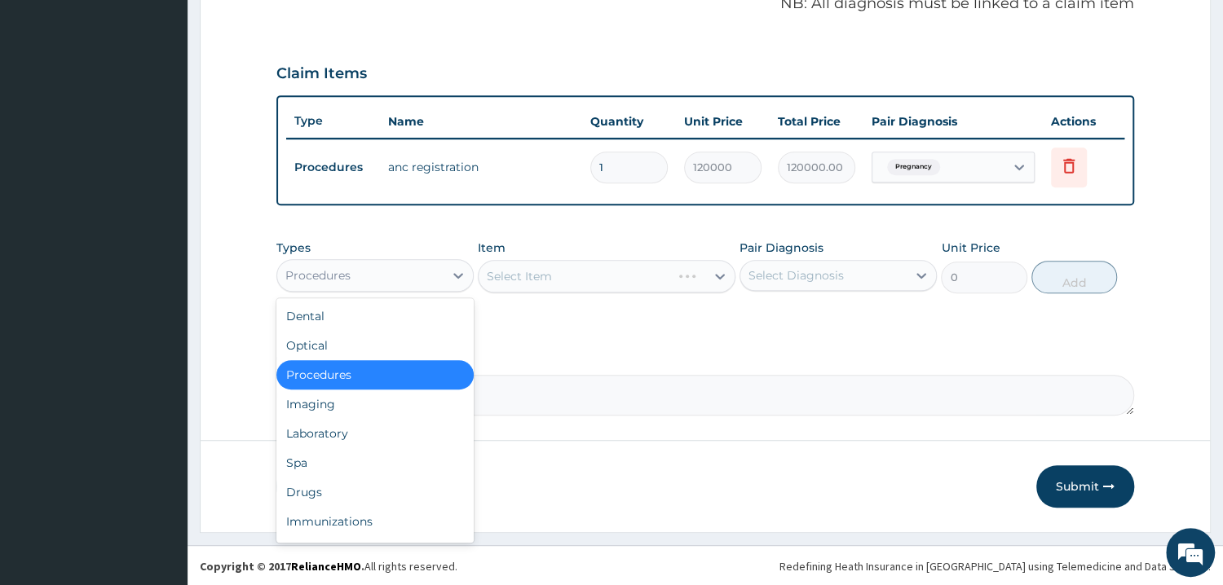
click at [400, 286] on div "Procedures" at bounding box center [374, 275] width 197 height 33
drag, startPoint x: 336, startPoint y: 366, endPoint x: 366, endPoint y: 378, distance: 32.3
click at [336, 367] on div "Procedures" at bounding box center [374, 374] width 197 height 29
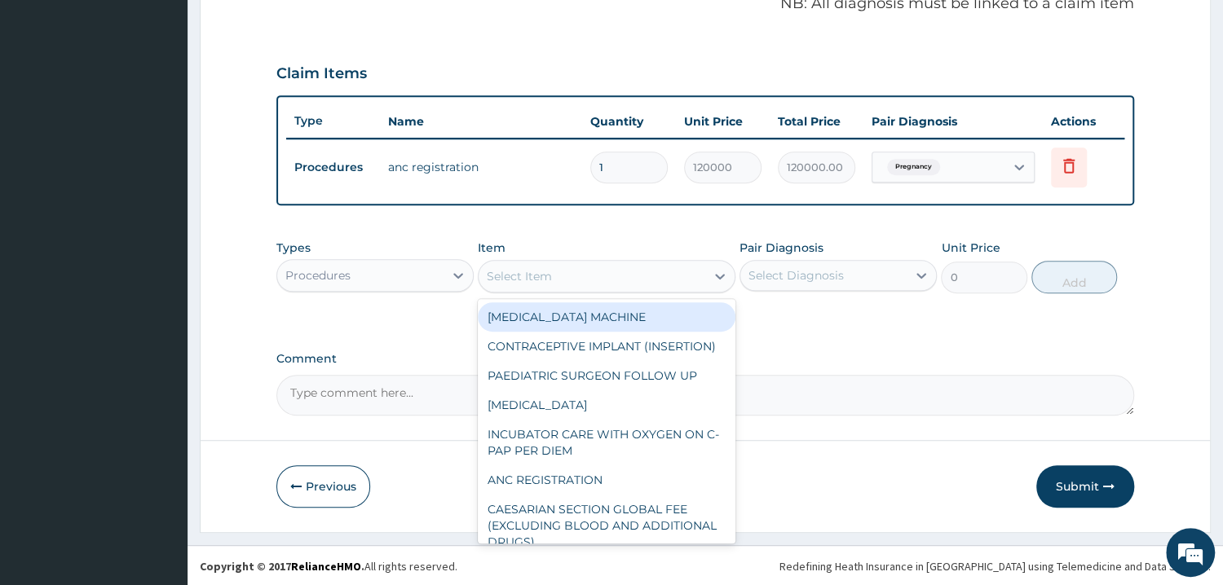
click at [576, 273] on div "Select Item" at bounding box center [592, 276] width 227 height 26
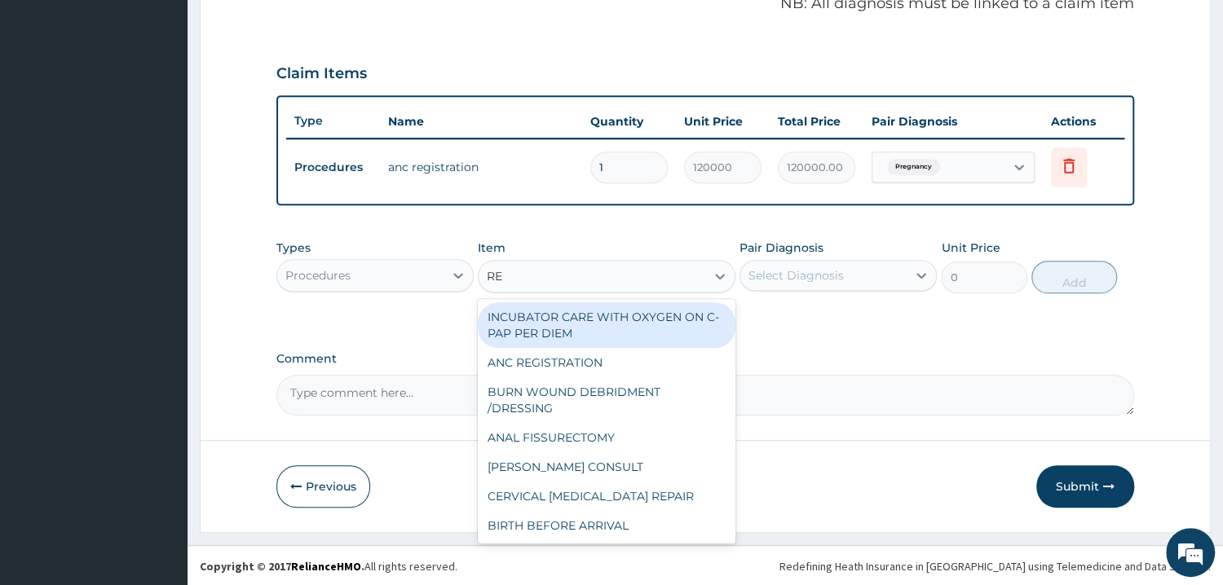
type input "REG"
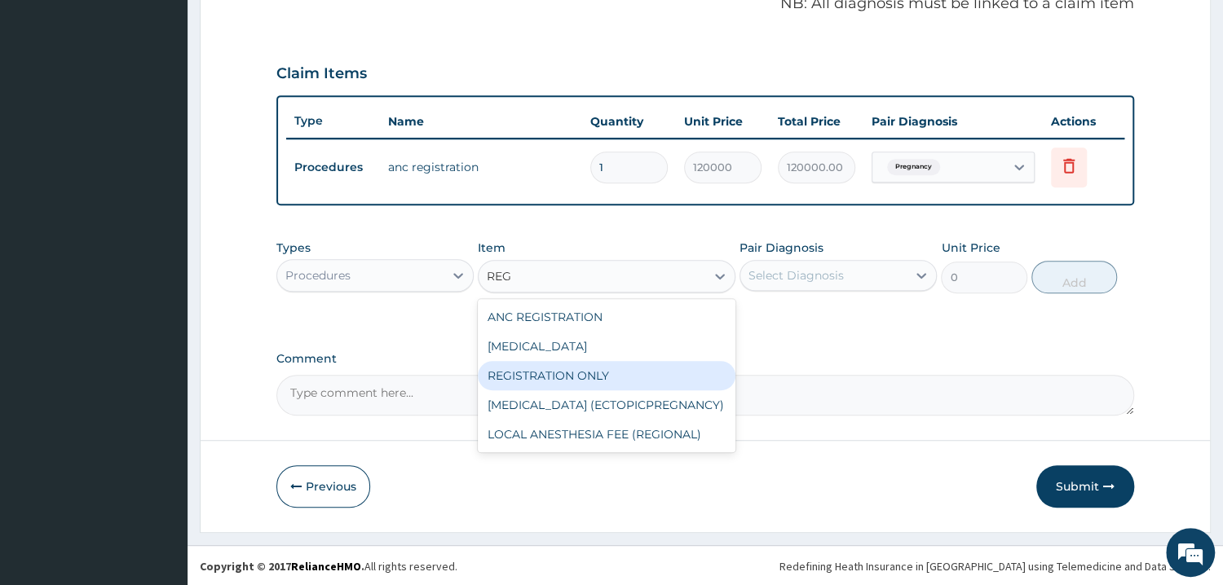
click at [600, 370] on div "REGISTRATION ONLY" at bounding box center [607, 375] width 258 height 29
type input "3750"
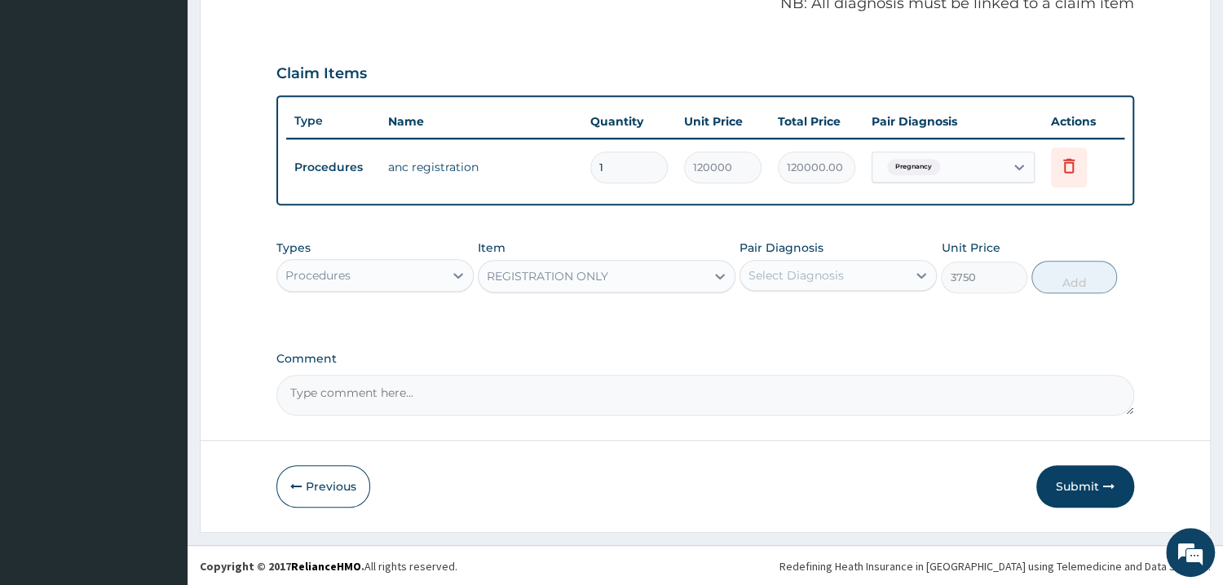
click at [827, 276] on div "Select Diagnosis" at bounding box center [795, 275] width 95 height 16
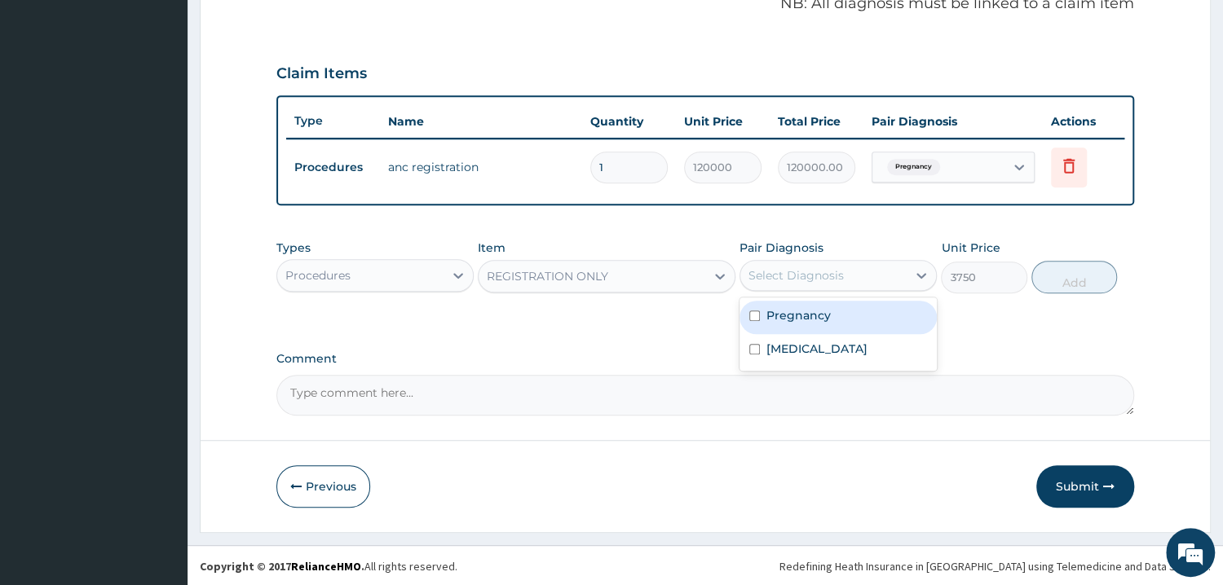
click at [841, 320] on div "Pregnancy" at bounding box center [838, 317] width 197 height 33
checkbox input "true"
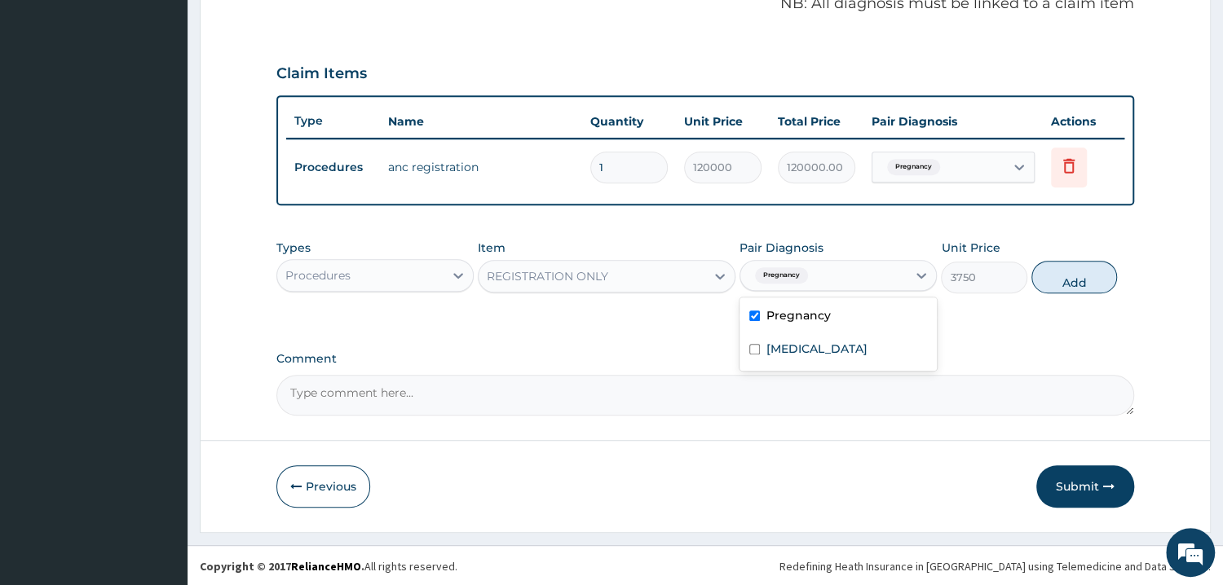
click at [844, 273] on div "Pregnancy" at bounding box center [823, 276] width 166 height 28
click at [829, 276] on div "Pregnancy" at bounding box center [823, 276] width 166 height 28
click at [1098, 280] on button "Add" at bounding box center [1074, 277] width 86 height 33
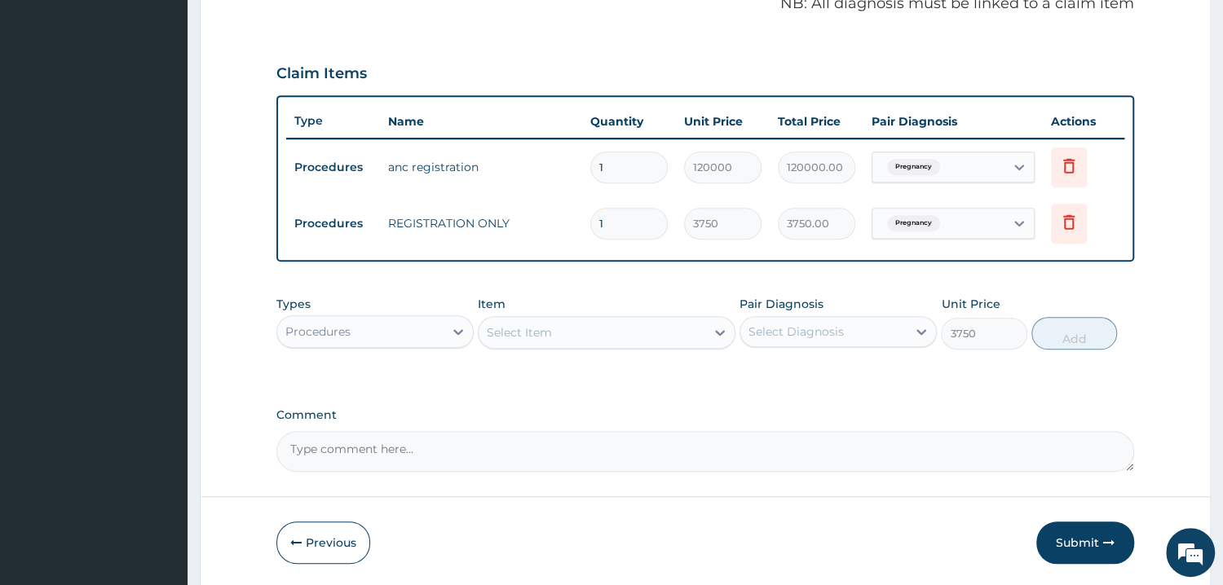
type input "0"
click at [395, 329] on div "Procedures" at bounding box center [360, 332] width 166 height 26
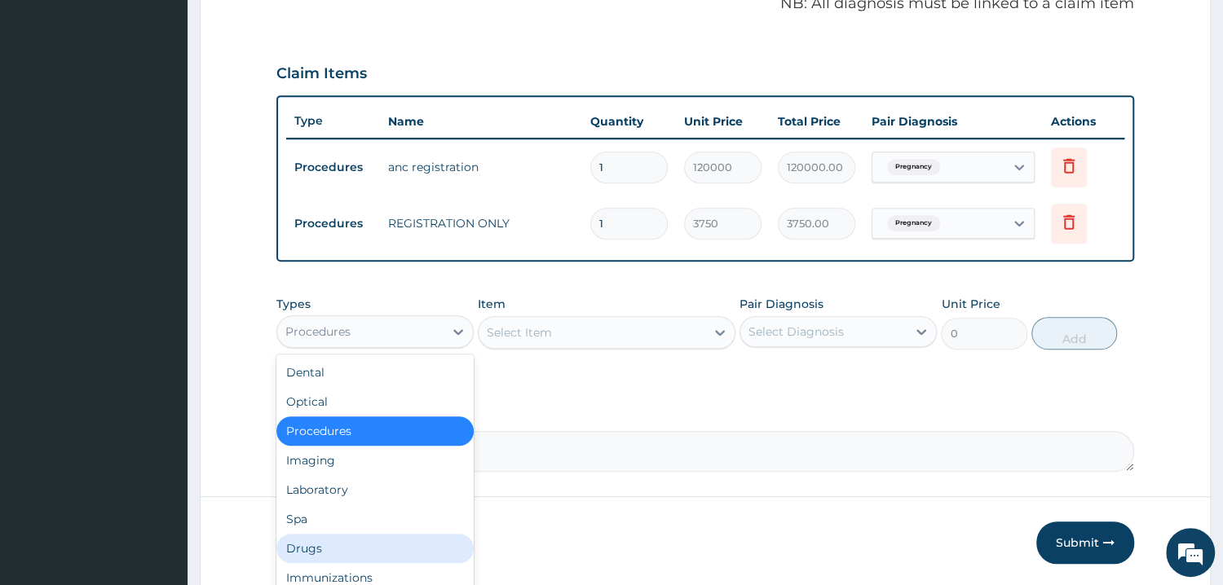
click at [351, 540] on div "Drugs" at bounding box center [374, 548] width 197 height 29
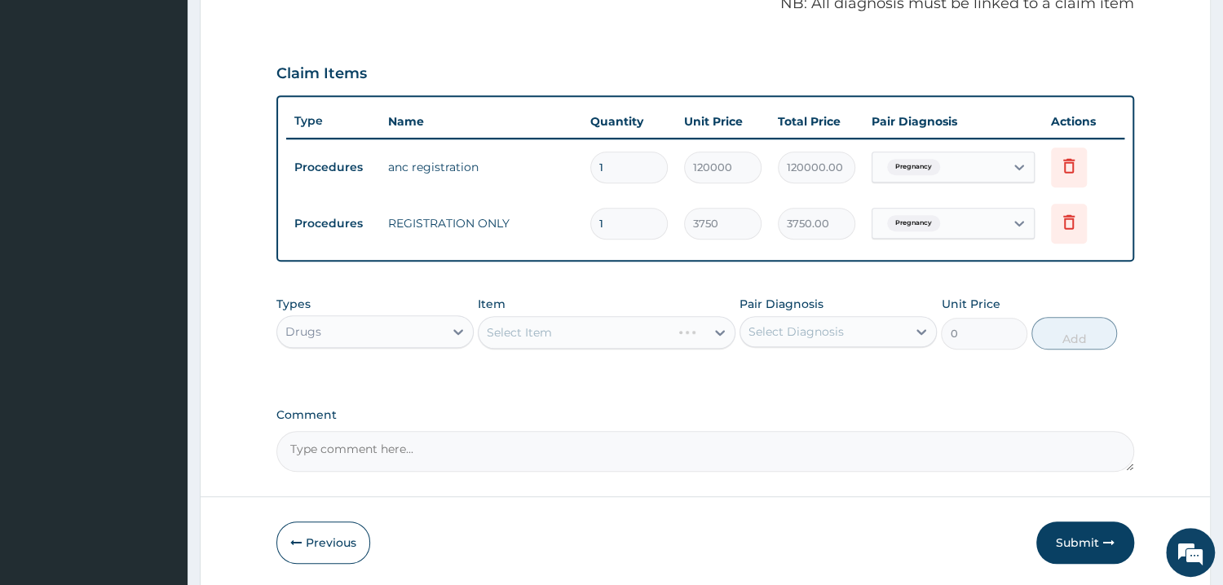
click at [574, 335] on div "Select Item" at bounding box center [607, 332] width 258 height 33
click at [554, 333] on div "Select Item" at bounding box center [607, 332] width 258 height 33
click at [554, 333] on div "Select Item" at bounding box center [592, 333] width 227 height 26
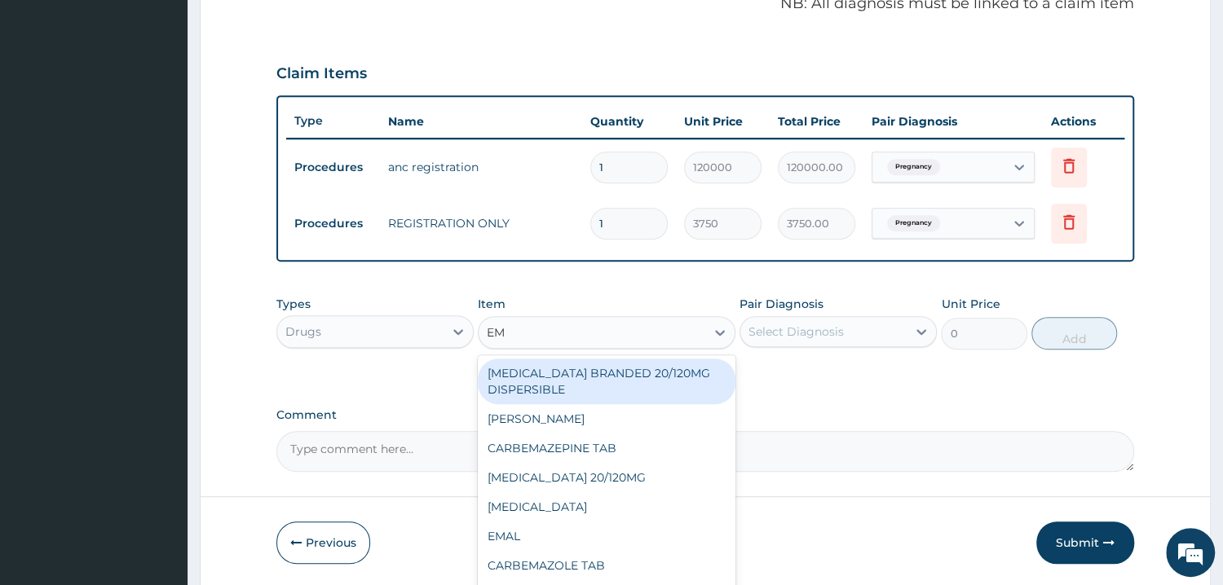
type input "EMA"
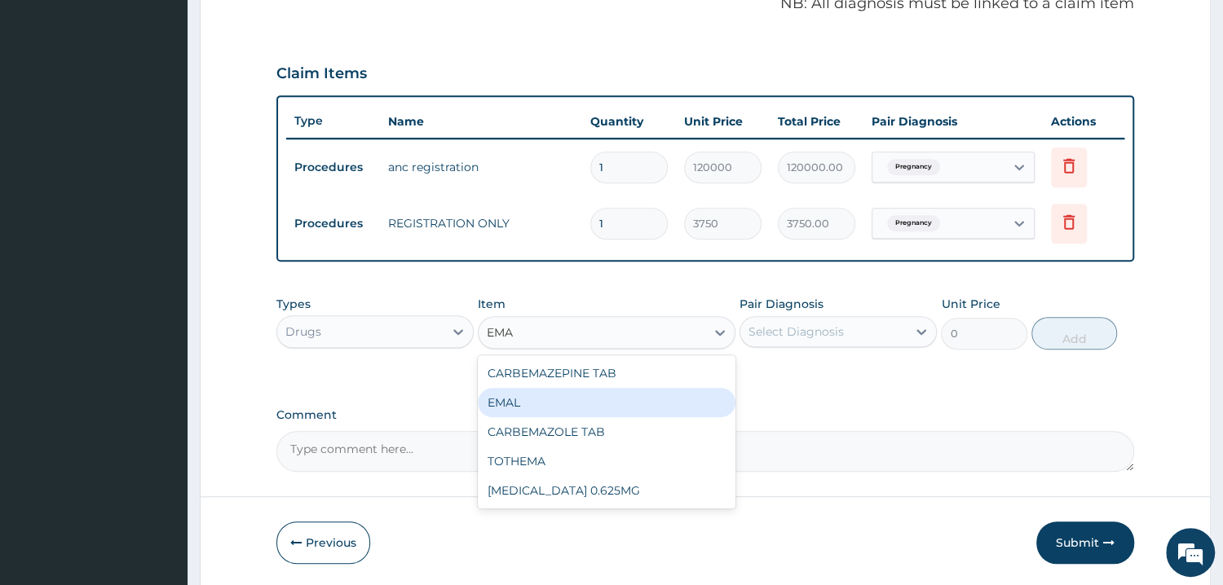
click at [532, 395] on div "EMAL" at bounding box center [607, 402] width 258 height 29
type input "1402.5"
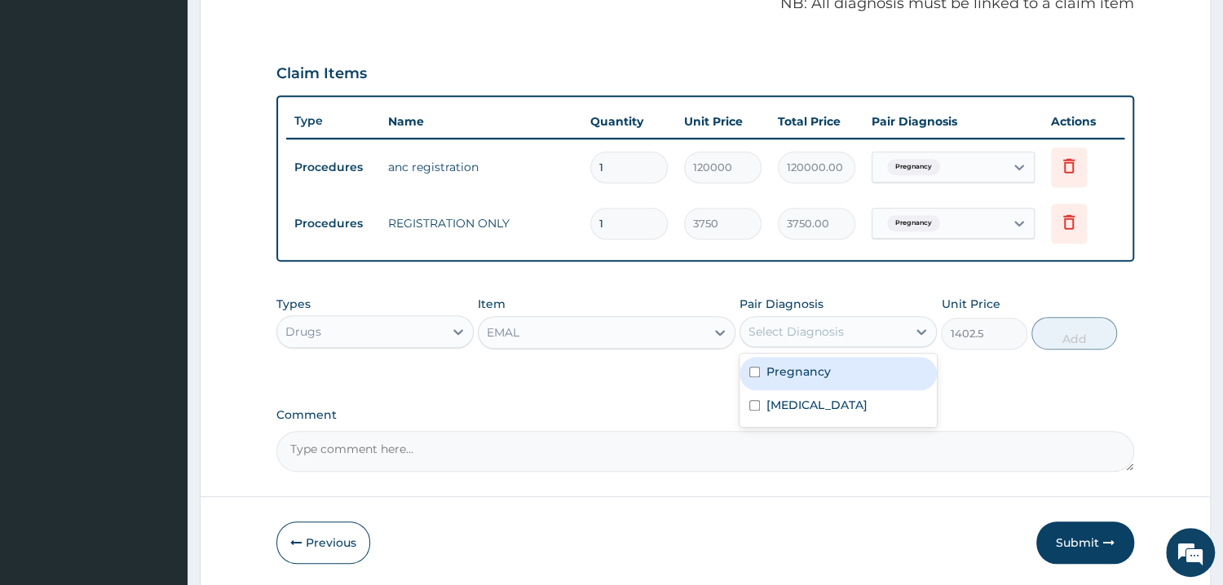
click at [866, 342] on div "Select Diagnosis" at bounding box center [823, 332] width 166 height 26
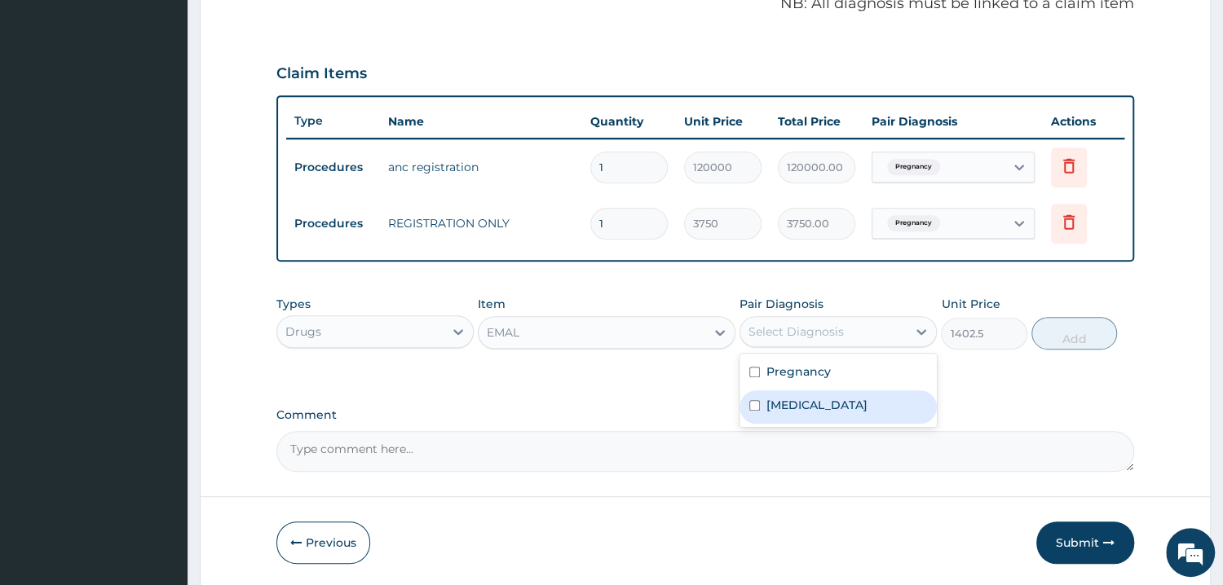
click at [817, 400] on div "Malaria" at bounding box center [838, 407] width 197 height 33
checkbox input "true"
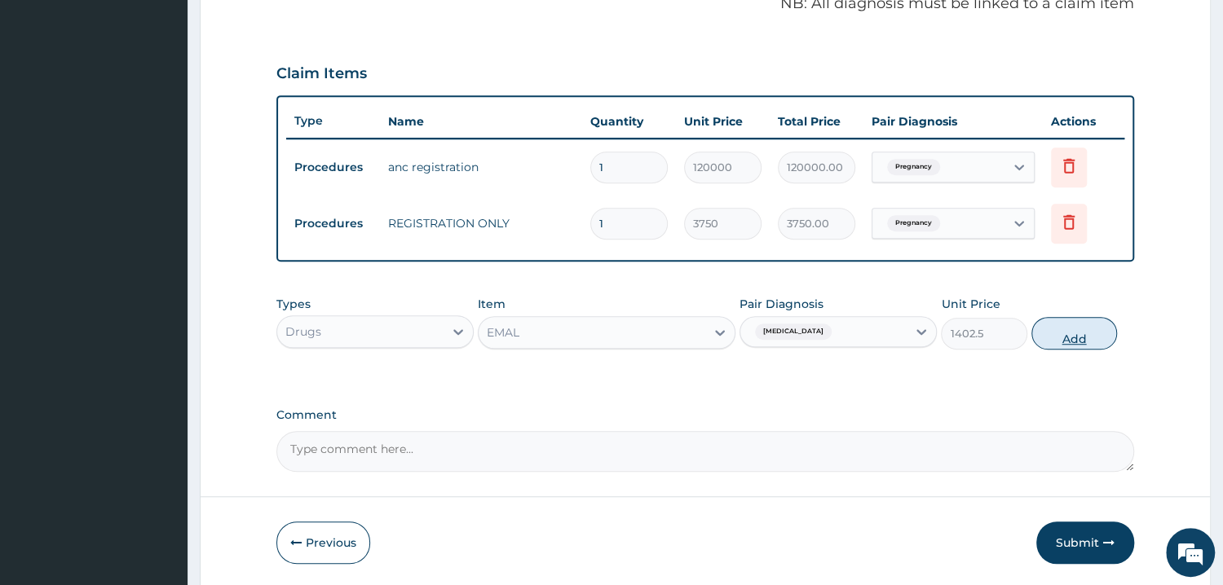
click at [1054, 325] on button "Add" at bounding box center [1074, 333] width 86 height 33
type input "0"
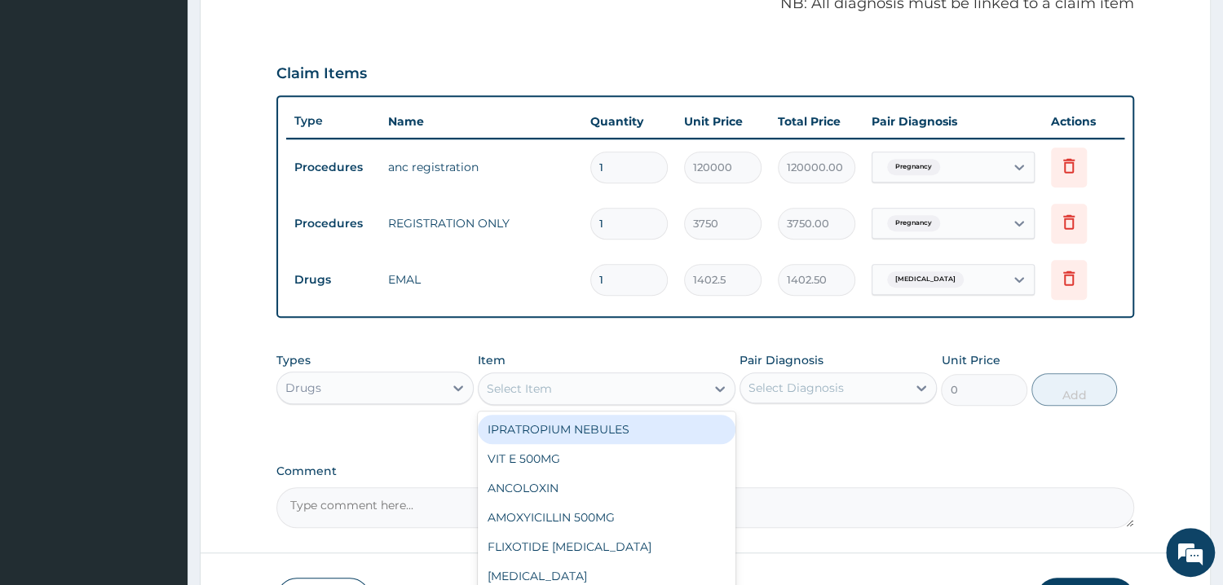
click at [545, 382] on div "Select Item" at bounding box center [519, 389] width 65 height 16
type input "PARACET"
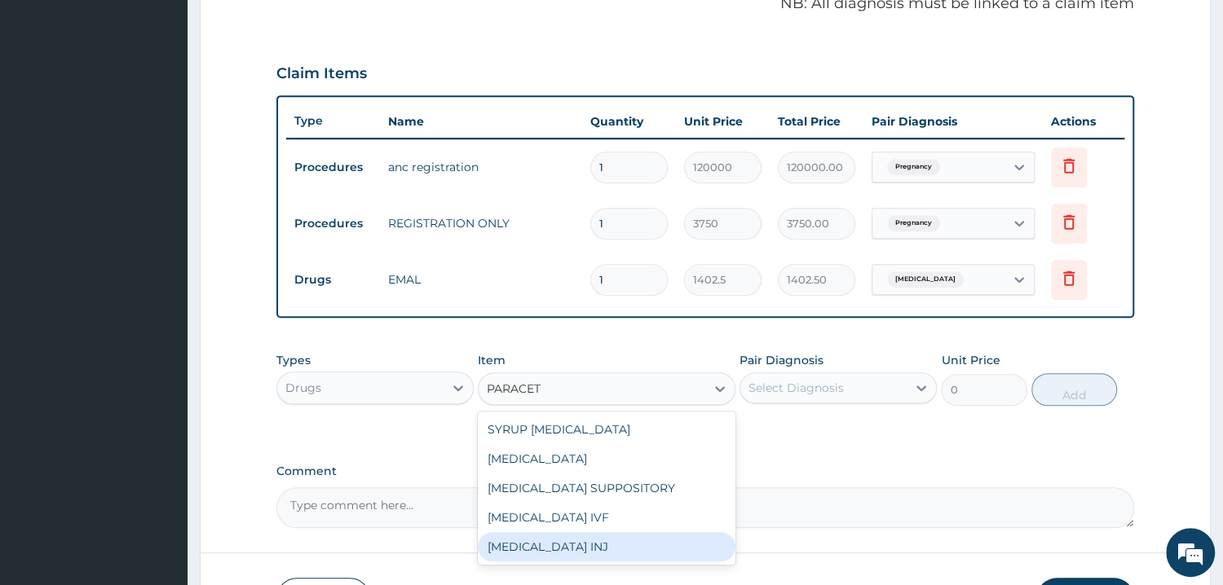
click at [582, 541] on div "PARACETAMOL INJ" at bounding box center [607, 546] width 258 height 29
type input "294.5249938964844"
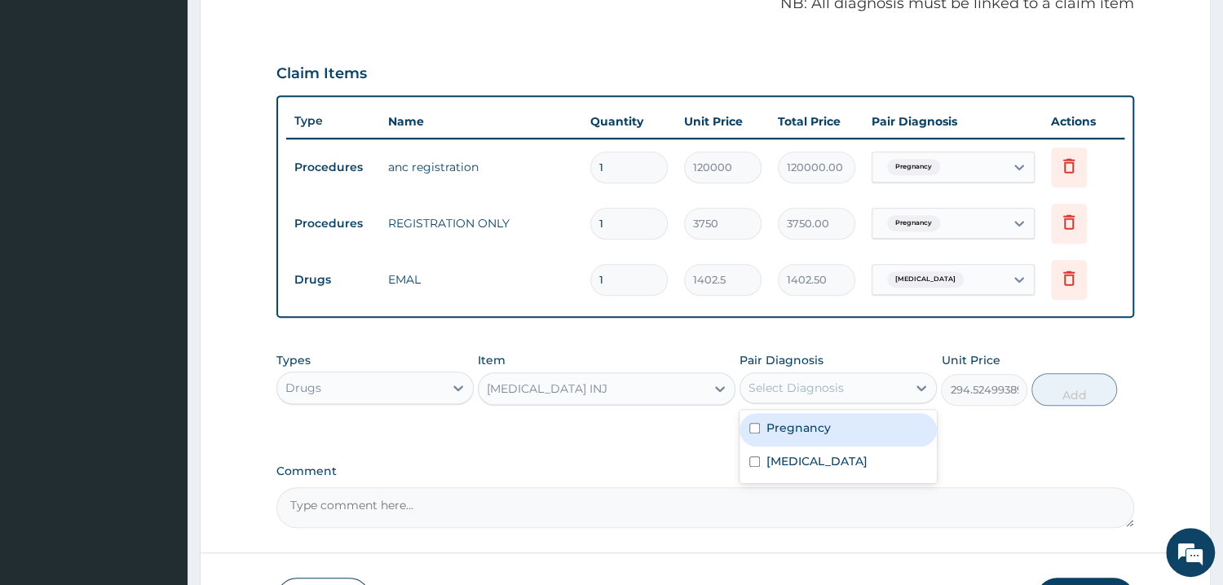
click at [820, 376] on div "Select Diagnosis" at bounding box center [823, 388] width 166 height 26
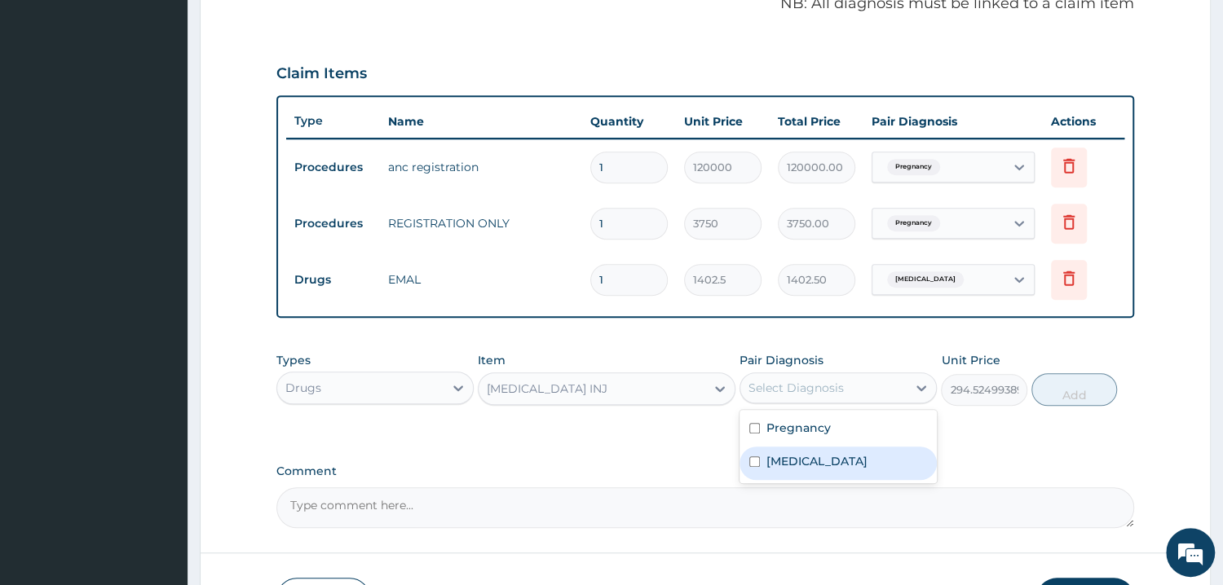
click at [813, 456] on div "Malaria" at bounding box center [838, 463] width 197 height 33
checkbox input "true"
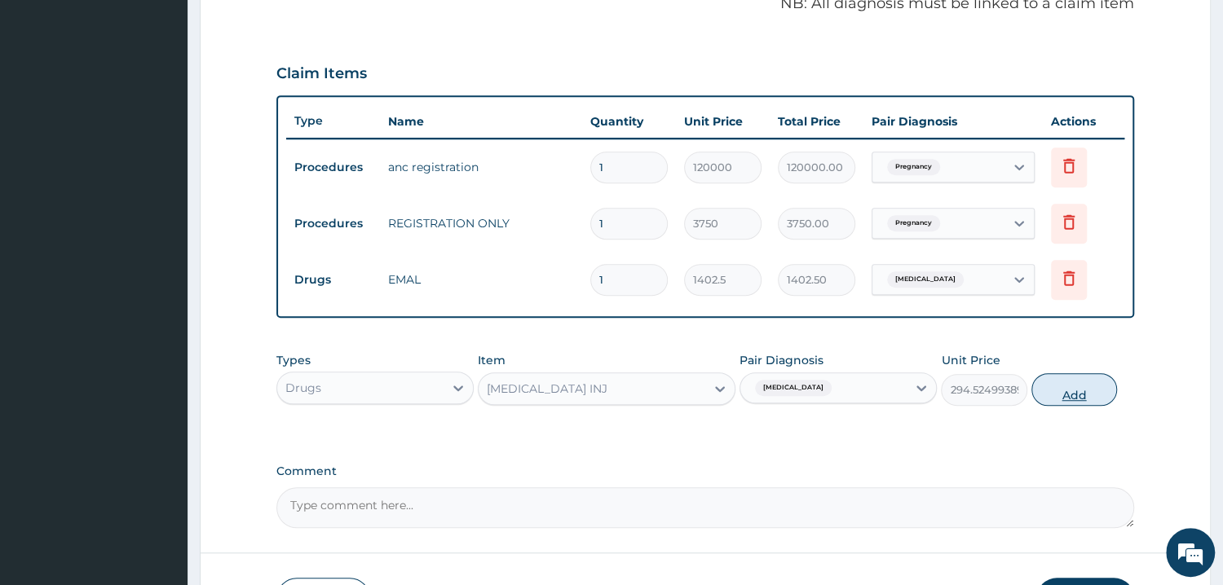
click at [1058, 390] on button "Add" at bounding box center [1074, 389] width 86 height 33
type input "0"
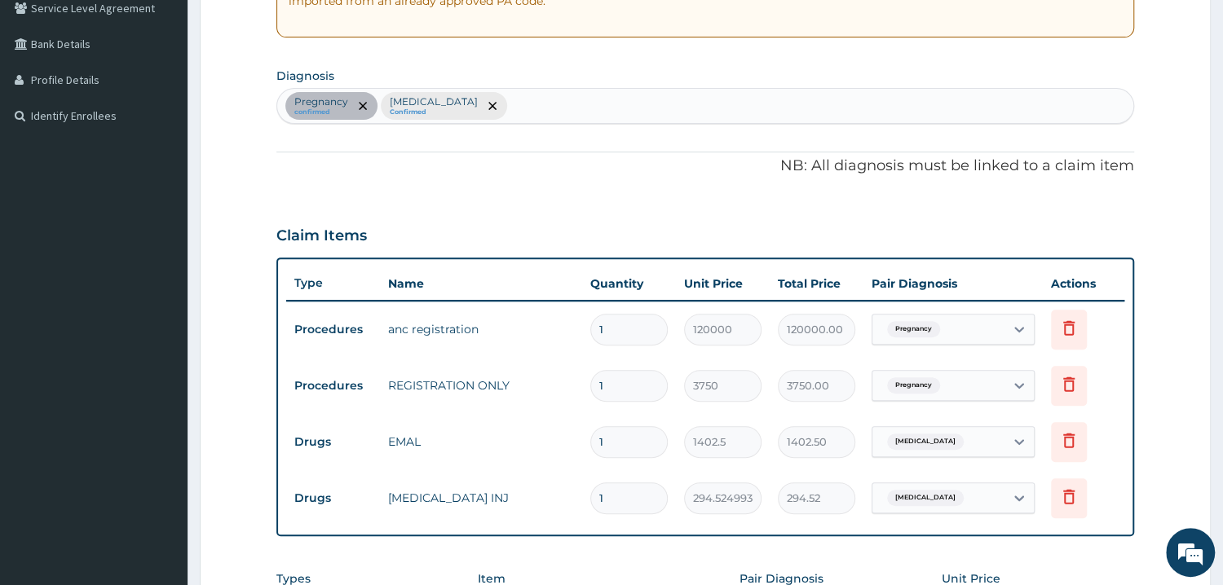
scroll to position [437, 0]
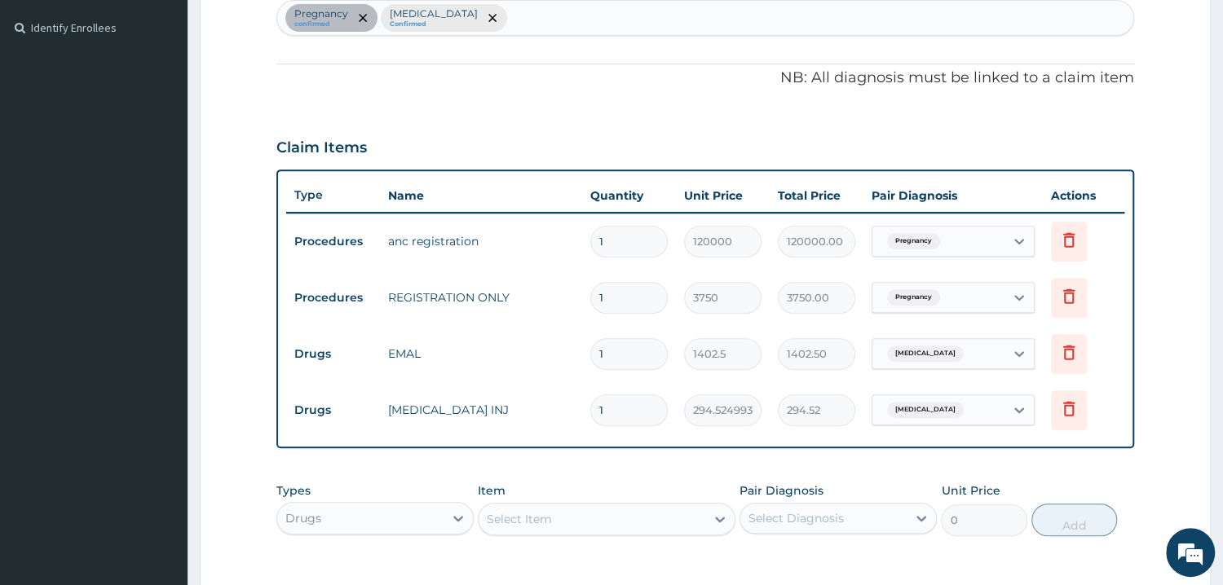
type input "0.00"
type input "6"
type input "1767.15"
type input "6"
click at [633, 351] on input "1" at bounding box center [628, 354] width 77 height 32
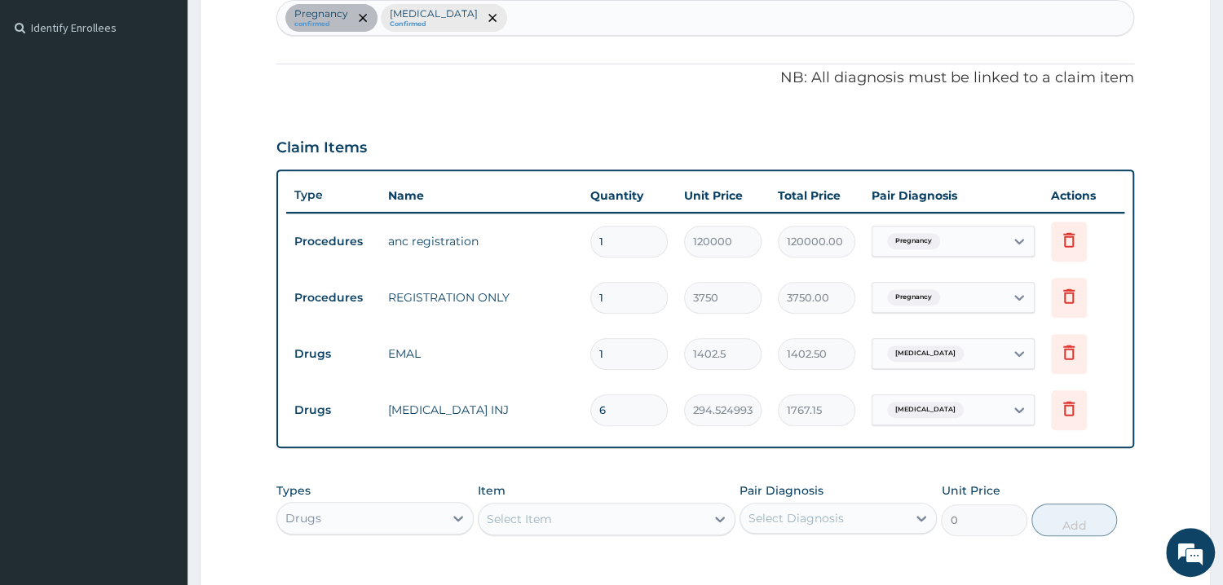
type input "0.00"
type input "3"
type input "4207.50"
type input "3"
click at [616, 457] on div "PA Code / Prescription Code PA/21361C Encounter Date 15-09-2025 Important Notic…" at bounding box center [705, 189] width 858 height 940
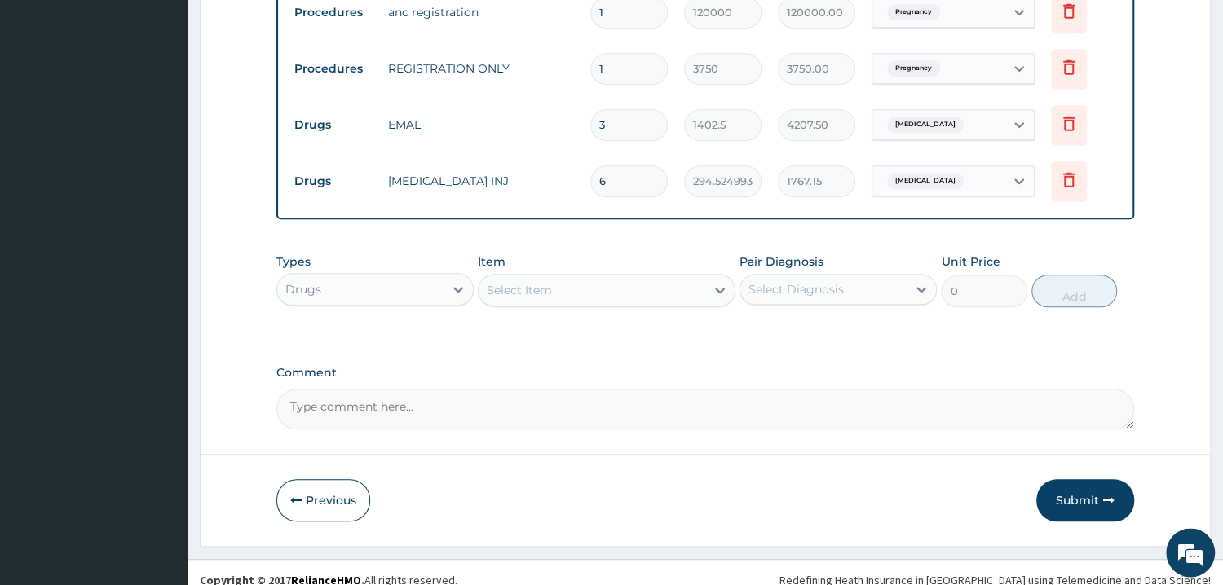
scroll to position [680, 0]
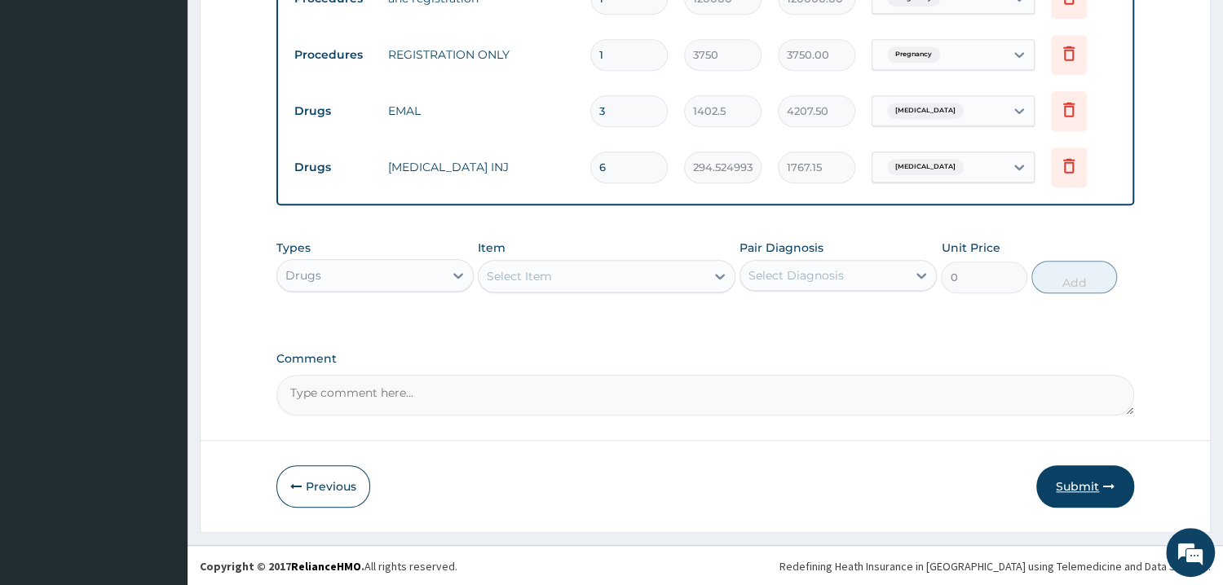
click at [1085, 479] on button "Submit" at bounding box center [1085, 487] width 98 height 42
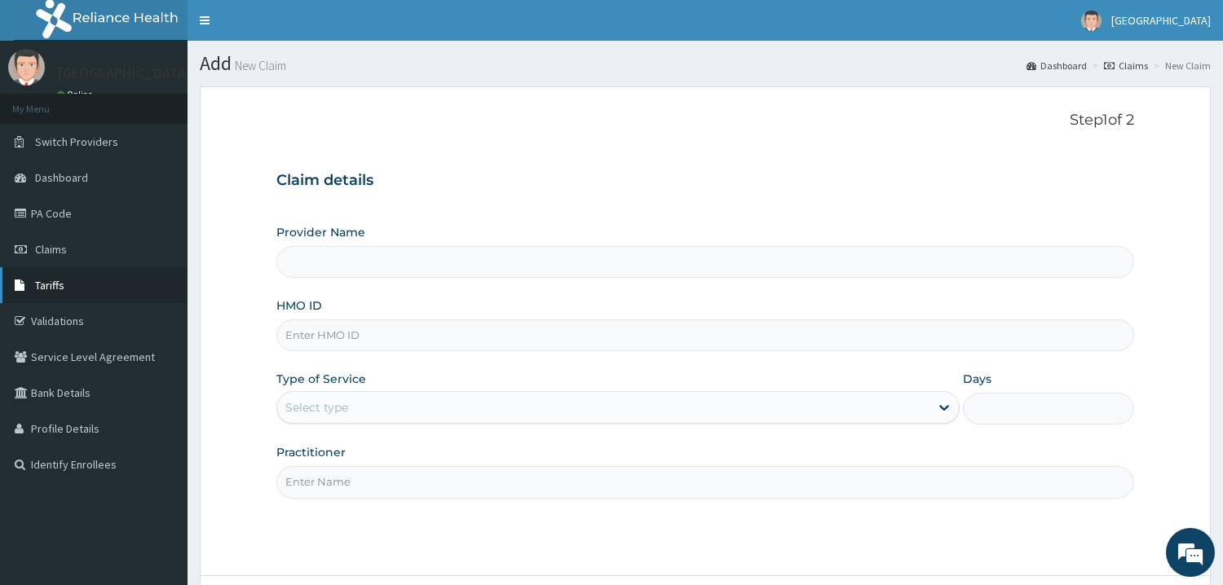
scroll to position [137, 0]
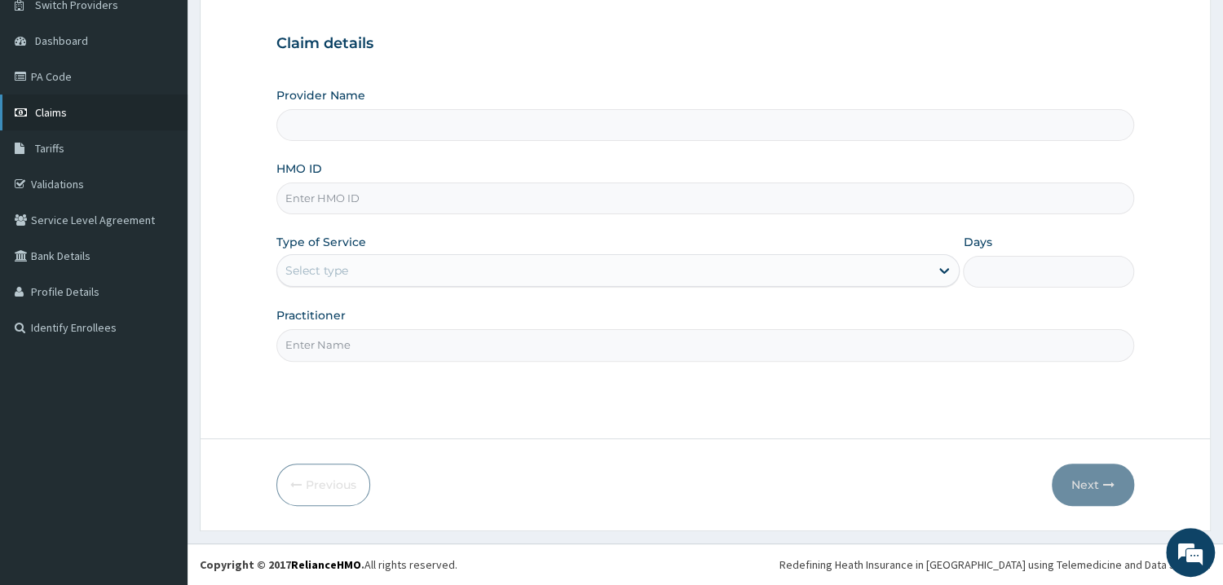
click at [95, 120] on link "Claims" at bounding box center [94, 113] width 188 height 36
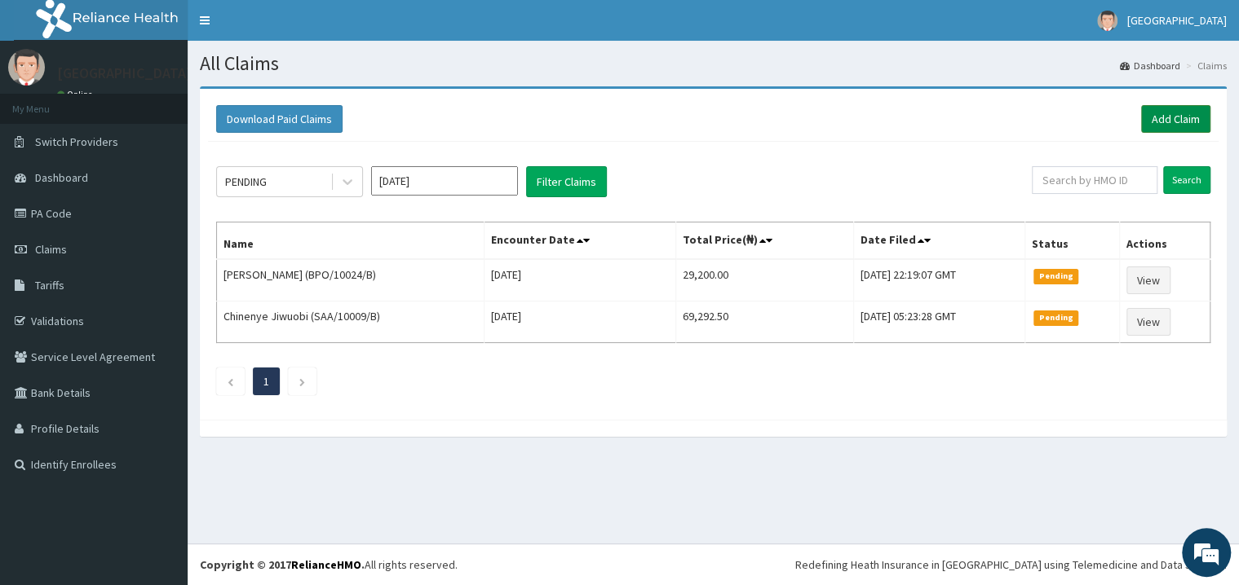
click at [1172, 120] on link "Add Claim" at bounding box center [1175, 119] width 69 height 28
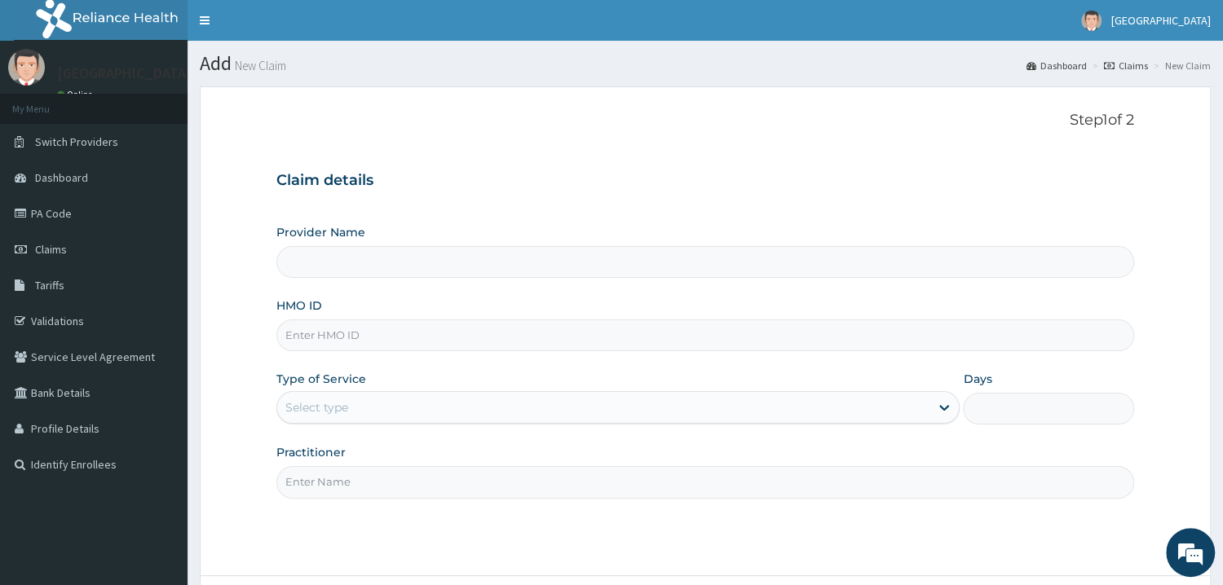
click at [364, 338] on input "HMO ID" at bounding box center [705, 336] width 858 height 32
type input "Mother and Child Hospital - [GEOGRAPHIC_DATA]"
type input "C"
type input "SEZ/10006/A"
click at [366, 411] on div "Select type" at bounding box center [603, 408] width 653 height 26
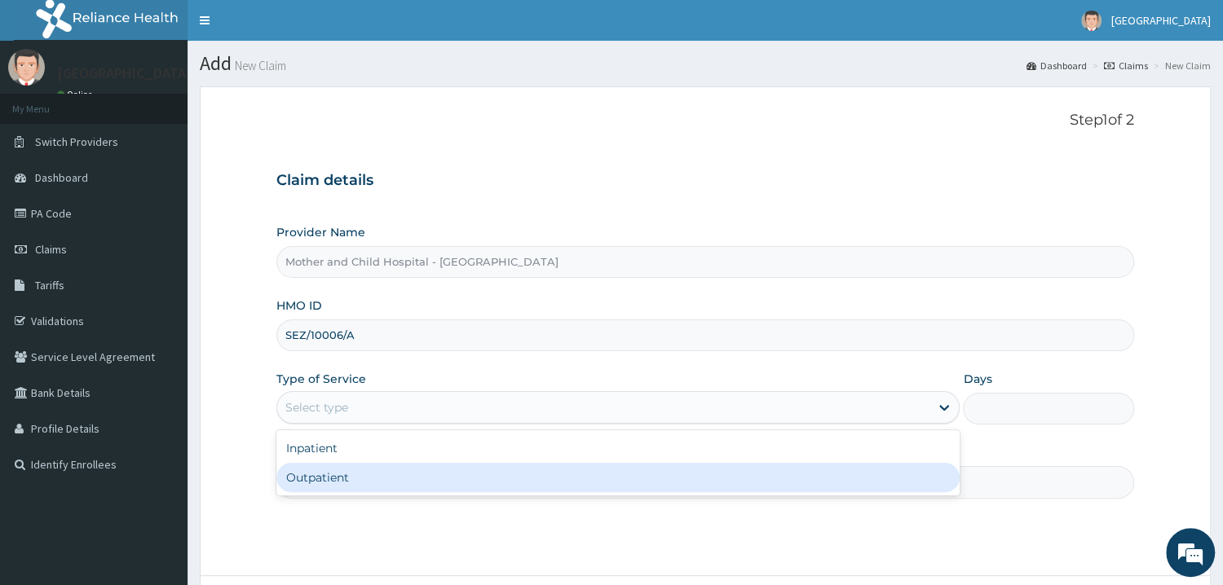
click at [342, 486] on div "Outpatient" at bounding box center [618, 477] width 684 height 29
type input "1"
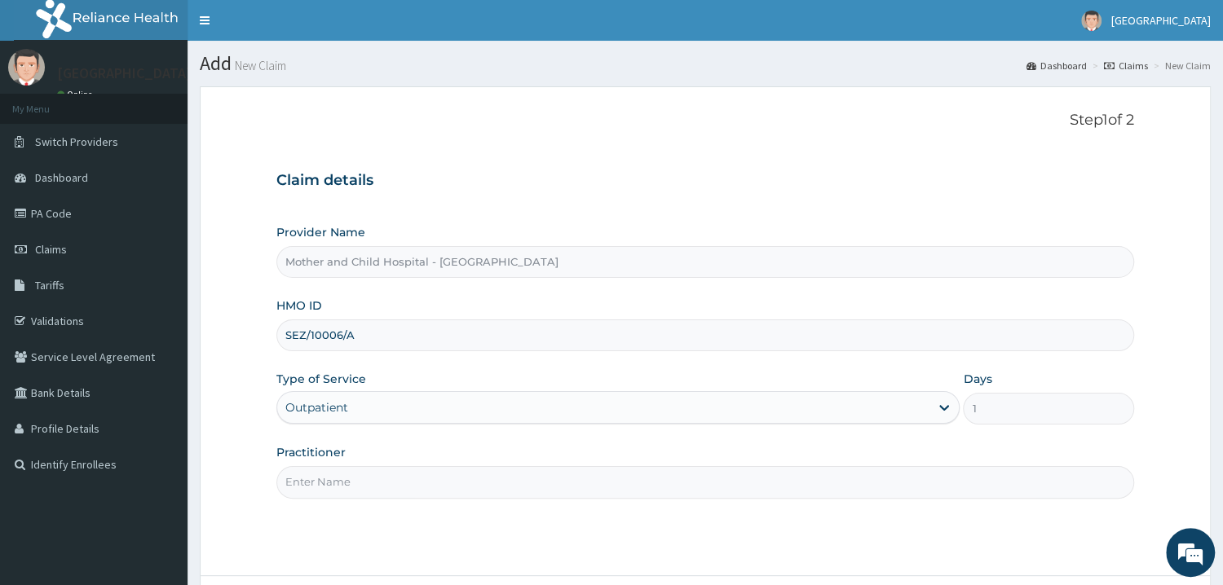
click at [380, 475] on input "Practitioner" at bounding box center [705, 482] width 858 height 32
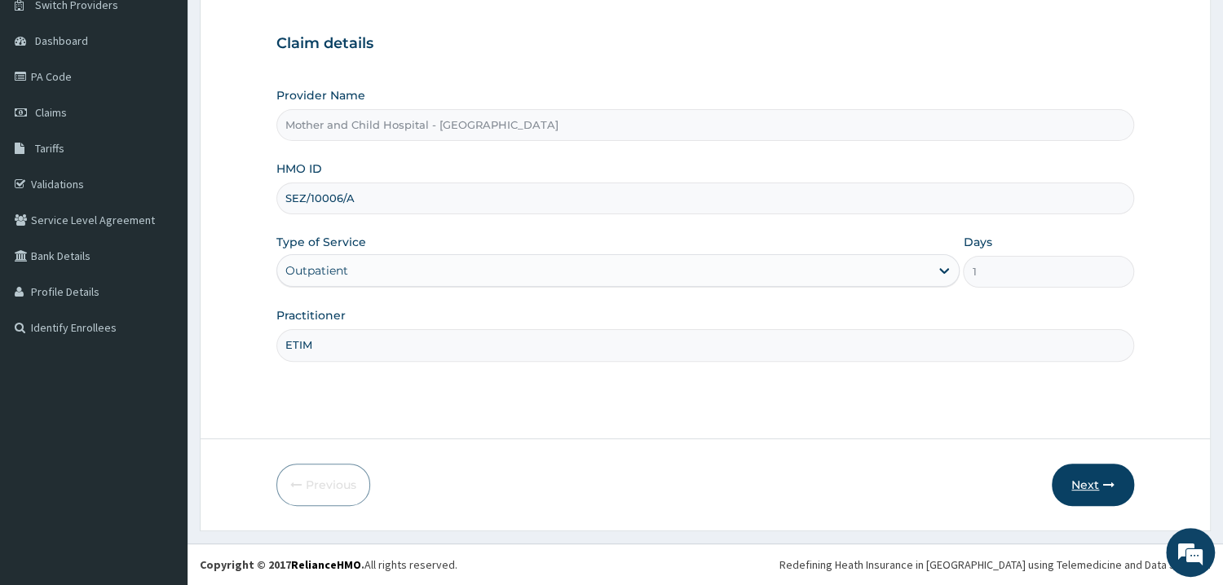
type input "ETIM"
click at [1085, 491] on button "Next" at bounding box center [1093, 485] width 82 height 42
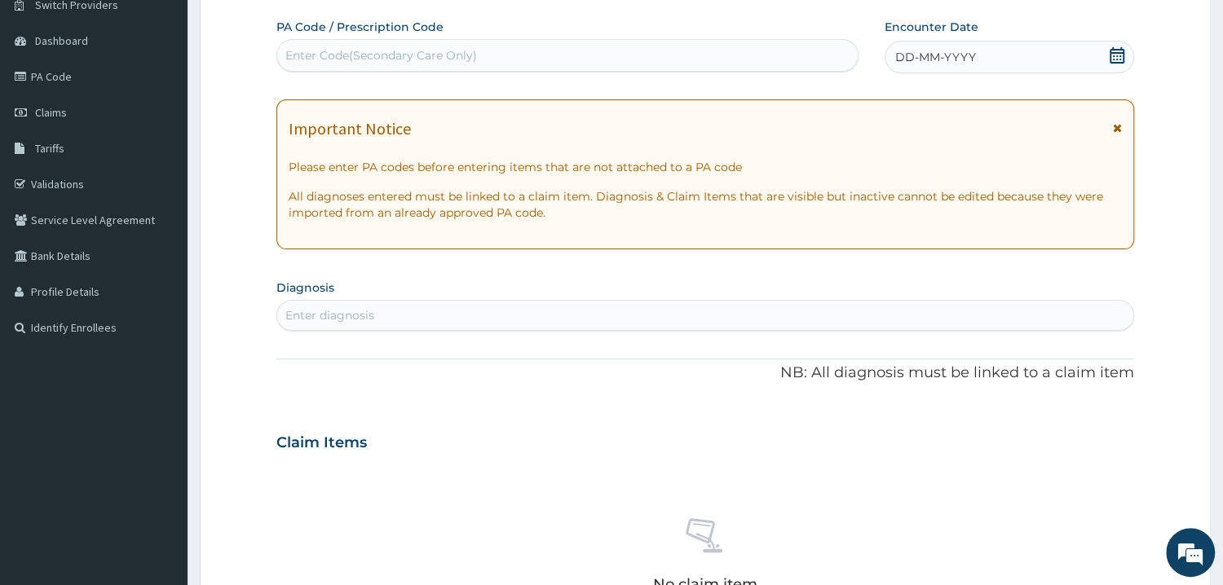
click at [325, 68] on div "Enter Code(Secondary Care Only)" at bounding box center [567, 55] width 581 height 26
paste input "PA/D2C7FD"
type input "PA/D2C7FD"
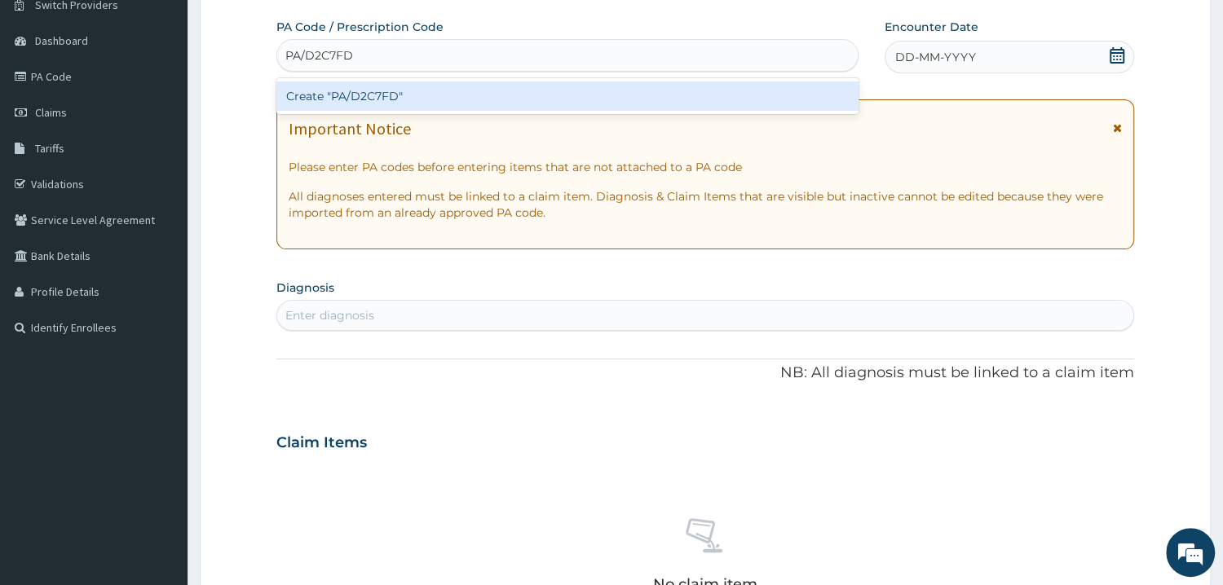
click at [333, 88] on div "Create "PA/D2C7FD"" at bounding box center [567, 96] width 582 height 29
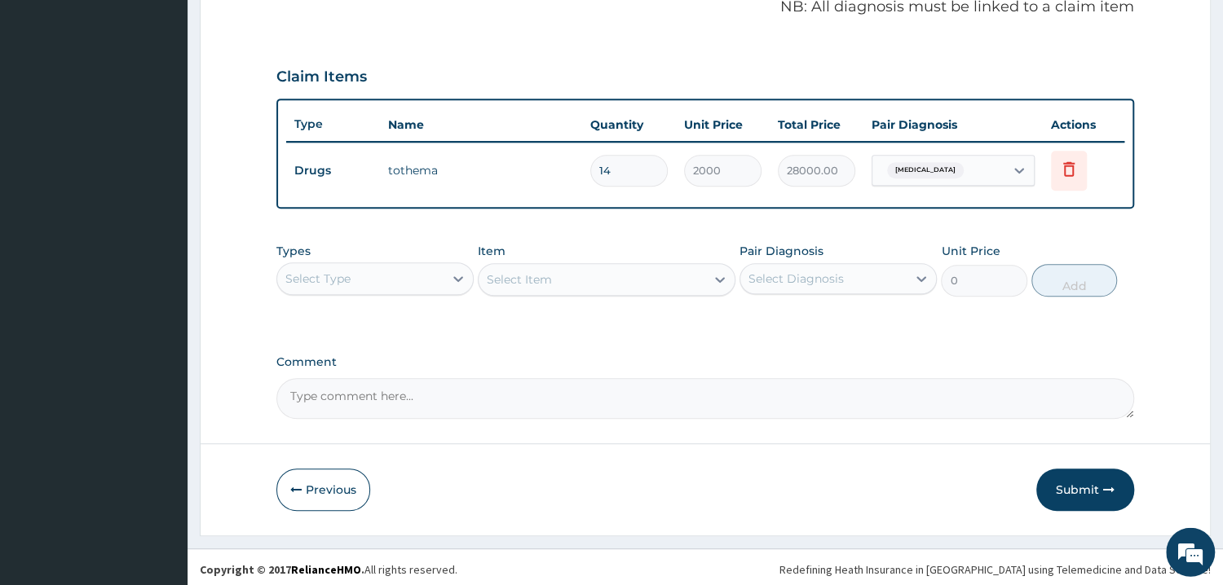
scroll to position [511, 0]
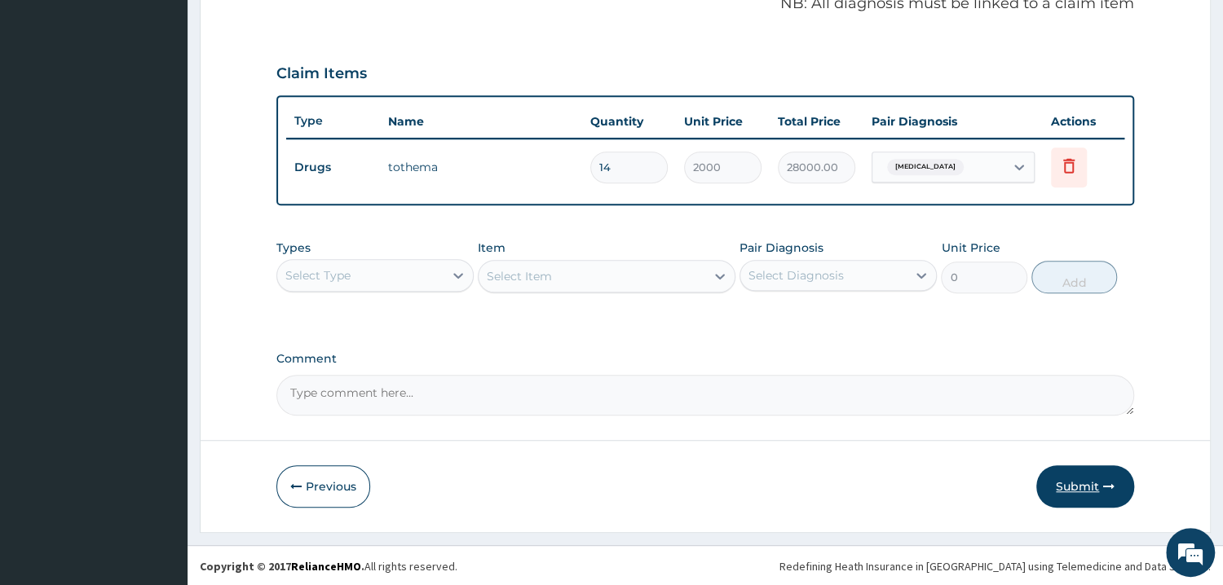
click at [1084, 494] on button "Submit" at bounding box center [1085, 487] width 98 height 42
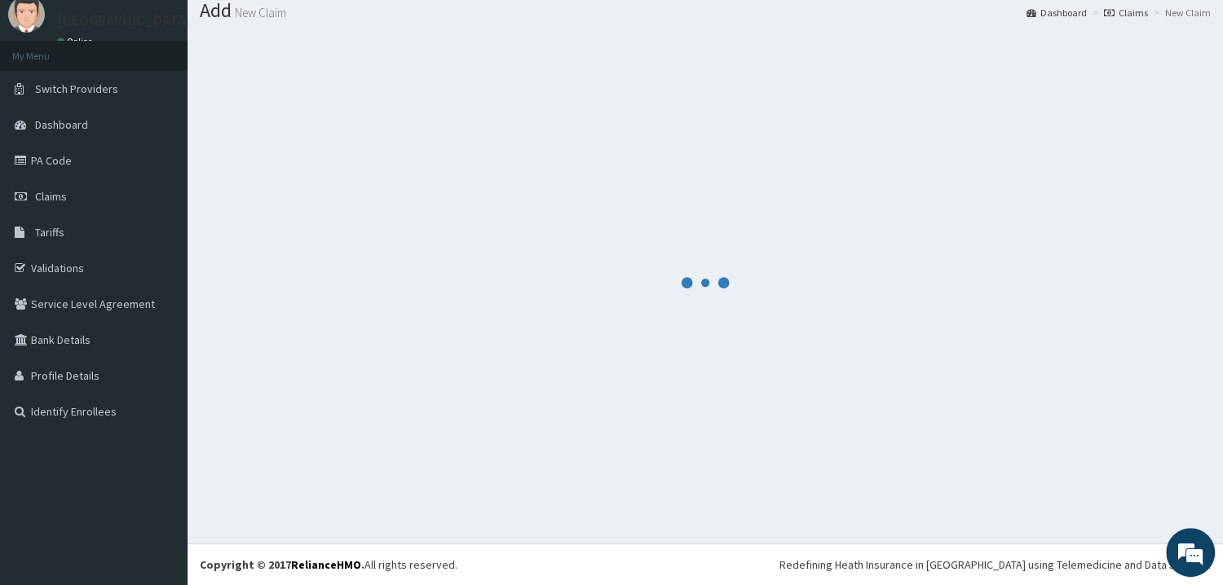
scroll to position [52, 0]
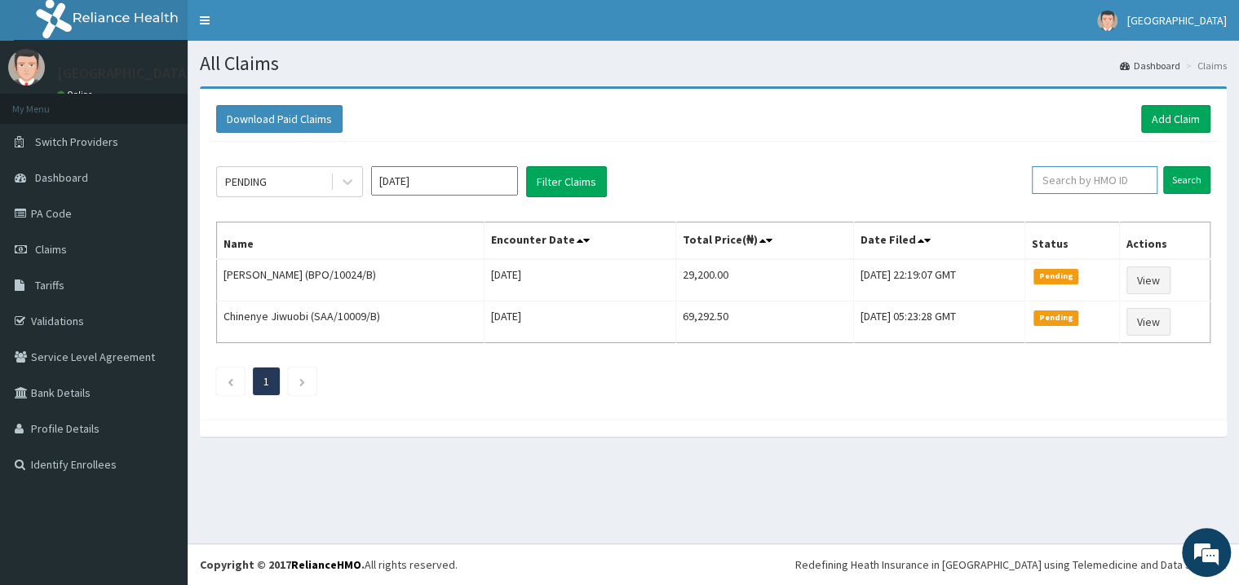
click at [1058, 179] on input "text" at bounding box center [1094, 180] width 126 height 28
type input "CSW/10003/B"
click at [1191, 177] on input "Search" at bounding box center [1186, 180] width 47 height 28
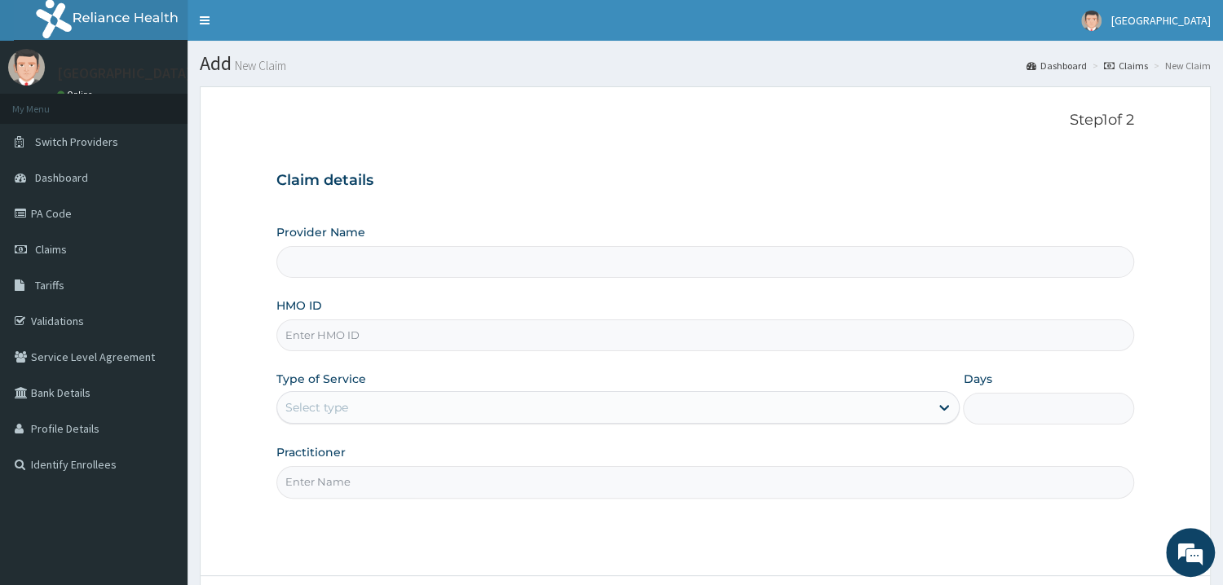
click at [336, 348] on input "HMO ID" at bounding box center [705, 336] width 858 height 32
type input "F"
type input "Mother and Child Hospital - Omole"
type input "FMI/10254/G"
click at [356, 420] on div "Select type" at bounding box center [603, 408] width 653 height 26
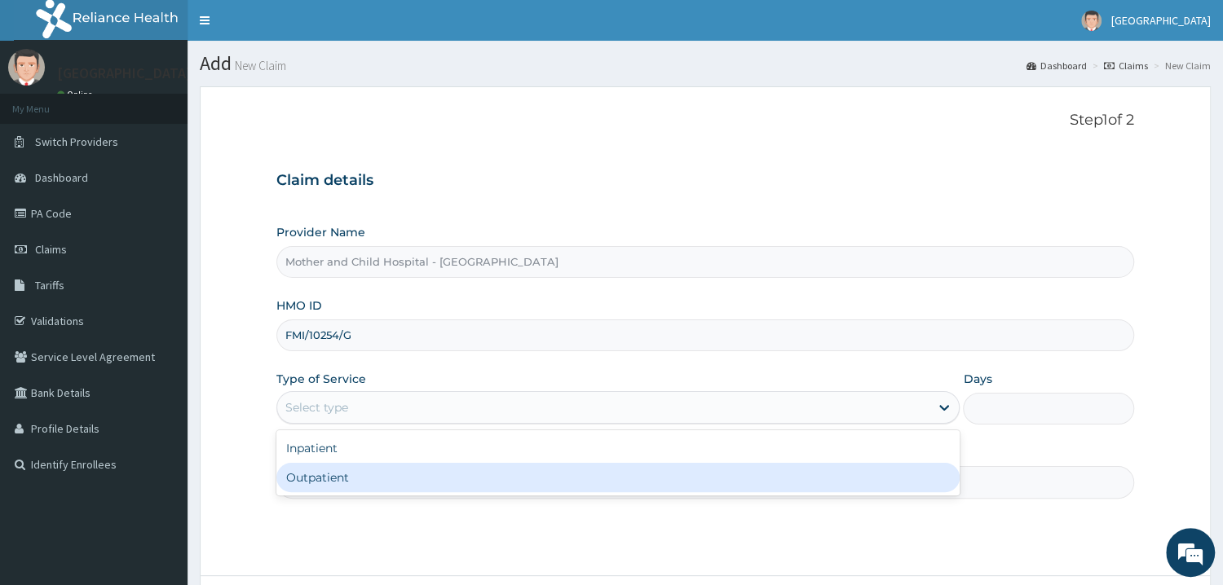
click at [351, 477] on div "Outpatient" at bounding box center [618, 477] width 684 height 29
type input "1"
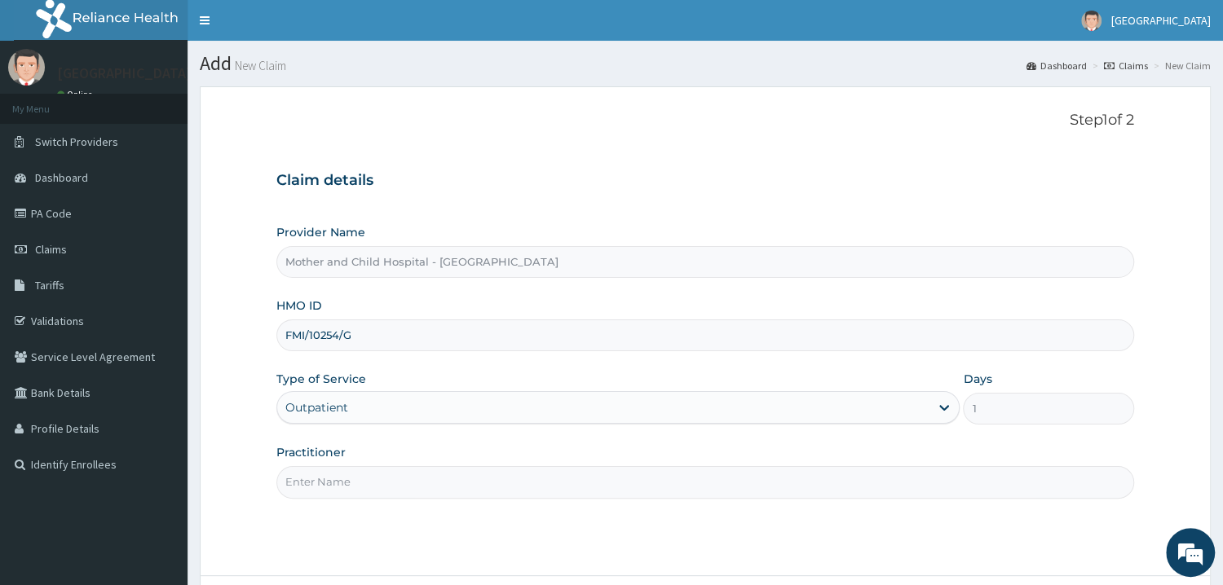
click at [408, 475] on input "Practitioner" at bounding box center [705, 482] width 858 height 32
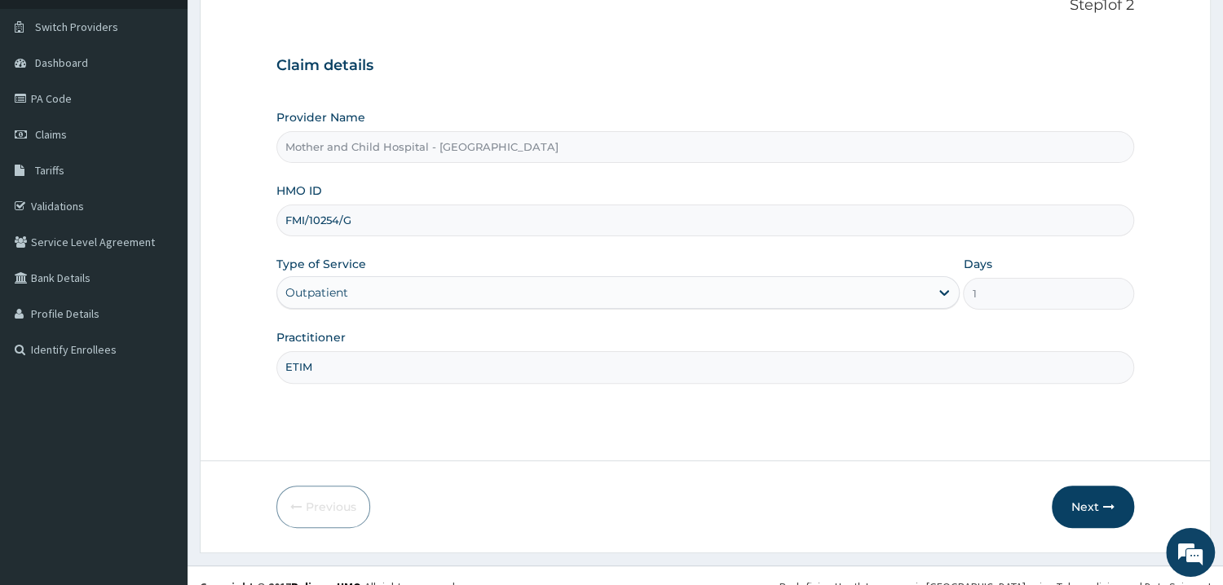
scroll to position [137, 0]
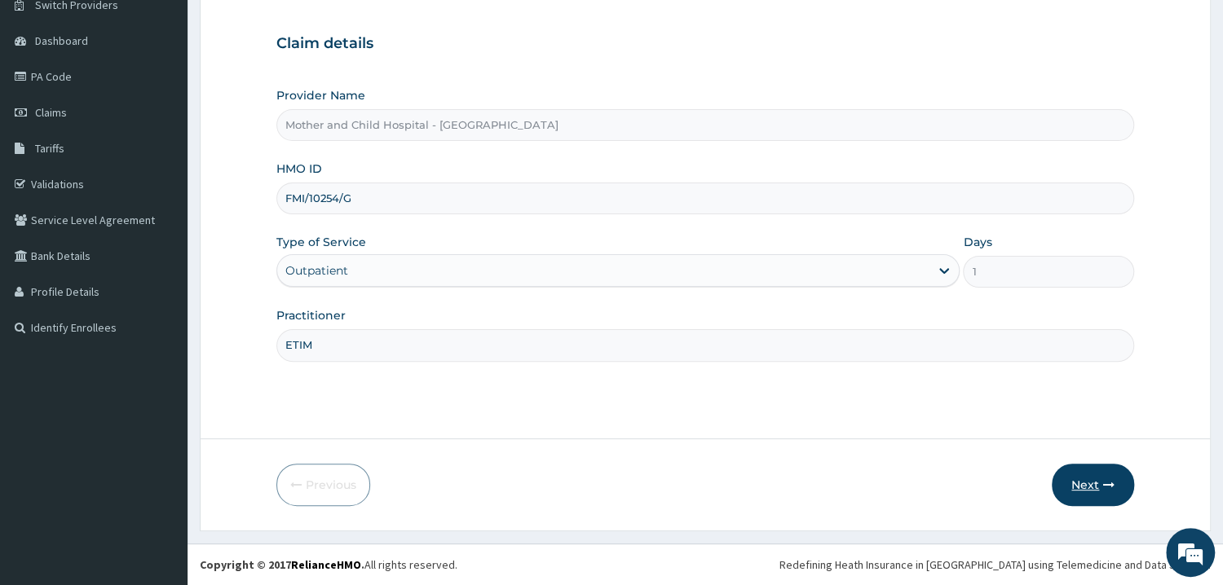
type input "ETIM"
click at [1084, 492] on button "Next" at bounding box center [1093, 485] width 82 height 42
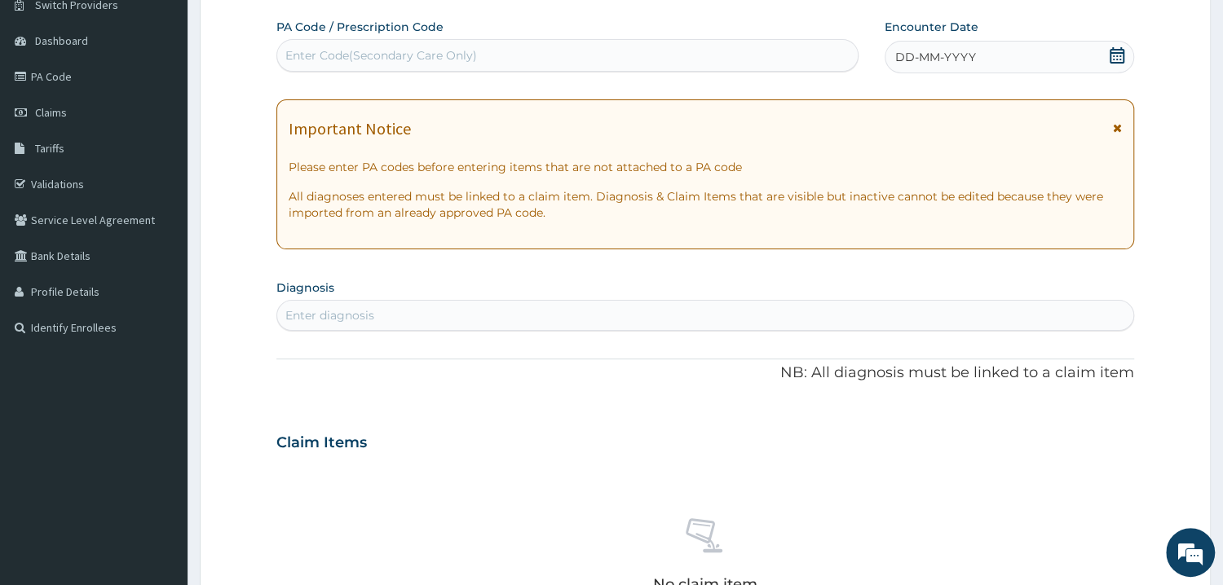
click at [1115, 52] on icon at bounding box center [1117, 55] width 15 height 16
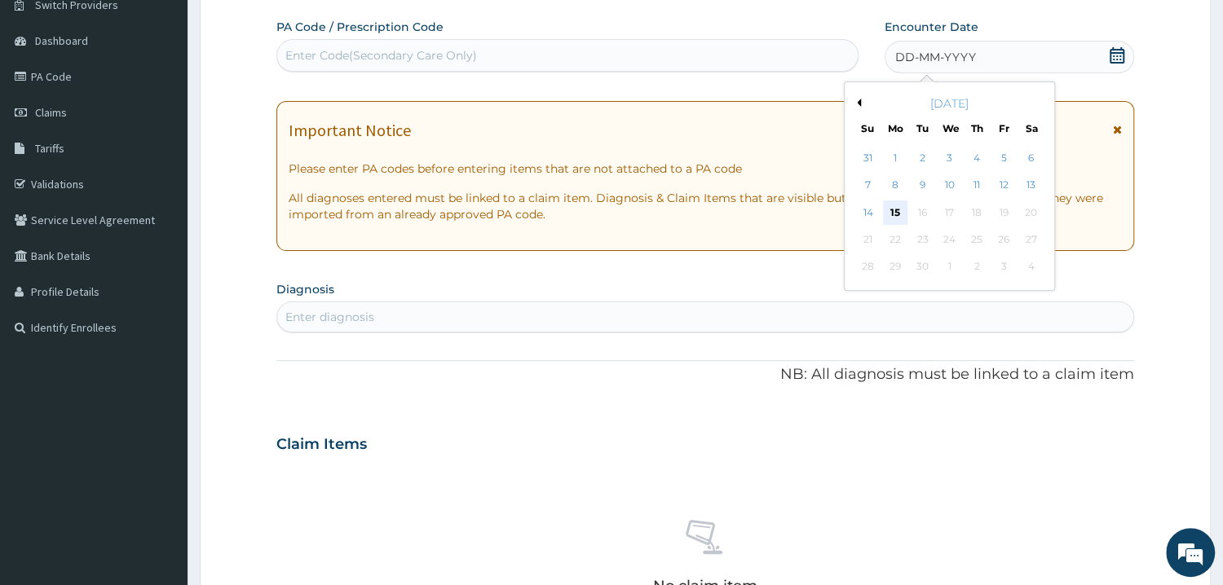
click at [903, 213] on div "15" at bounding box center [895, 213] width 24 height 24
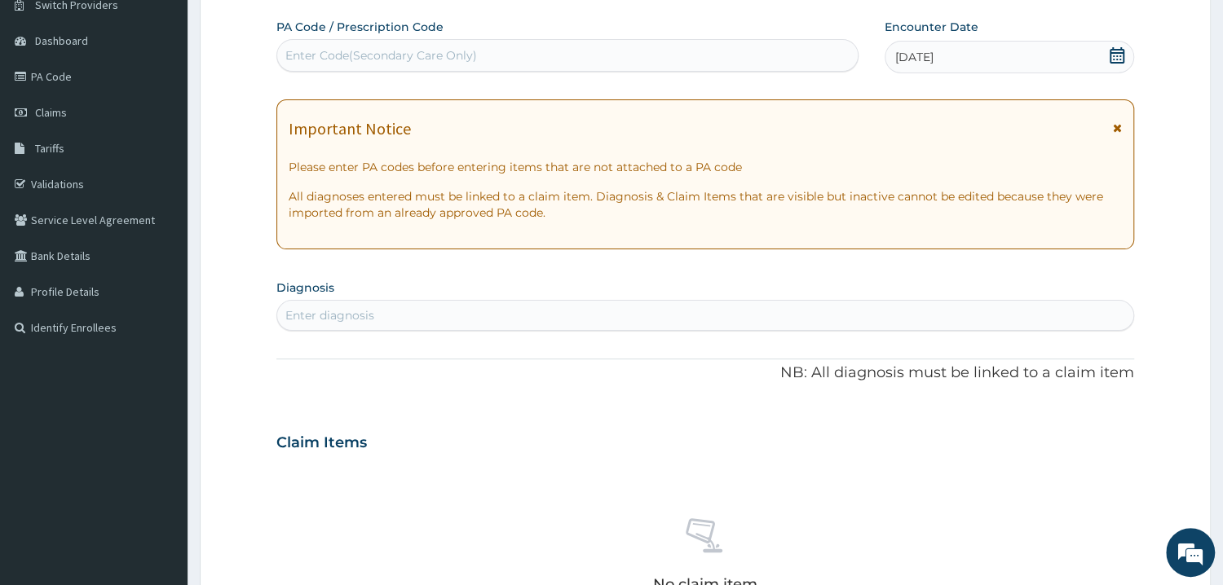
click at [440, 311] on div "Enter diagnosis" at bounding box center [705, 315] width 856 height 26
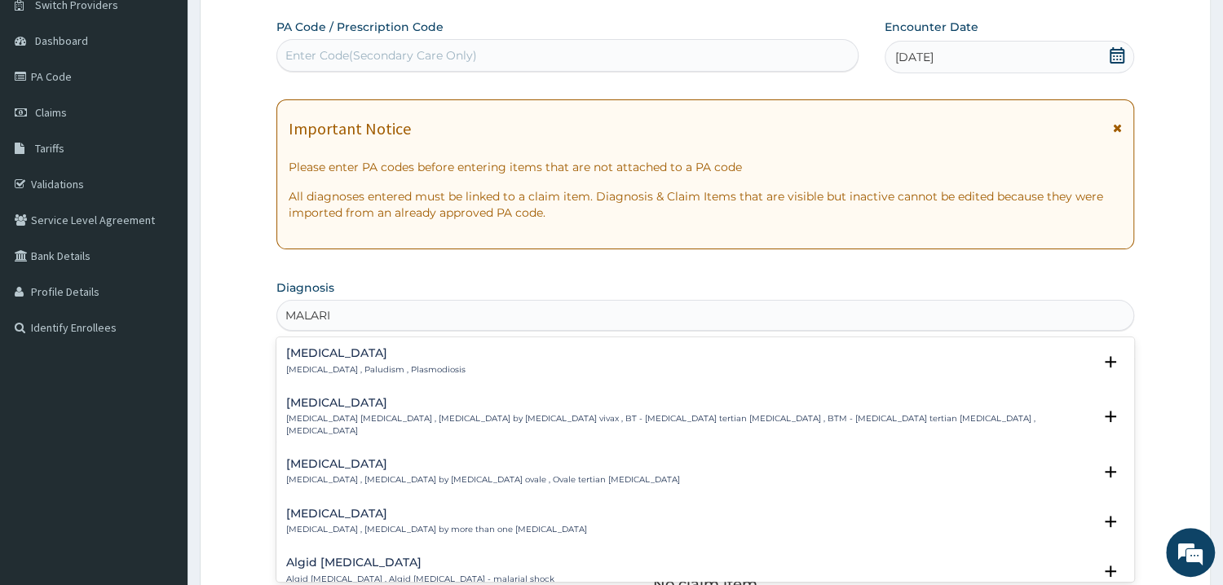
type input "MALARIA"
click at [333, 351] on h4 "Malaria" at bounding box center [375, 353] width 179 height 12
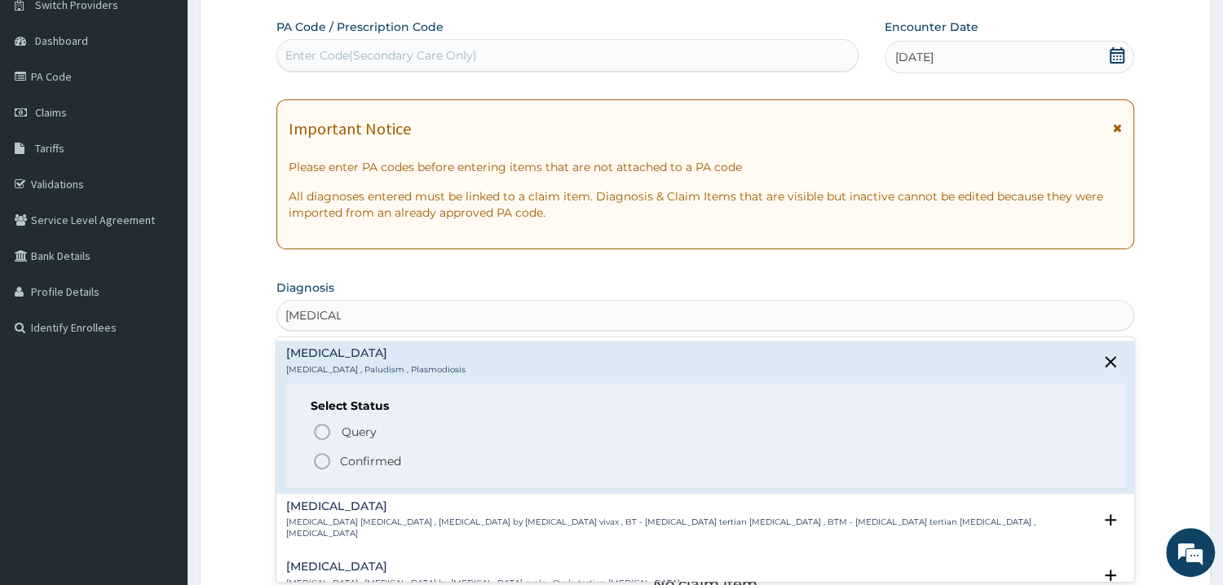
click at [351, 466] on p "Confirmed" at bounding box center [370, 461] width 61 height 16
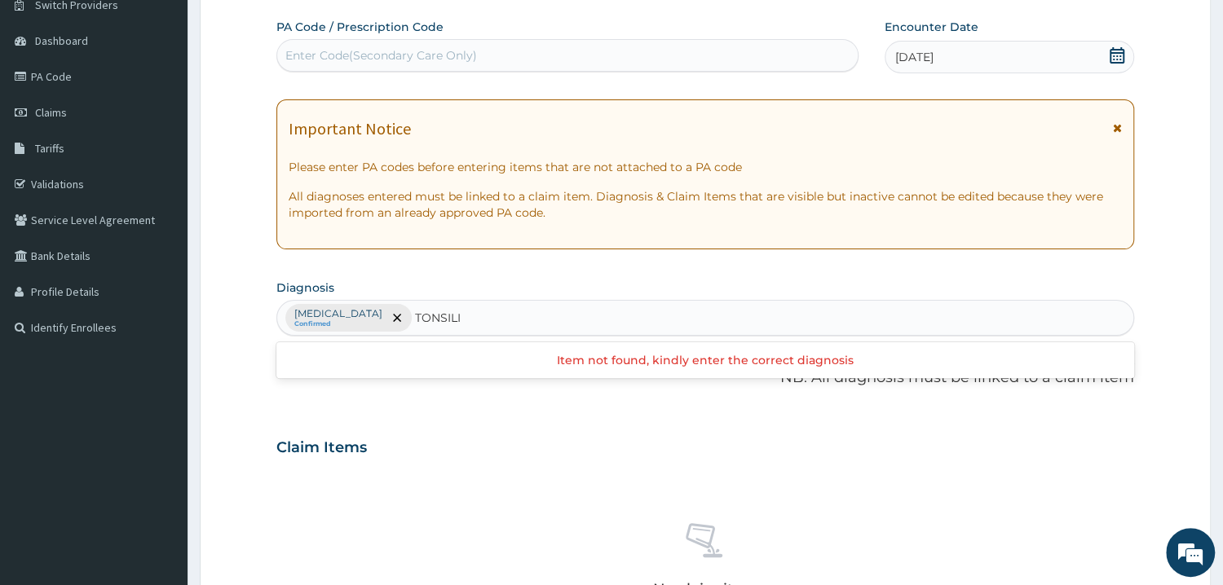
type input "TONSIL"
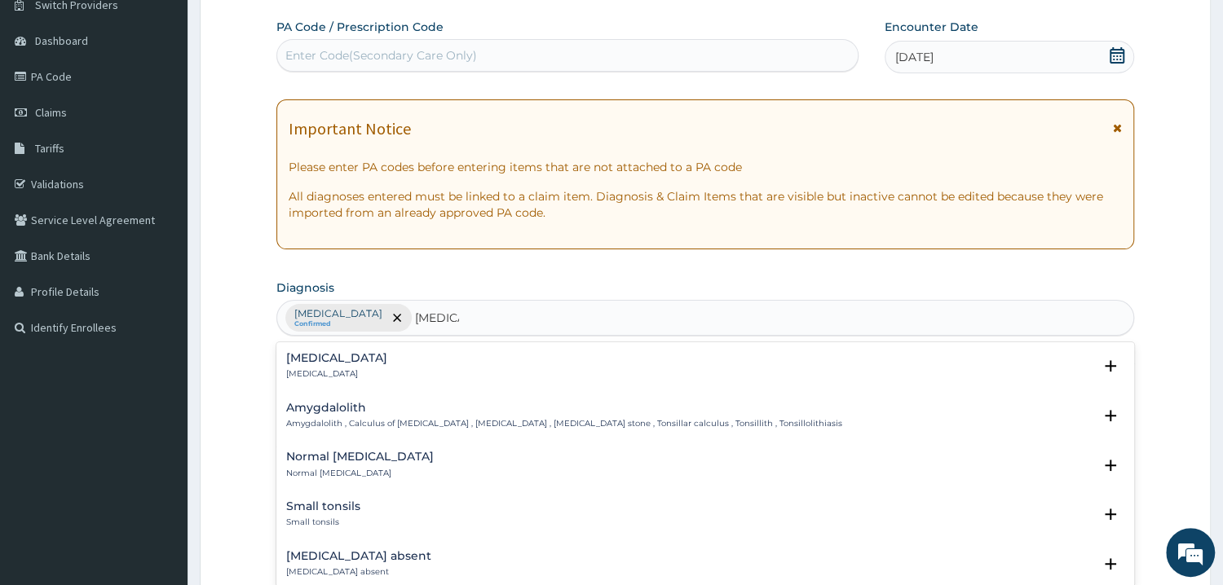
click at [306, 373] on p "Tonsillitis" at bounding box center [336, 374] width 101 height 11
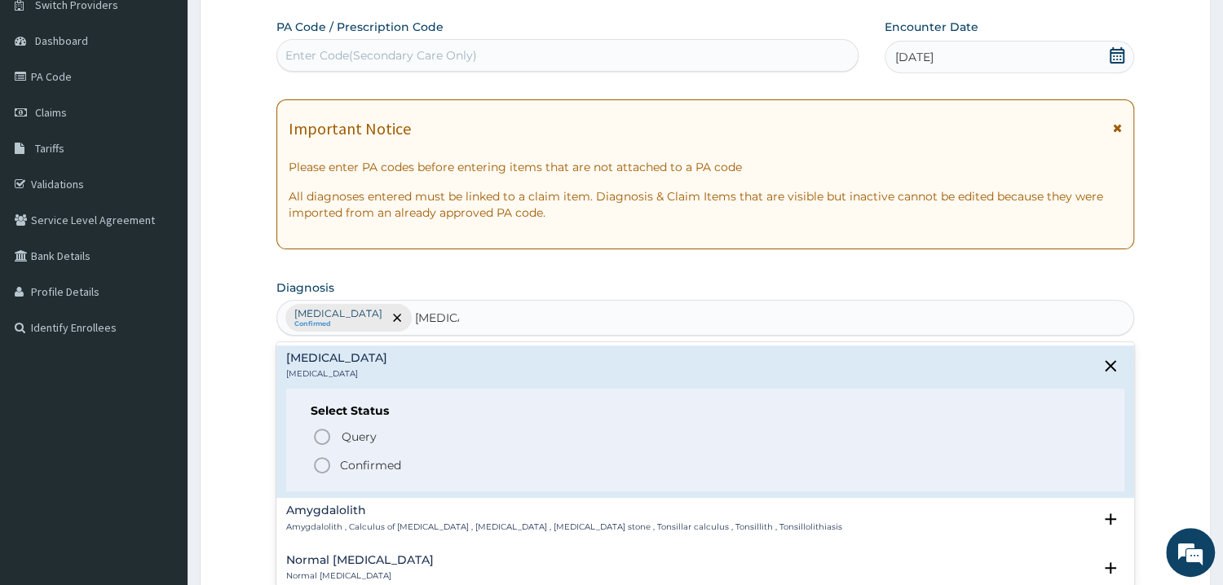
click at [368, 465] on p "Confirmed" at bounding box center [370, 465] width 61 height 16
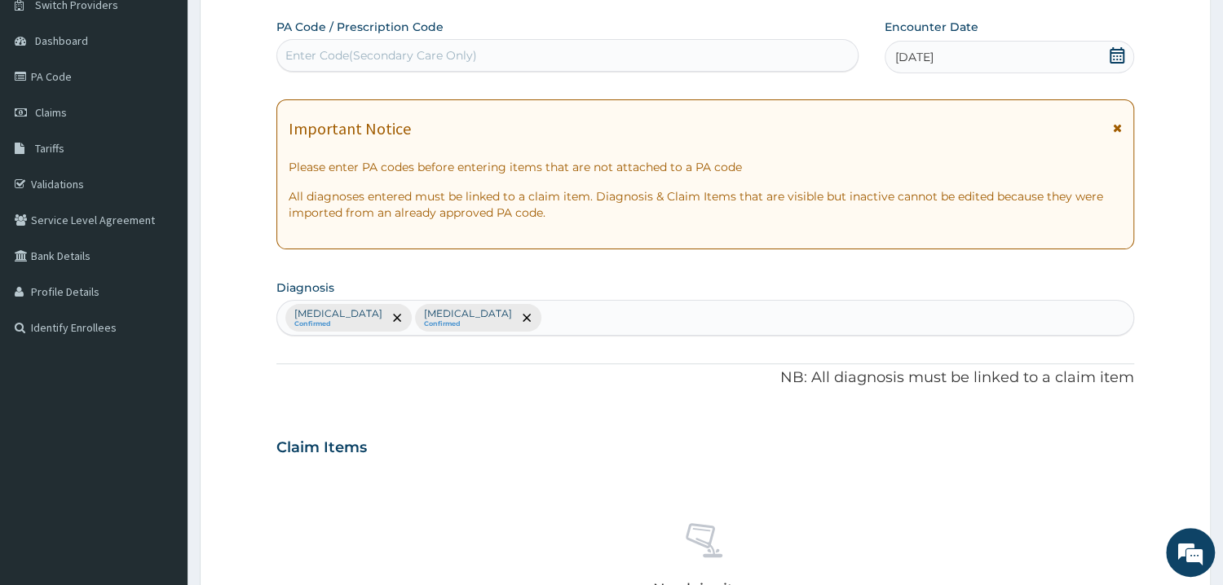
scroll to position [487, 0]
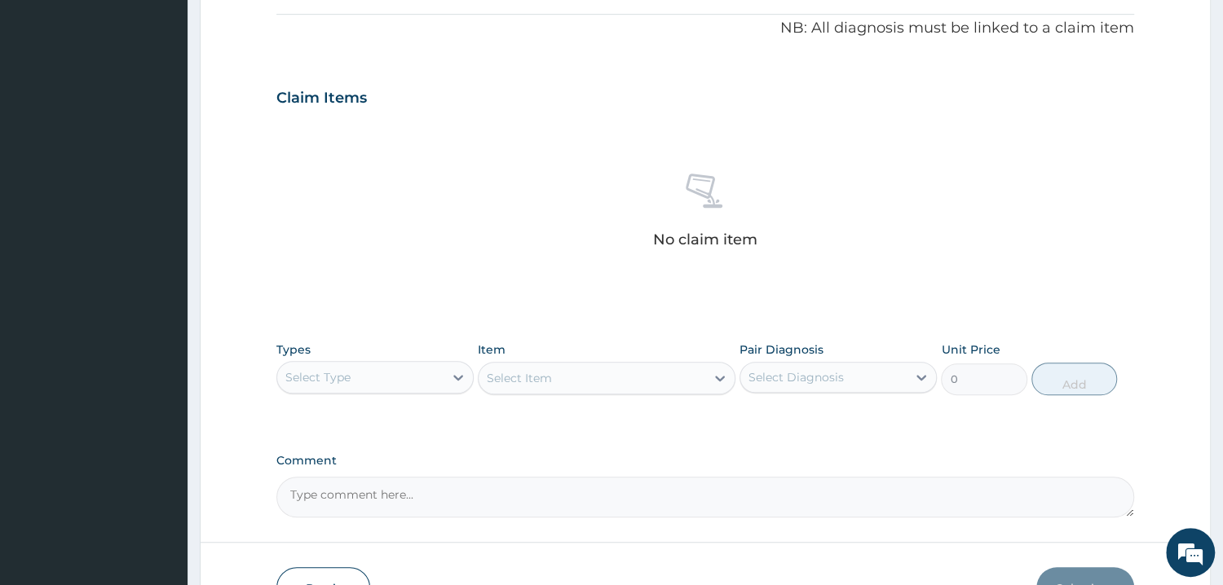
click at [392, 369] on div "Select Type" at bounding box center [360, 377] width 166 height 26
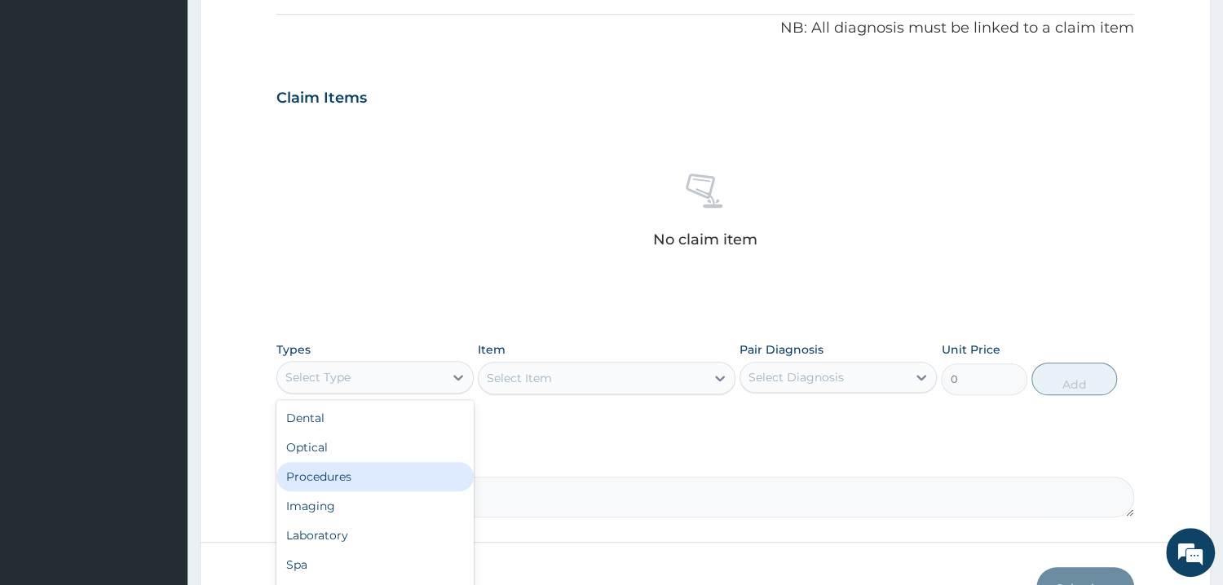
click at [377, 473] on div "Procedures" at bounding box center [374, 476] width 197 height 29
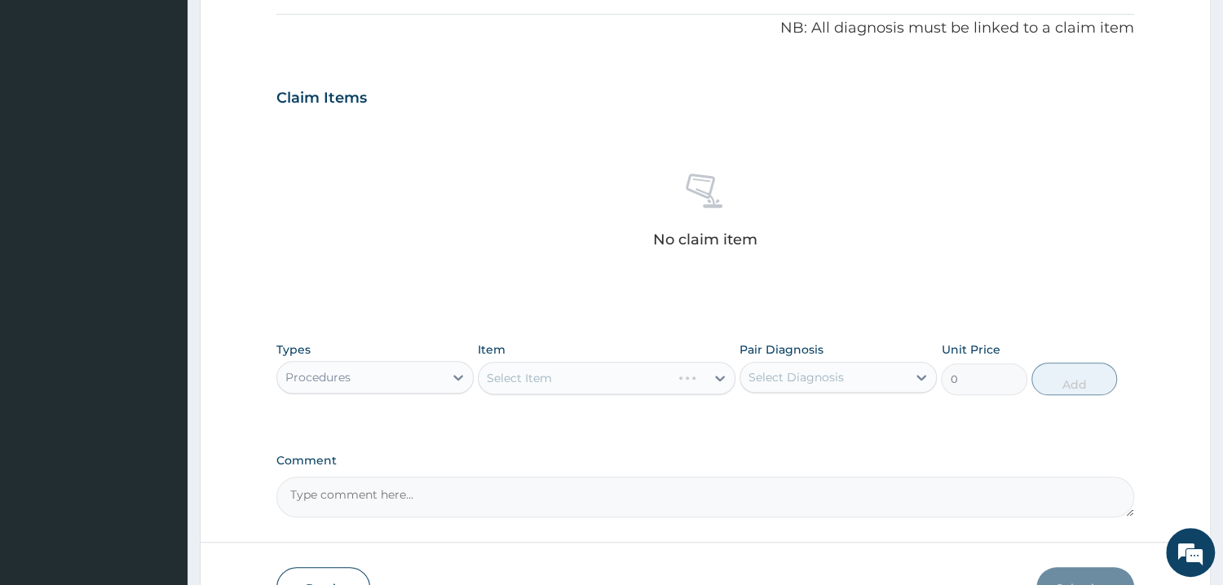
click at [607, 376] on div "Select Item" at bounding box center [607, 378] width 258 height 33
click at [579, 388] on div "Select Item" at bounding box center [607, 378] width 258 height 33
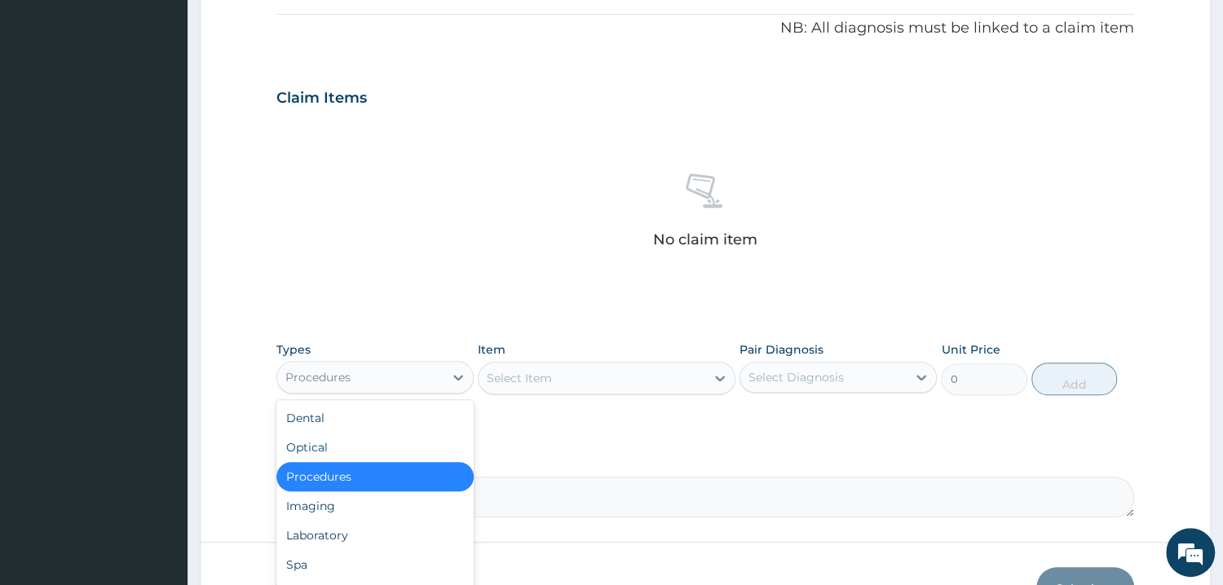
click at [386, 386] on div "Procedures" at bounding box center [360, 377] width 166 height 26
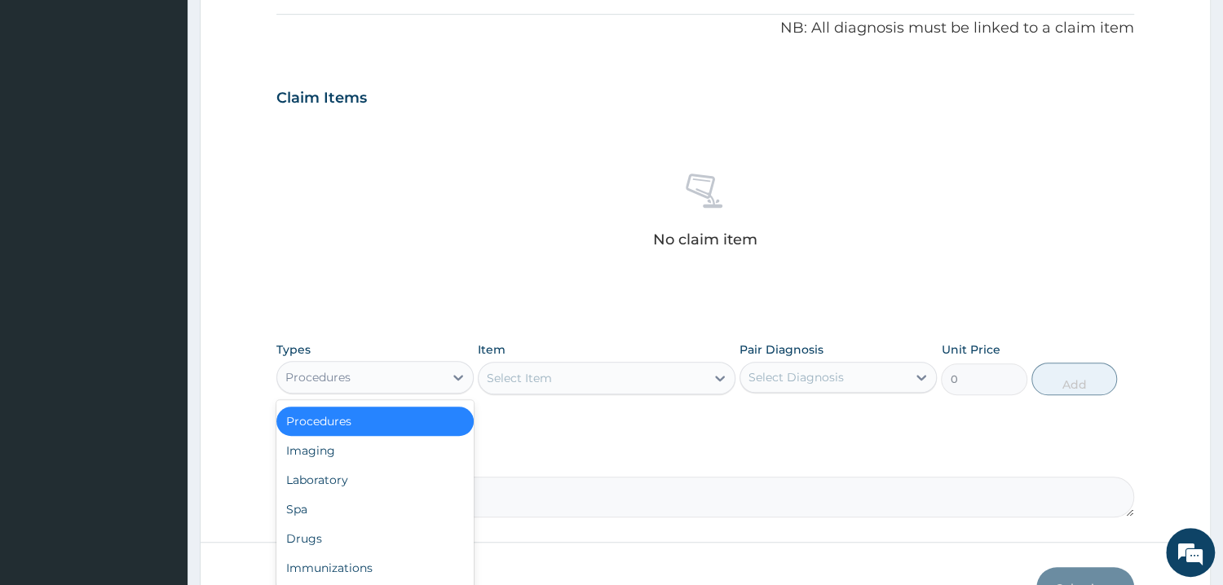
click at [397, 424] on div "Procedures" at bounding box center [374, 421] width 197 height 29
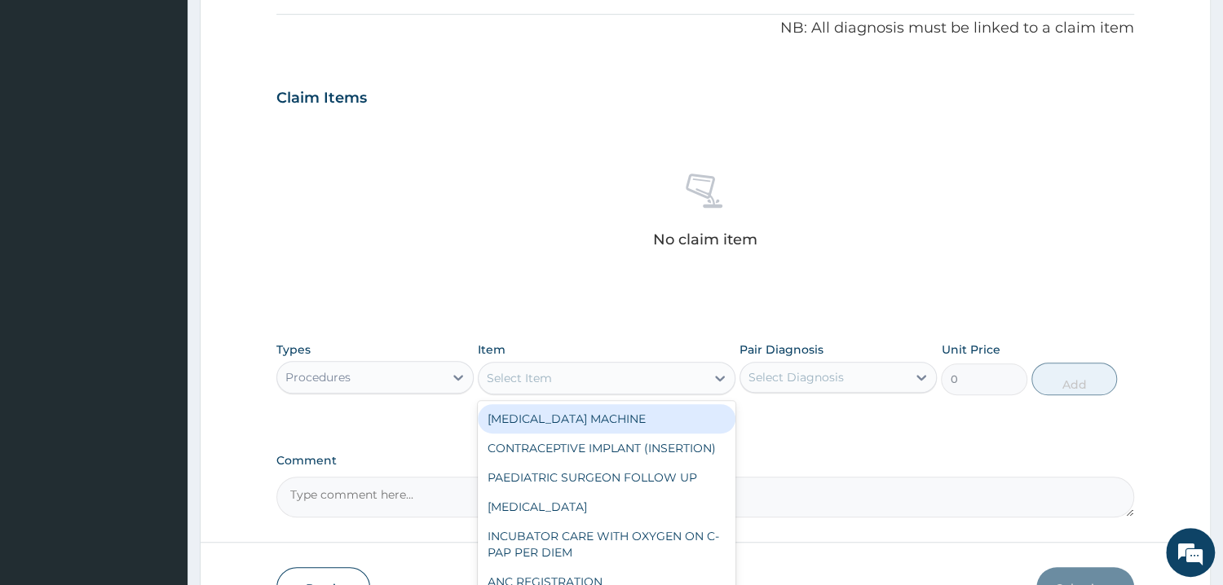
click at [551, 382] on div "Select Item" at bounding box center [519, 378] width 65 height 16
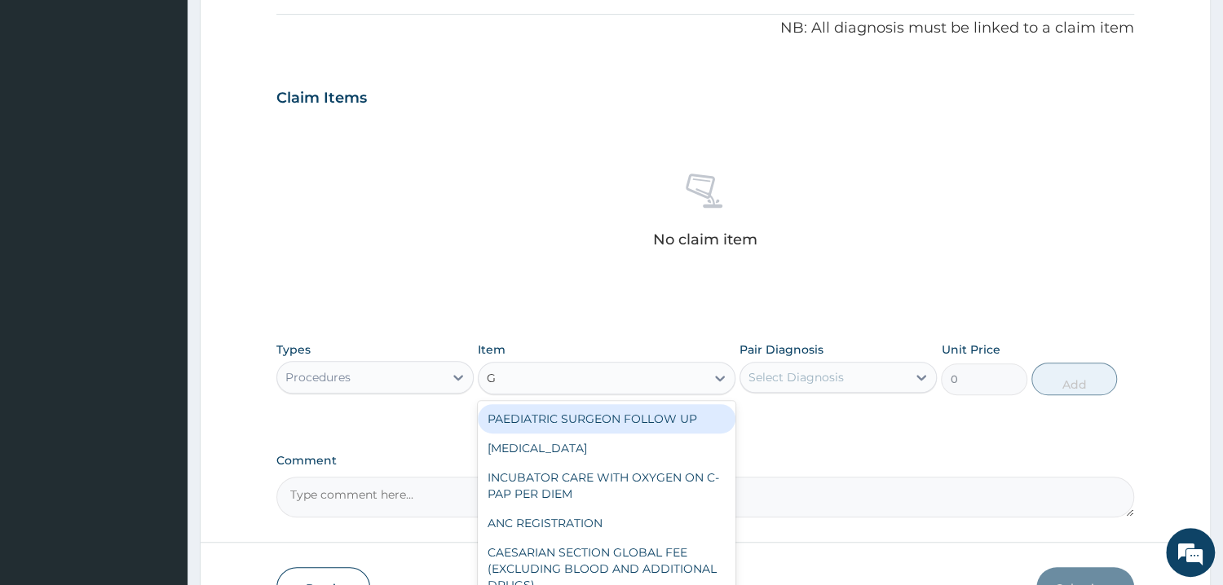
type input "GP"
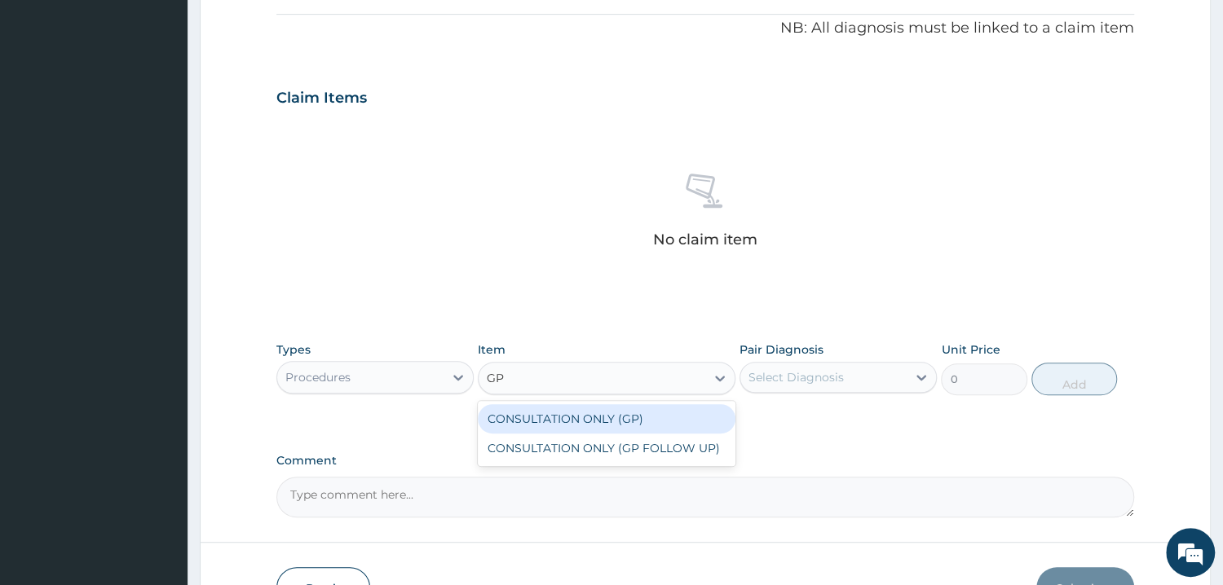
click at [608, 407] on div "CONSULTATION ONLY (GP)" at bounding box center [607, 418] width 258 height 29
type input "6250"
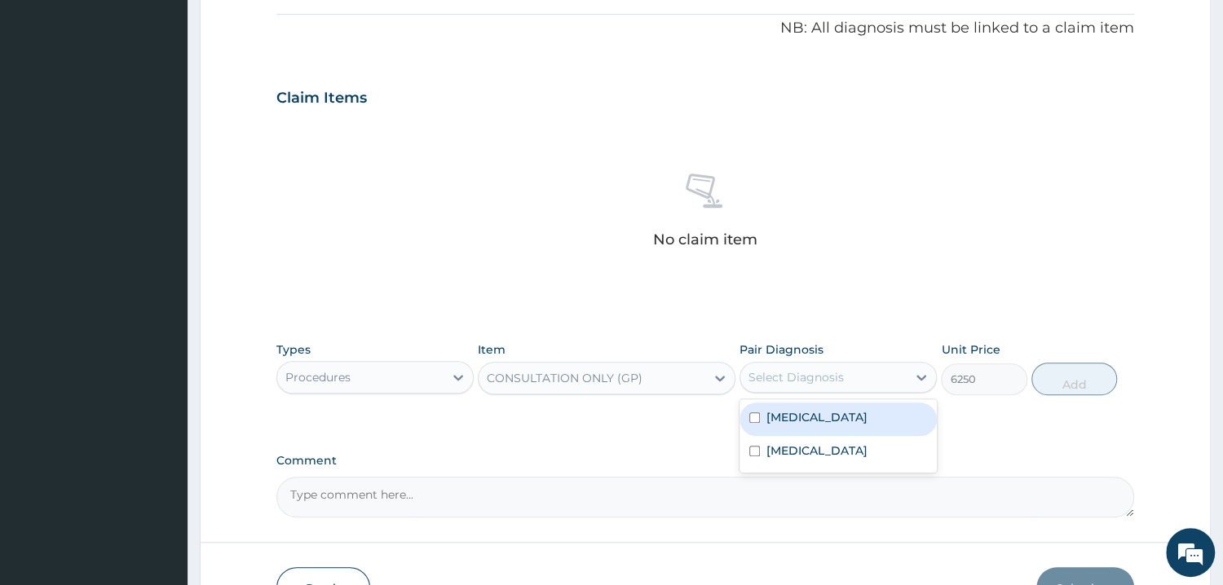
click at [850, 381] on div "Select Diagnosis" at bounding box center [823, 377] width 166 height 26
click at [813, 424] on div "Malaria" at bounding box center [838, 419] width 197 height 33
checkbox input "true"
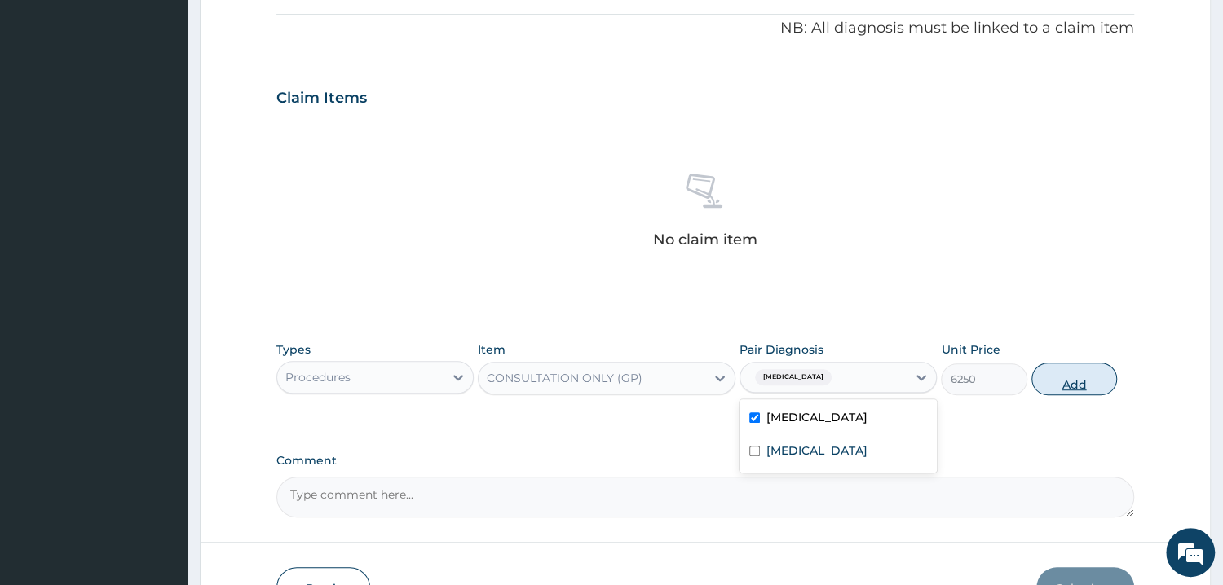
click at [1080, 388] on button "Add" at bounding box center [1074, 379] width 86 height 33
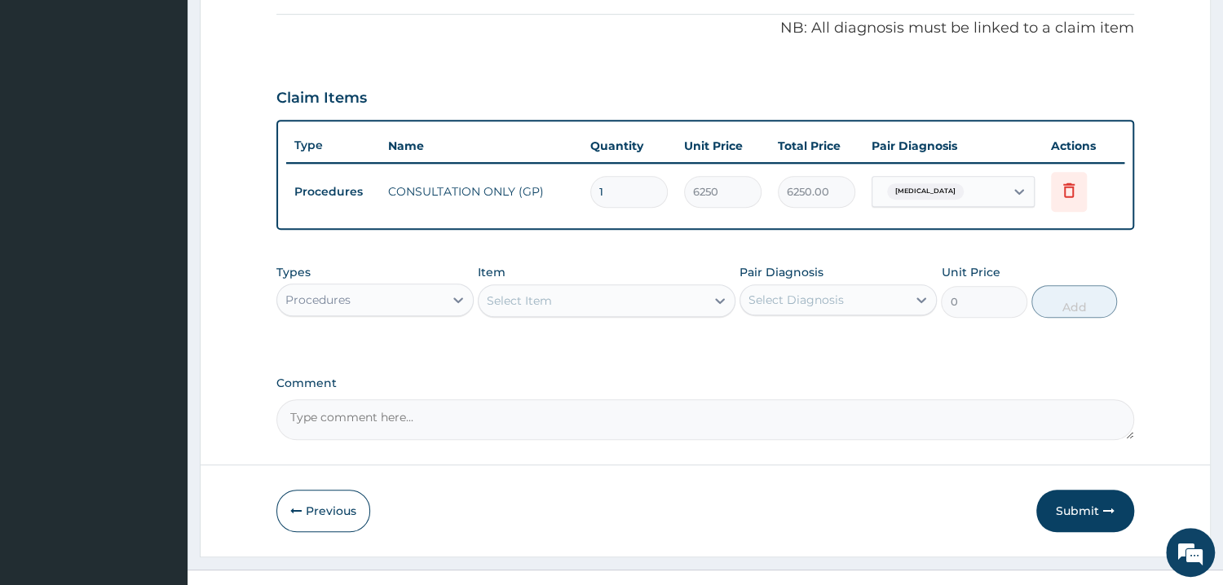
click at [370, 307] on div "Procedures" at bounding box center [360, 300] width 166 height 26
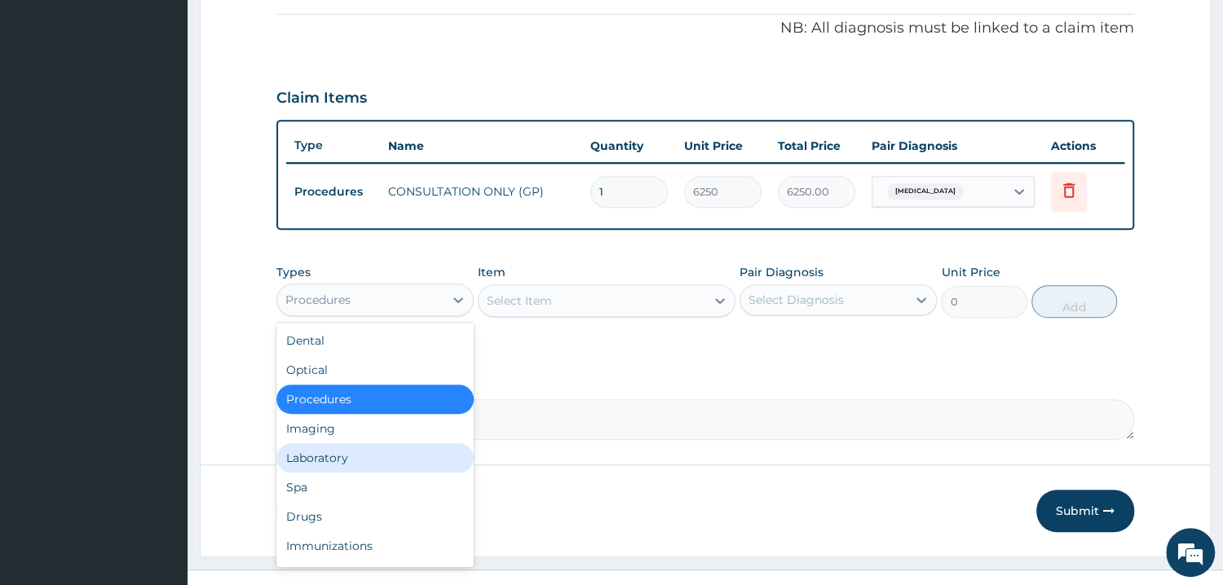
click at [353, 460] on div "Laboratory" at bounding box center [374, 458] width 197 height 29
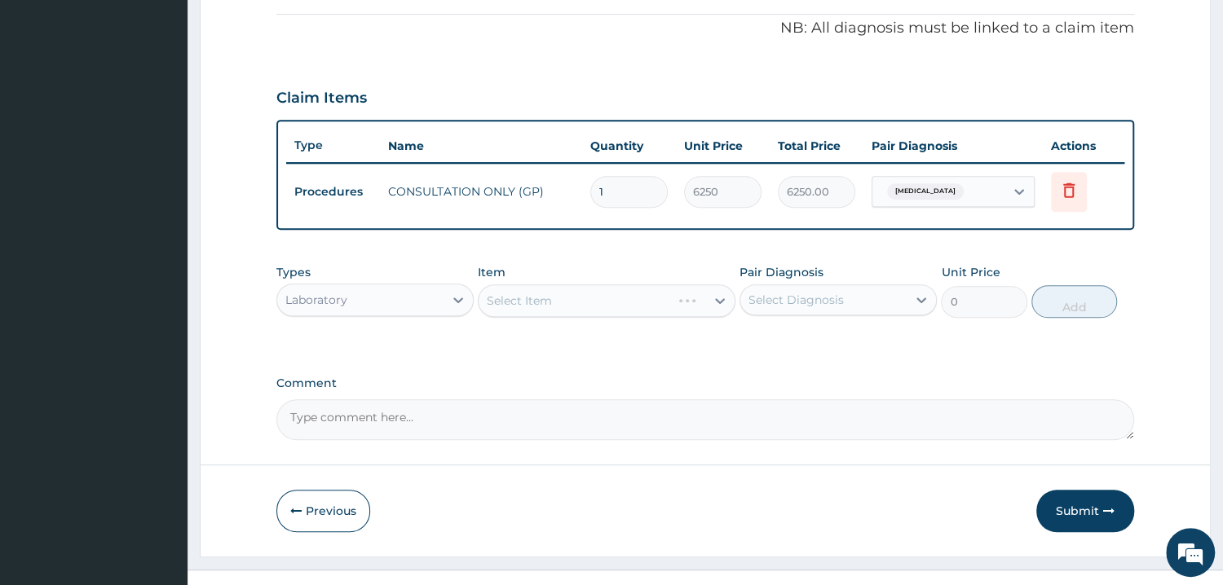
click at [578, 301] on div "Select Item" at bounding box center [607, 301] width 258 height 33
click at [563, 302] on div "Select Item" at bounding box center [607, 301] width 258 height 33
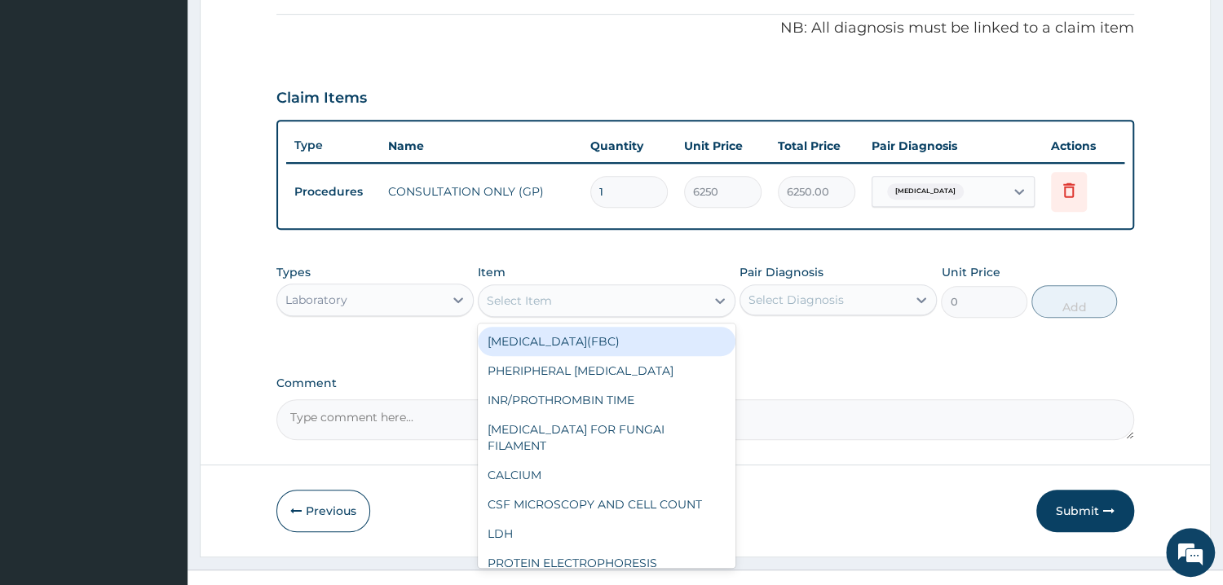
click at [543, 305] on div "Select Item" at bounding box center [519, 301] width 65 height 16
click at [498, 329] on div "FULL BLOOD COUNT(FBC)" at bounding box center [607, 341] width 258 height 29
type input "4675"
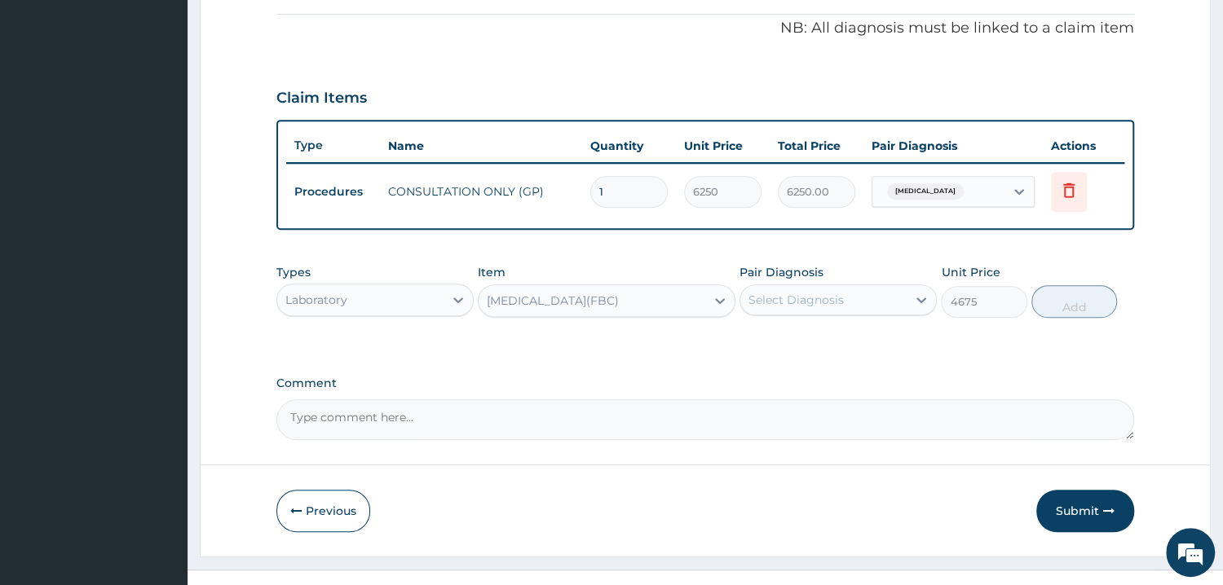
click at [817, 292] on div "Select Diagnosis" at bounding box center [795, 300] width 95 height 16
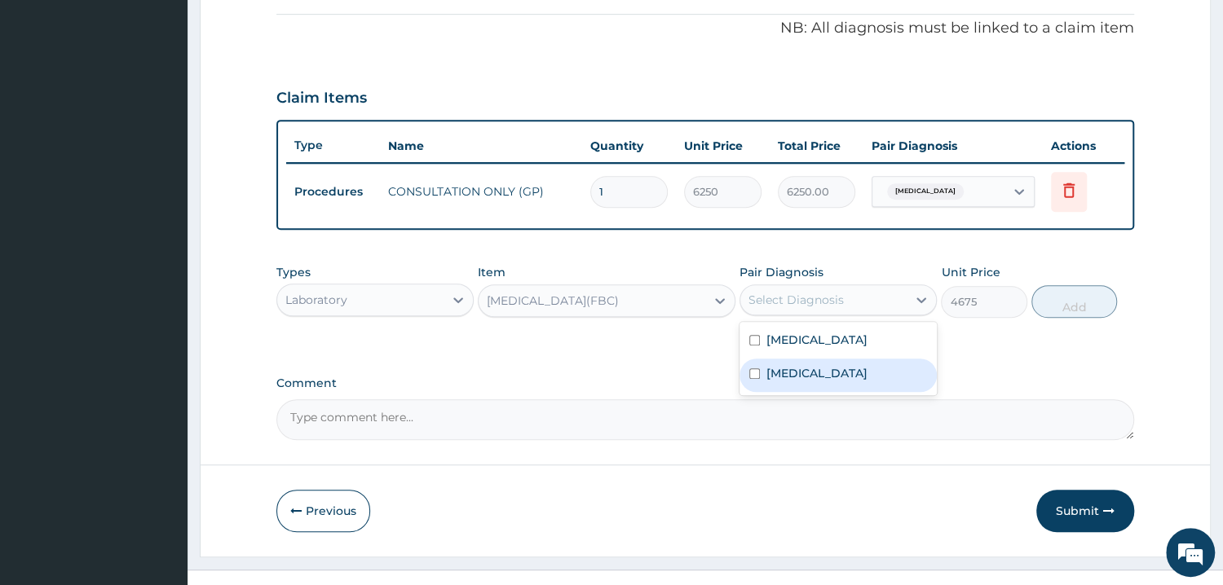
click at [812, 373] on label "Tonsillitis" at bounding box center [816, 373] width 101 height 16
checkbox input "true"
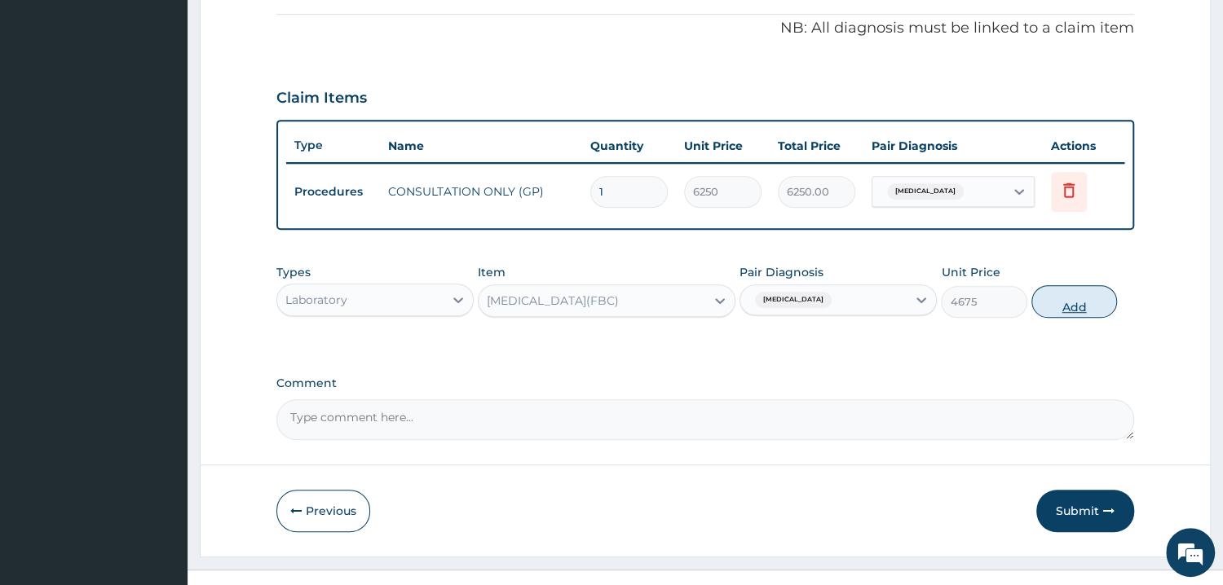
click at [1082, 313] on button "Add" at bounding box center [1074, 301] width 86 height 33
type input "0"
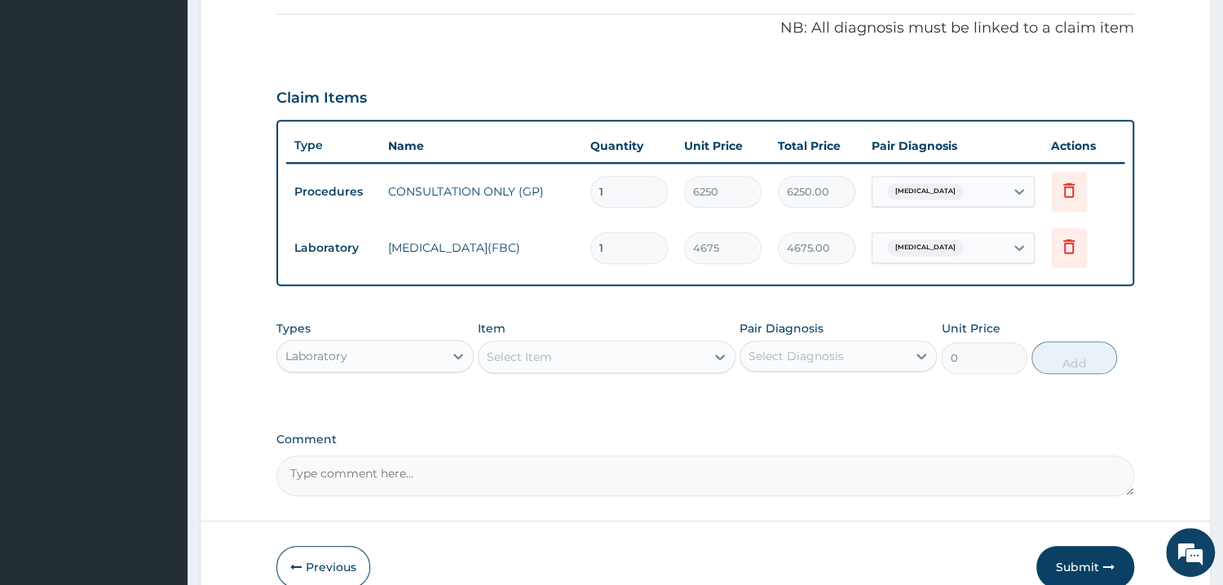
click at [585, 360] on div "Select Item" at bounding box center [592, 357] width 227 height 26
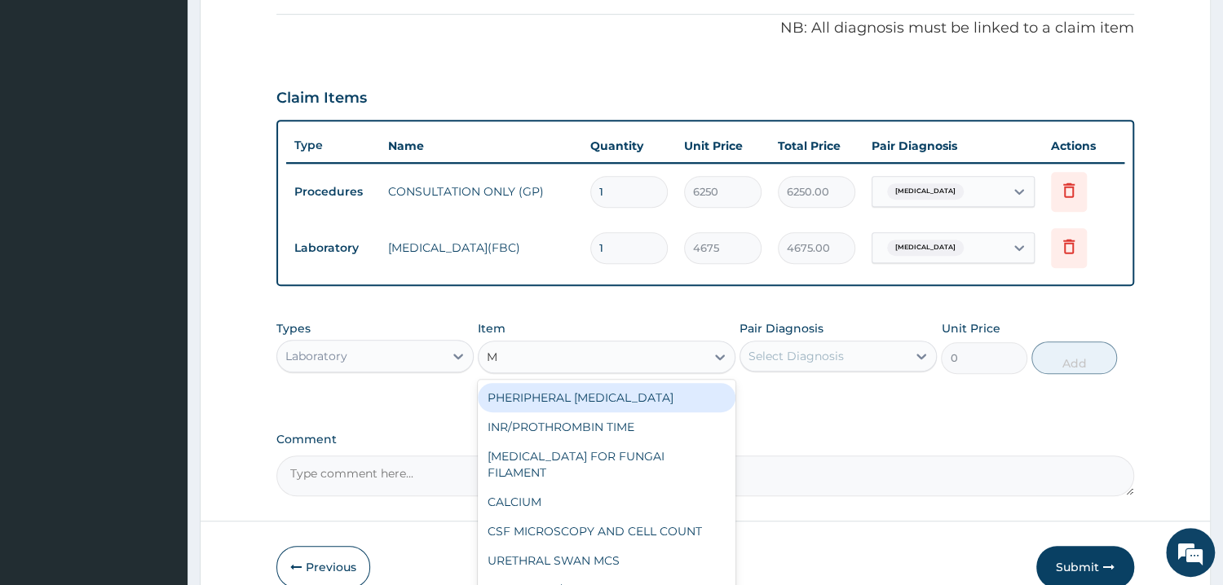
type input "MP"
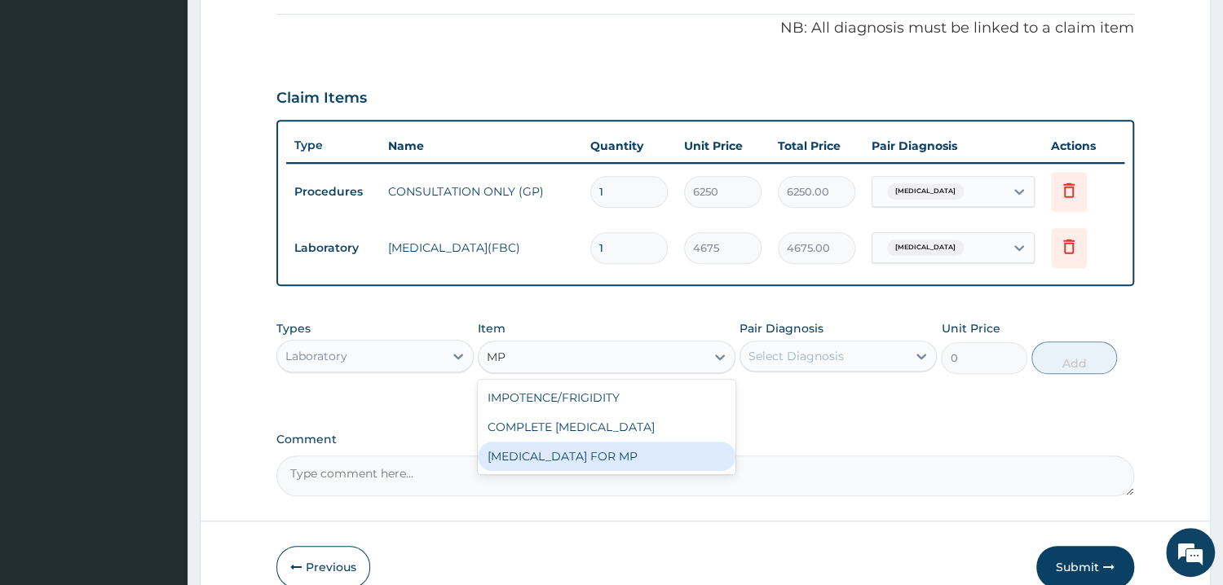
click at [592, 457] on div "BLOOD FILM FOR MP" at bounding box center [607, 456] width 258 height 29
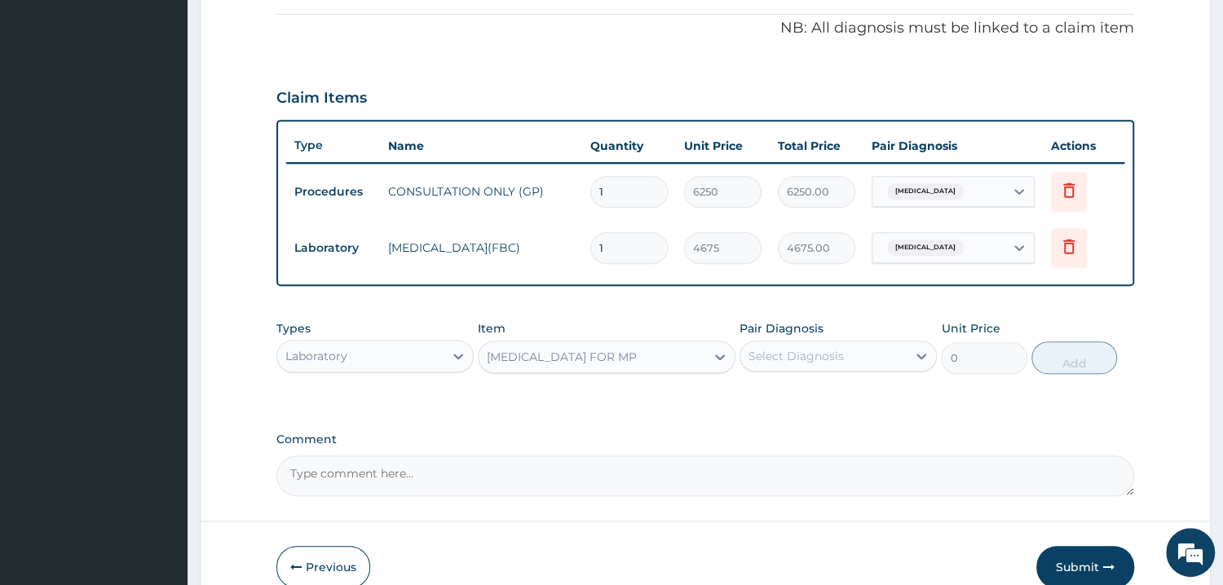
type input "1870"
click at [825, 366] on div "Select Diagnosis" at bounding box center [823, 356] width 166 height 26
click at [786, 384] on div "Malaria" at bounding box center [838, 398] width 197 height 33
checkbox input "true"
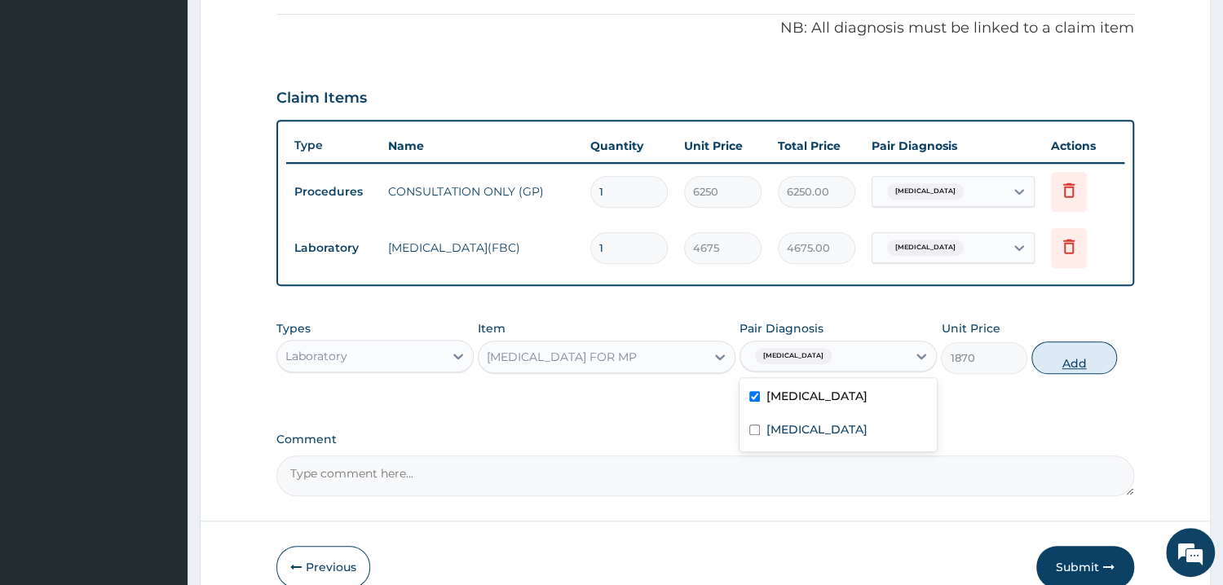
click at [1064, 361] on button "Add" at bounding box center [1074, 358] width 86 height 33
type input "0"
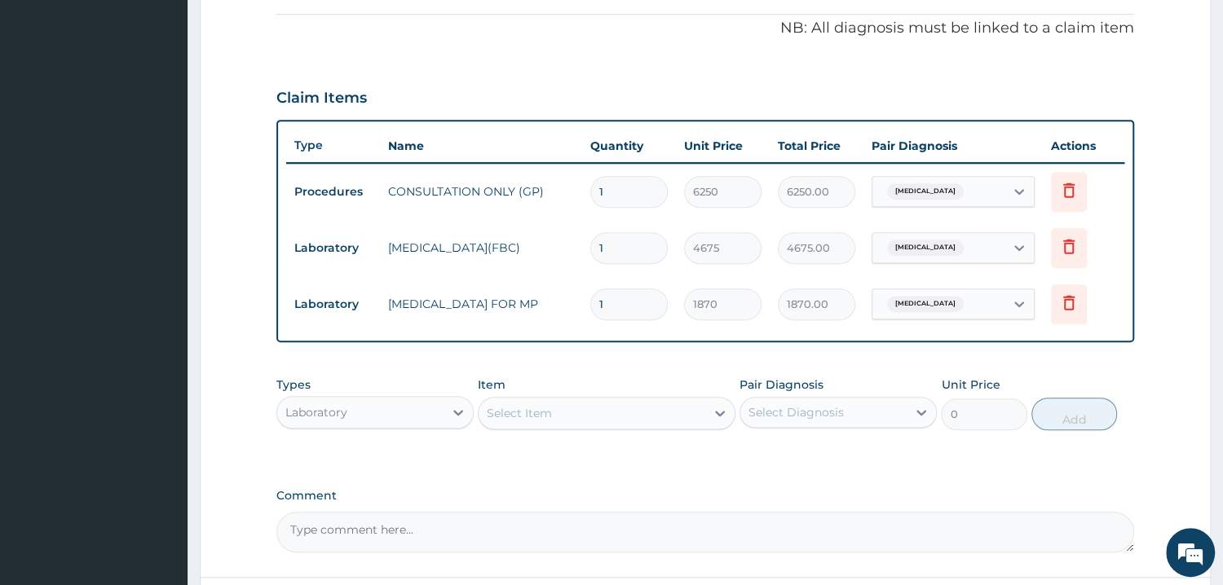
click at [353, 412] on div "Laboratory" at bounding box center [360, 413] width 166 height 26
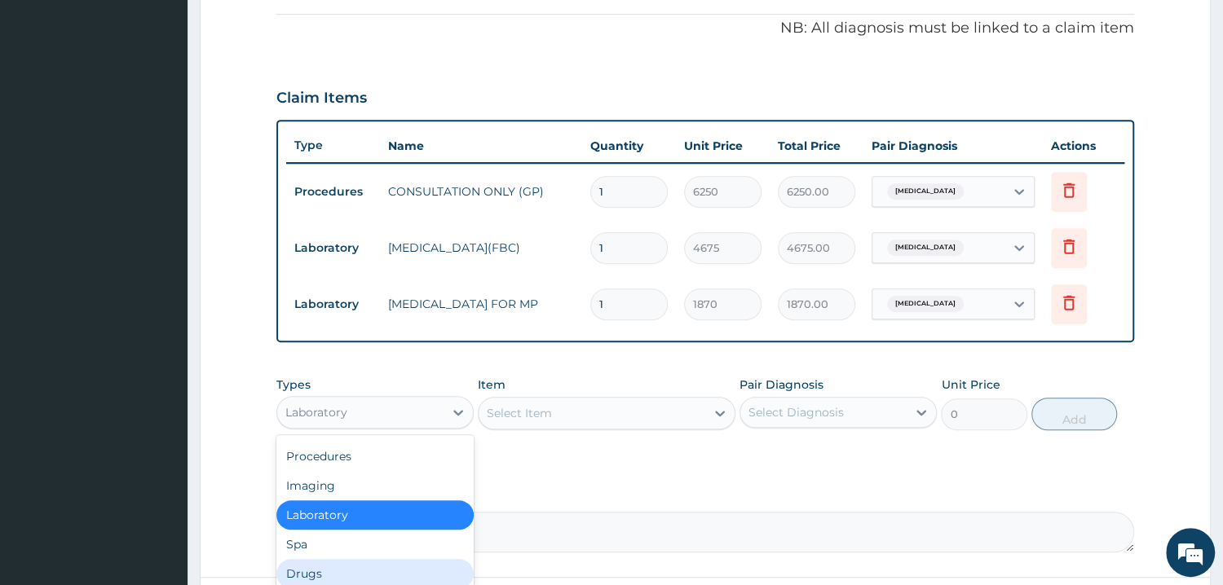
click at [327, 578] on div "Drugs" at bounding box center [374, 573] width 197 height 29
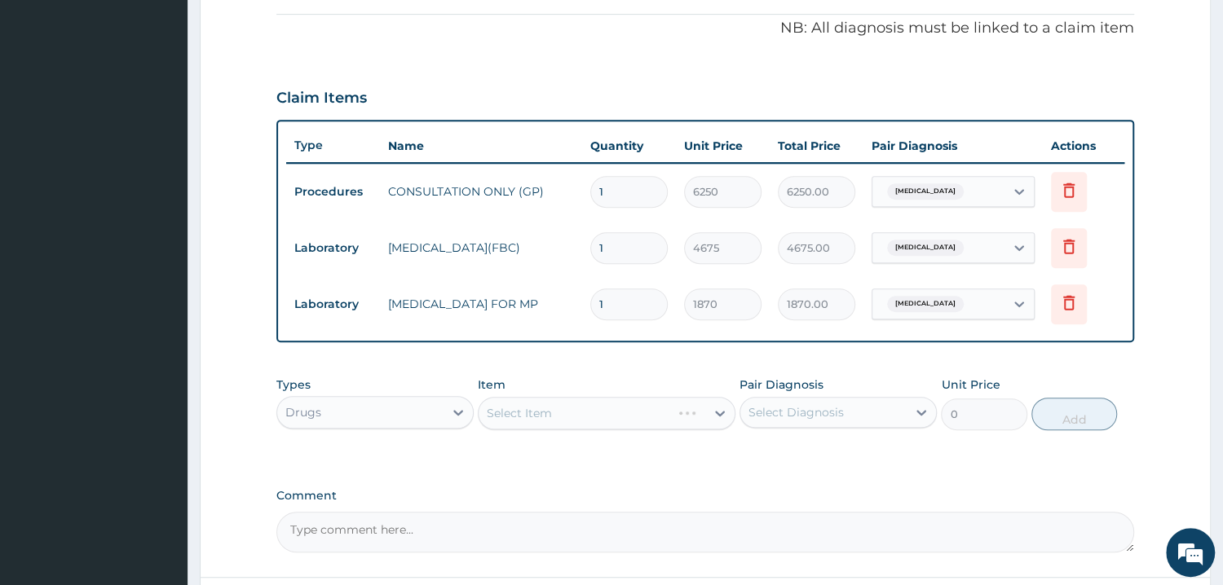
click at [585, 414] on div "Select Item" at bounding box center [607, 413] width 258 height 33
click at [554, 419] on div "Select Item" at bounding box center [607, 413] width 258 height 33
click at [510, 421] on div "Select Item" at bounding box center [607, 413] width 258 height 33
click at [525, 418] on div "Select Item" at bounding box center [607, 413] width 258 height 33
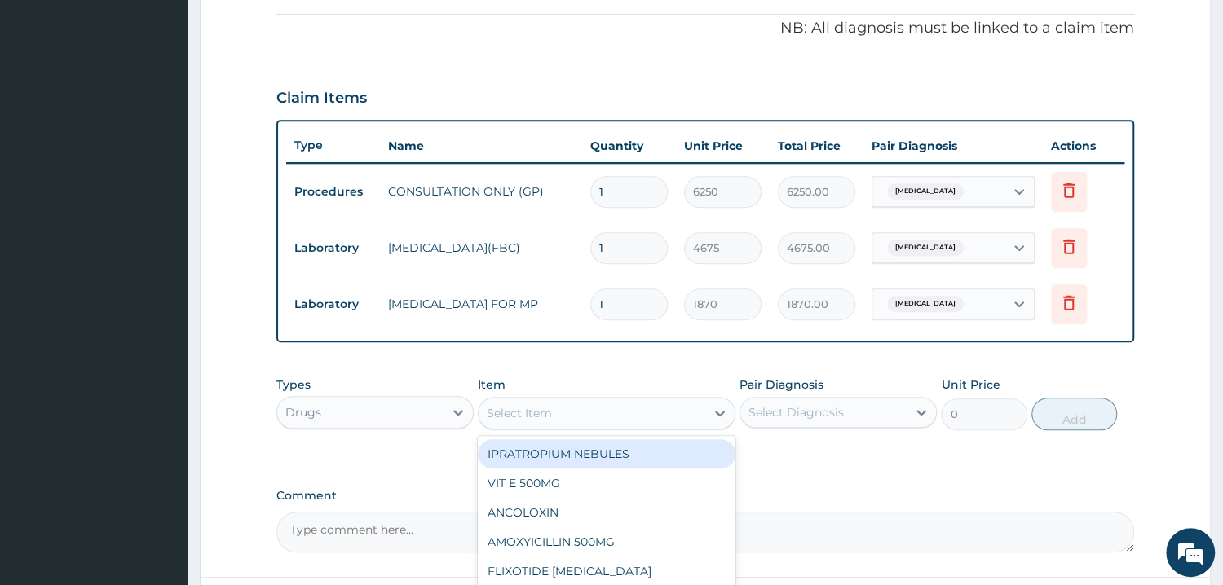
click at [525, 418] on div "Select Item" at bounding box center [519, 413] width 65 height 16
type input "PARAC"
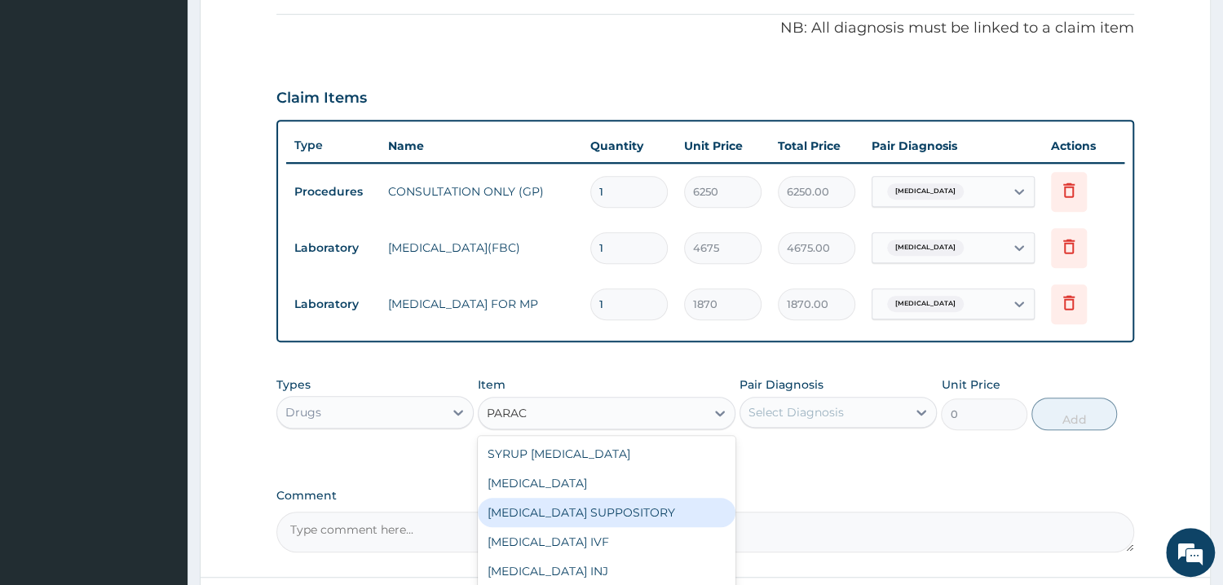
click at [664, 513] on div "PARACETAMOL SUPPOSITORY" at bounding box center [607, 512] width 258 height 29
type input "350.625"
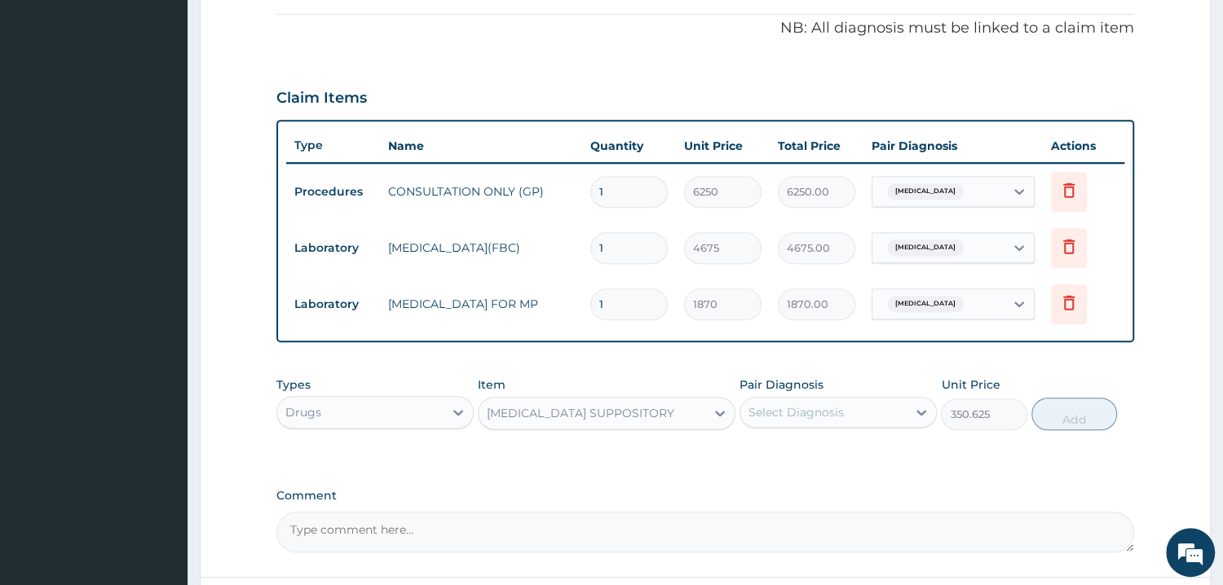
click at [866, 413] on div "Select Diagnosis" at bounding box center [823, 413] width 166 height 26
click at [842, 486] on div "Tonsillitis" at bounding box center [838, 487] width 197 height 33
checkbox input "true"
click at [1063, 408] on button "Add" at bounding box center [1074, 414] width 86 height 33
type input "0"
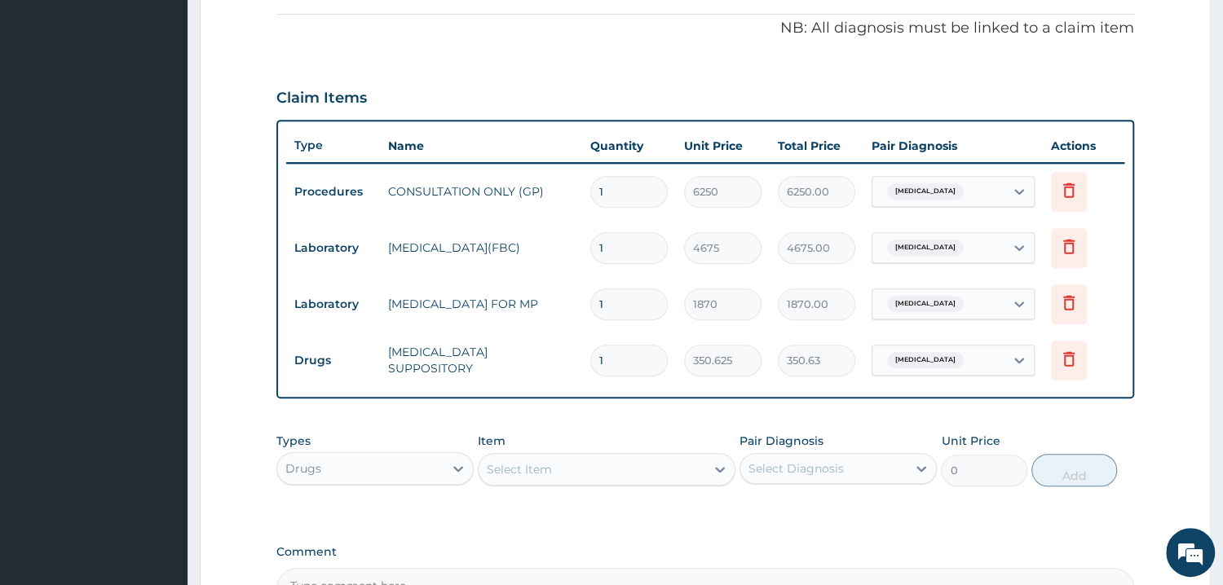
type input "0.00"
type input "2"
type input "701.25"
type input "2"
click at [588, 473] on div "Select Item" at bounding box center [592, 470] width 227 height 26
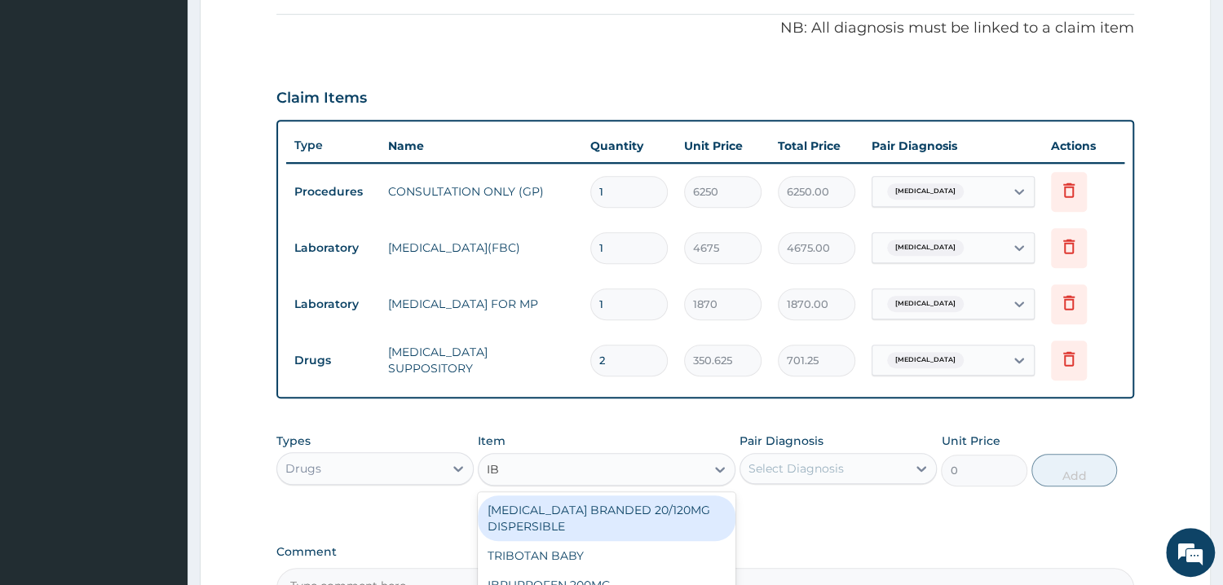
type input "IBR"
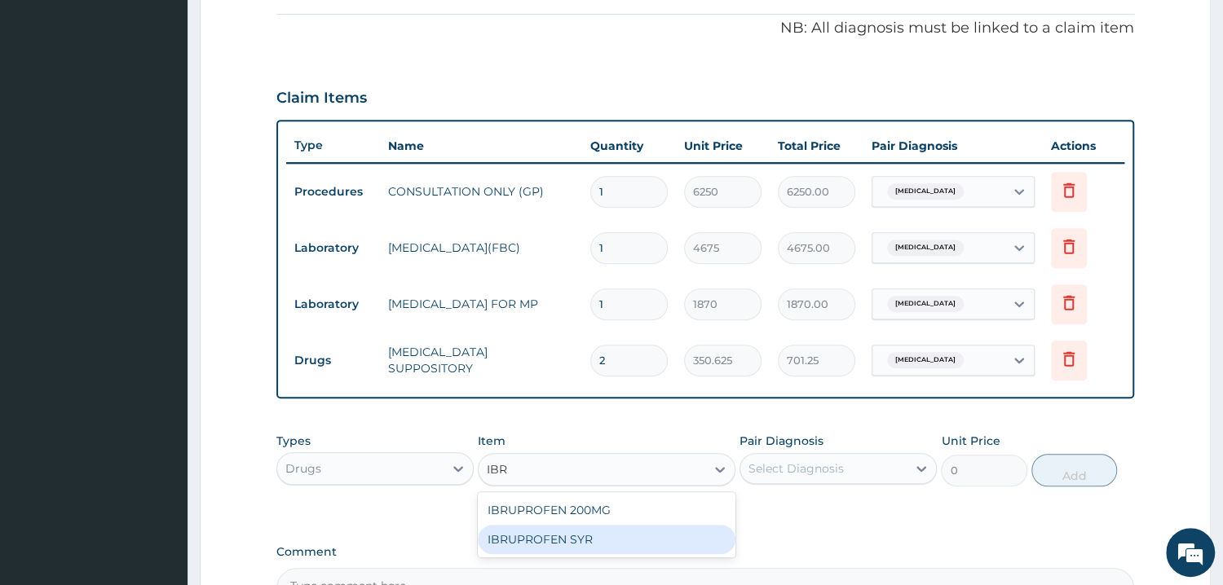
click at [603, 547] on div "IBRUPROFEN SYR" at bounding box center [607, 539] width 258 height 29
type input "1168.75"
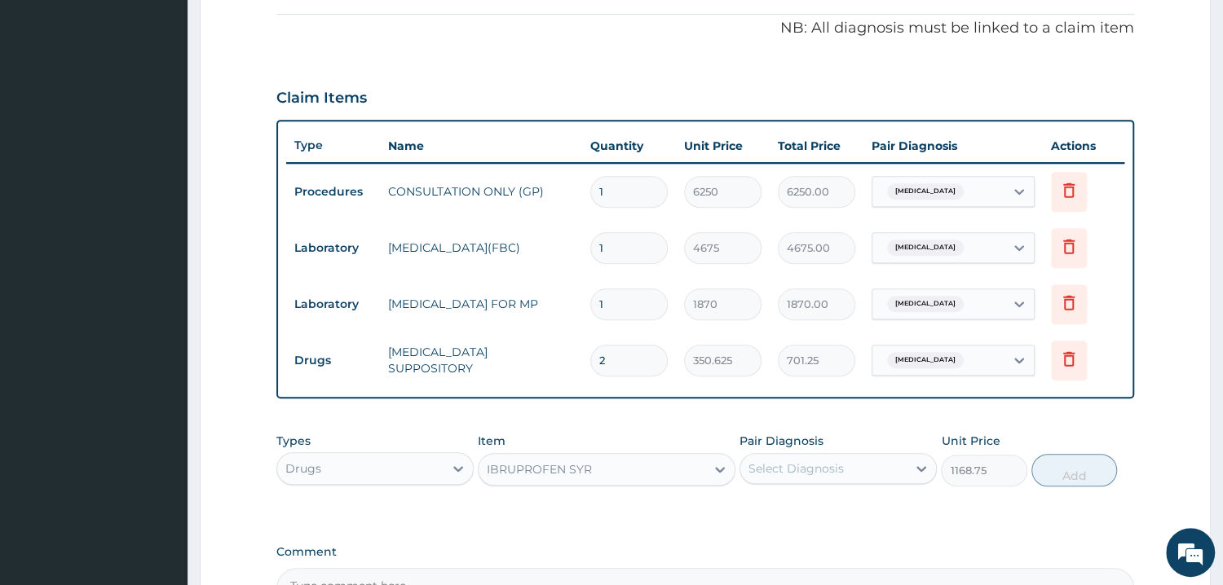
click at [832, 475] on div "Select Diagnosis" at bounding box center [823, 469] width 166 height 26
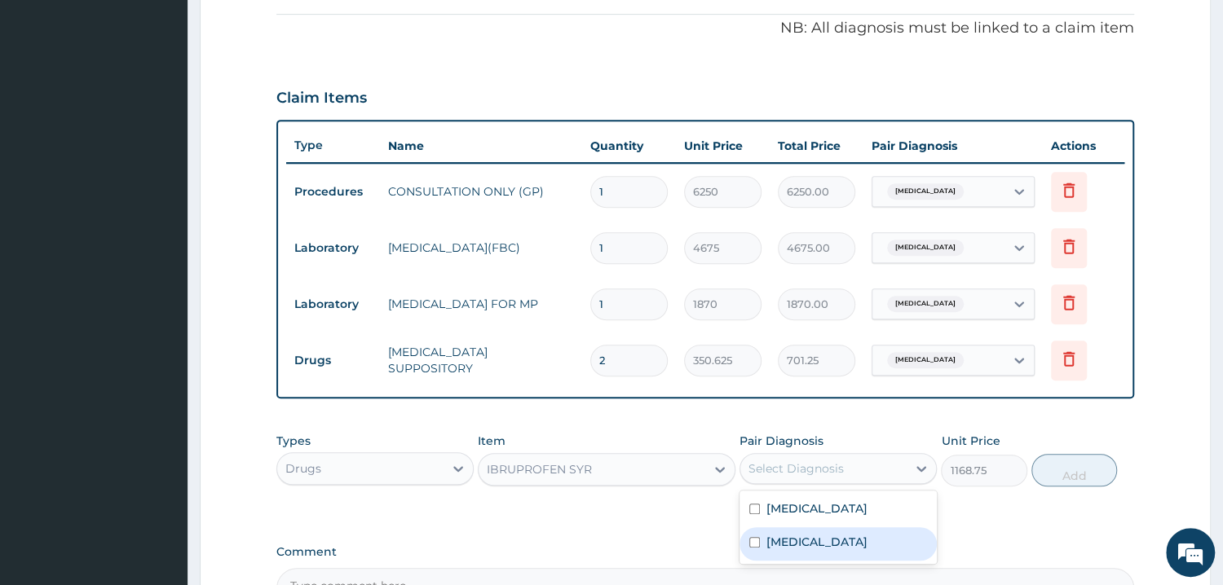
click at [832, 540] on div "Tonsillitis" at bounding box center [838, 544] width 197 height 33
checkbox input "true"
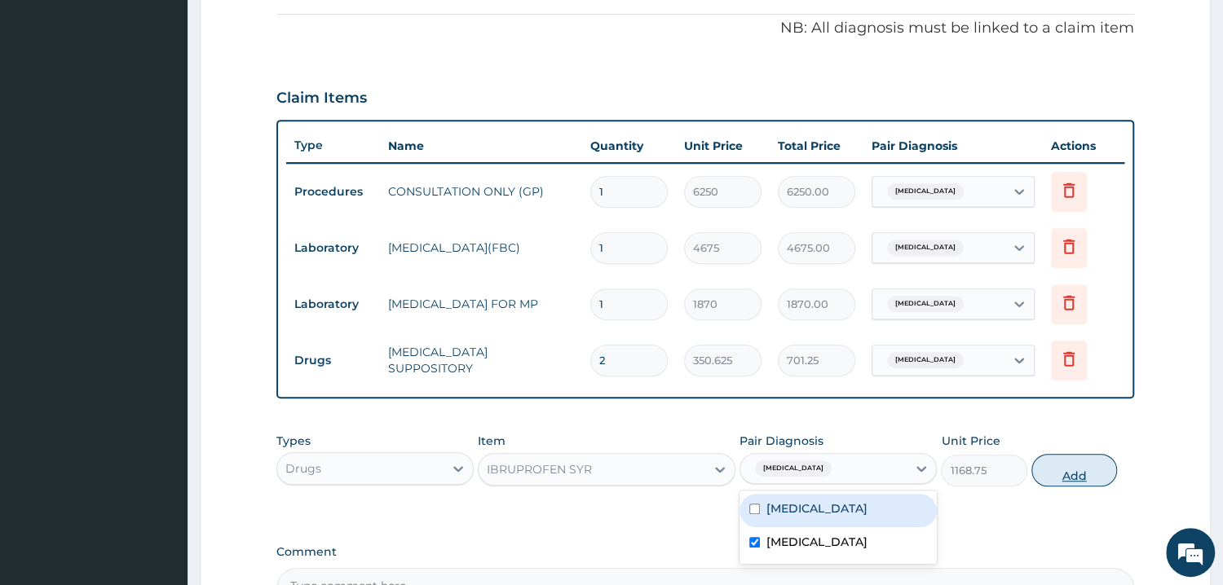
click at [1092, 477] on button "Add" at bounding box center [1074, 470] width 86 height 33
type input "0"
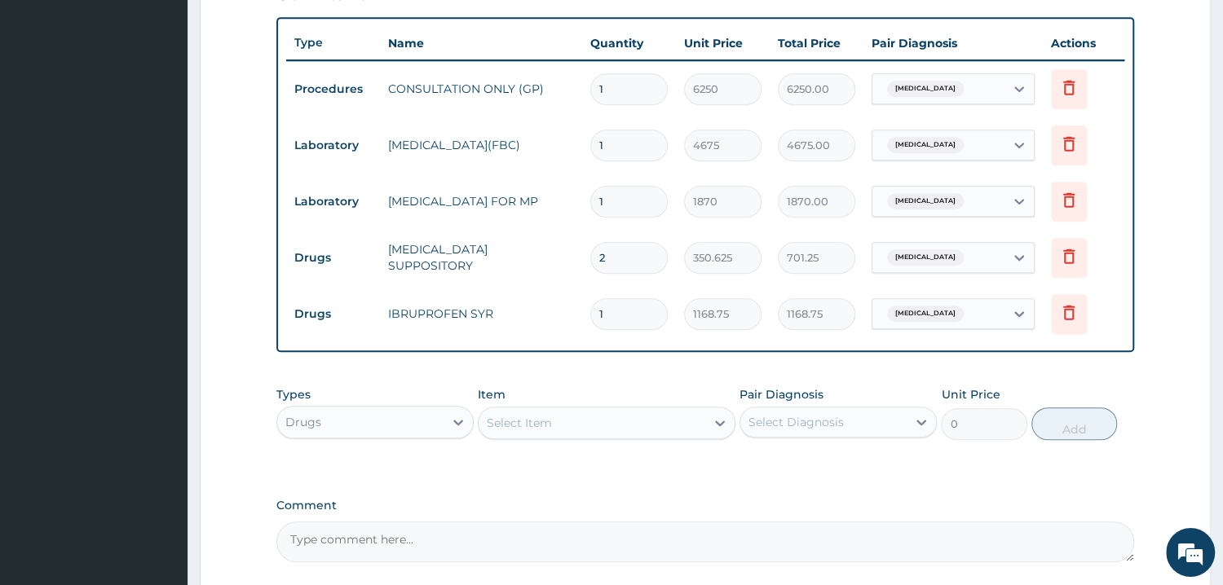
scroll to position [736, 0]
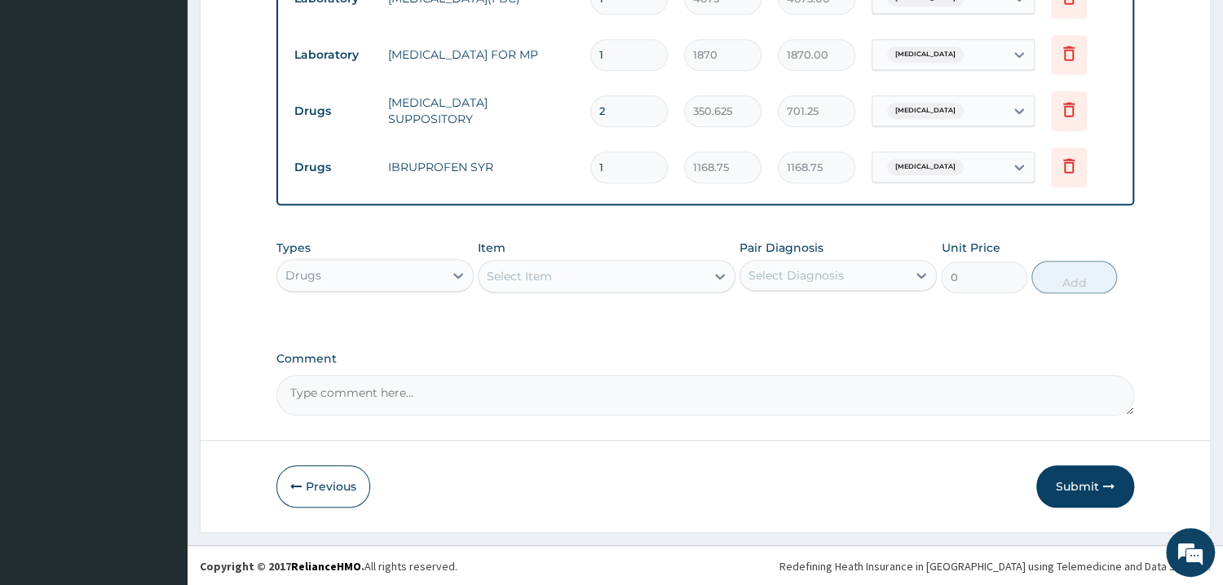
click at [523, 266] on div "Select Item" at bounding box center [592, 276] width 227 height 26
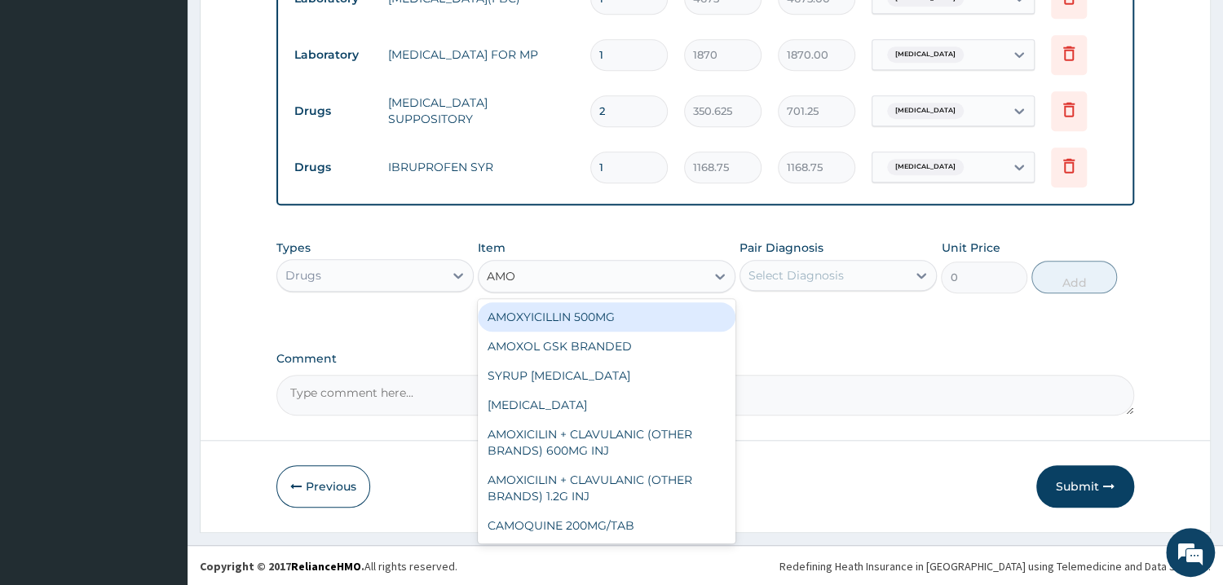
type input "AMOX"
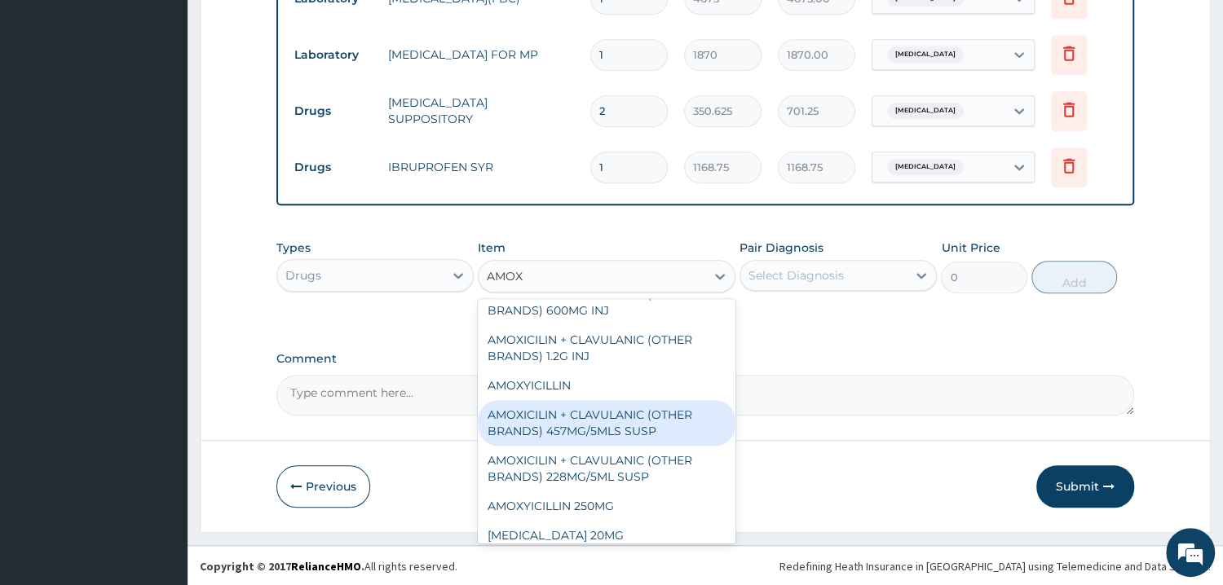
scroll to position [164, 0]
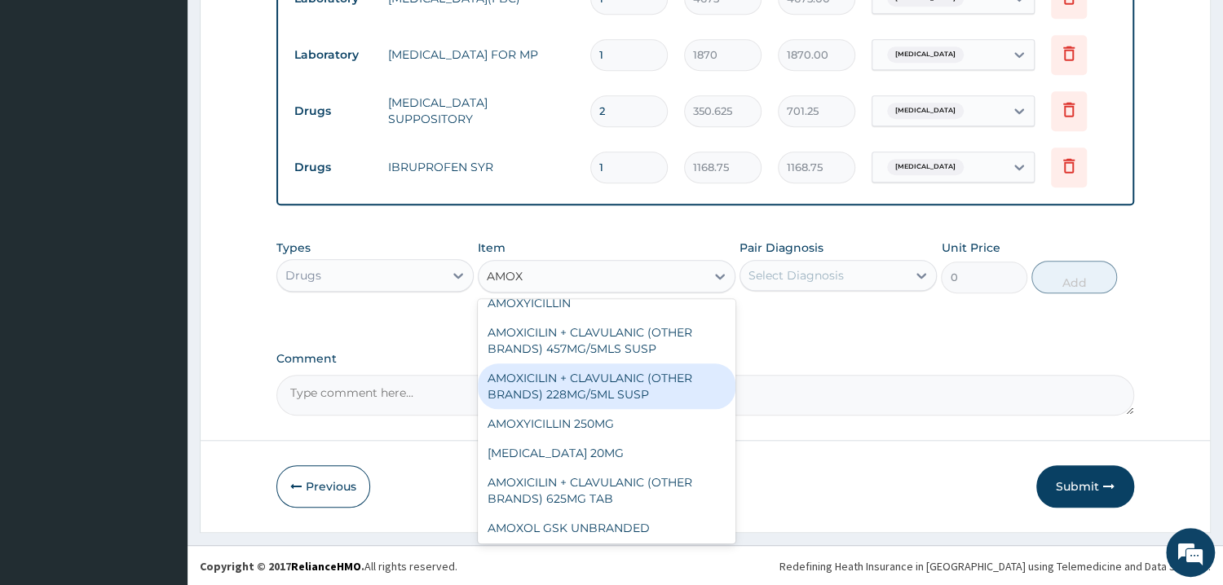
click at [579, 393] on div "AMOXICILIN + CLAVULANIC (OTHER BRANDS) 228MG/5ML SUSP" at bounding box center [607, 387] width 258 height 46
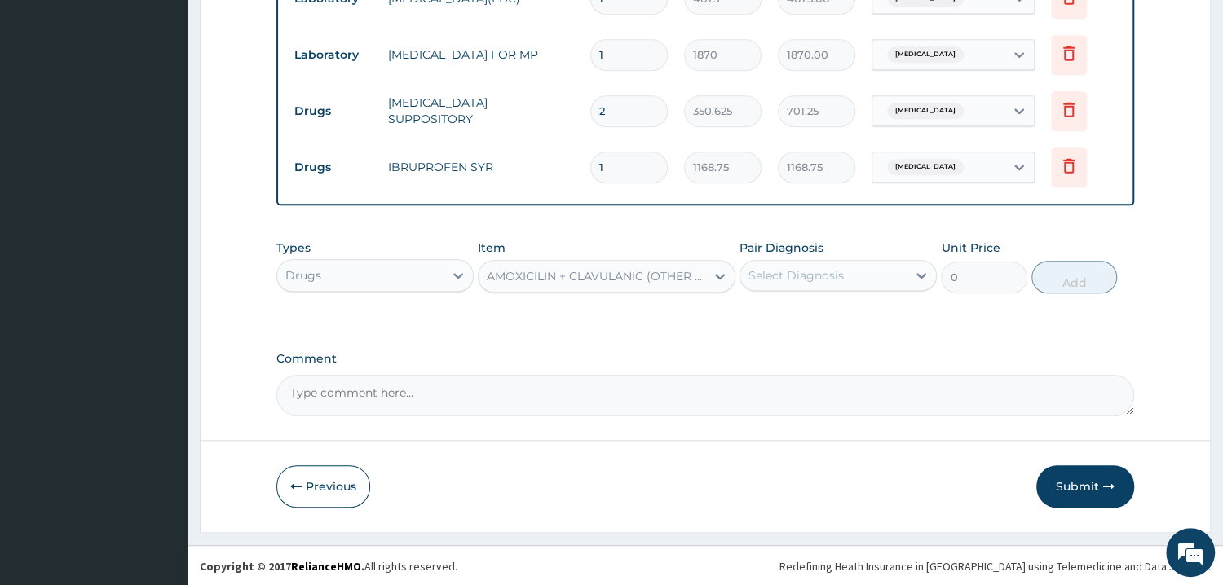
type input "2337.5"
click at [782, 274] on div "Select Diagnosis" at bounding box center [795, 275] width 95 height 16
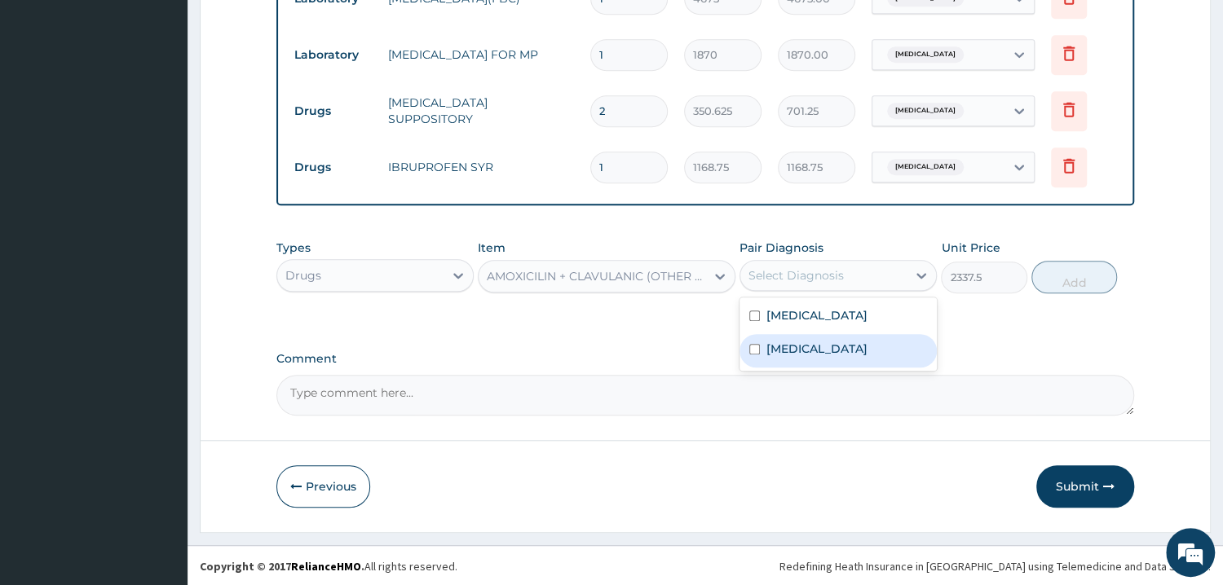
click at [827, 348] on div "Tonsillitis" at bounding box center [838, 350] width 197 height 33
checkbox input "true"
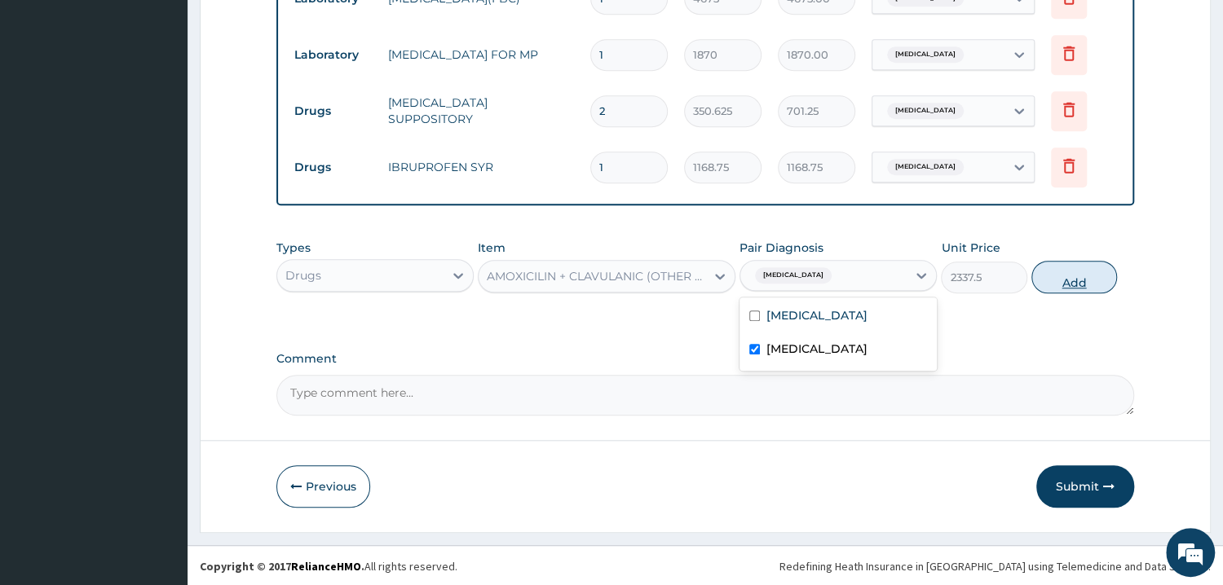
click at [1061, 276] on button "Add" at bounding box center [1074, 277] width 86 height 33
type input "0"
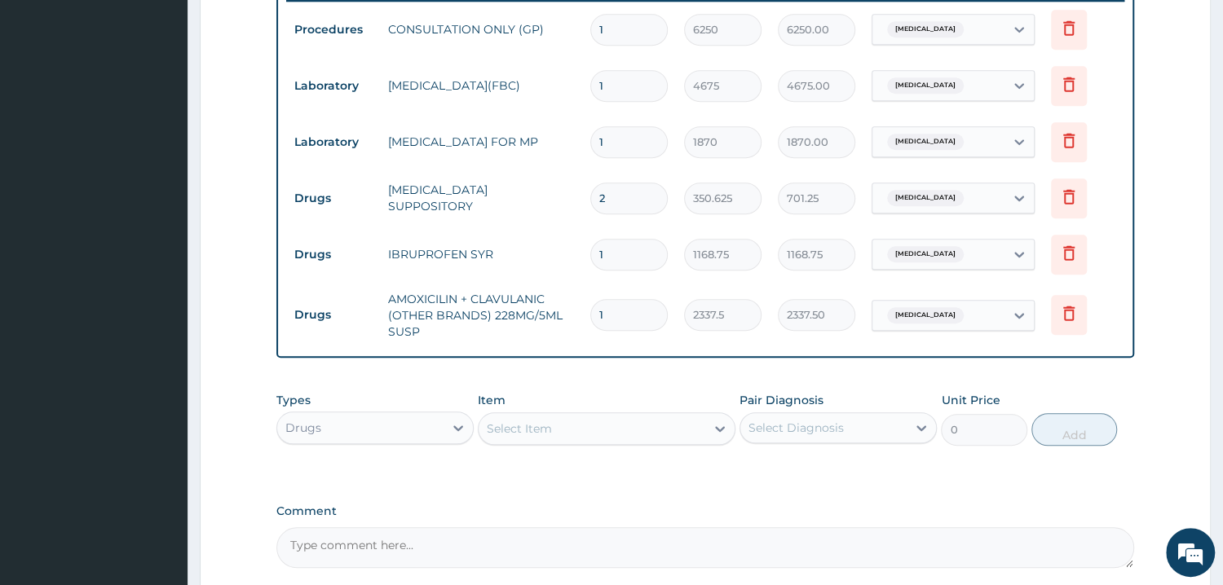
scroll to position [801, 0]
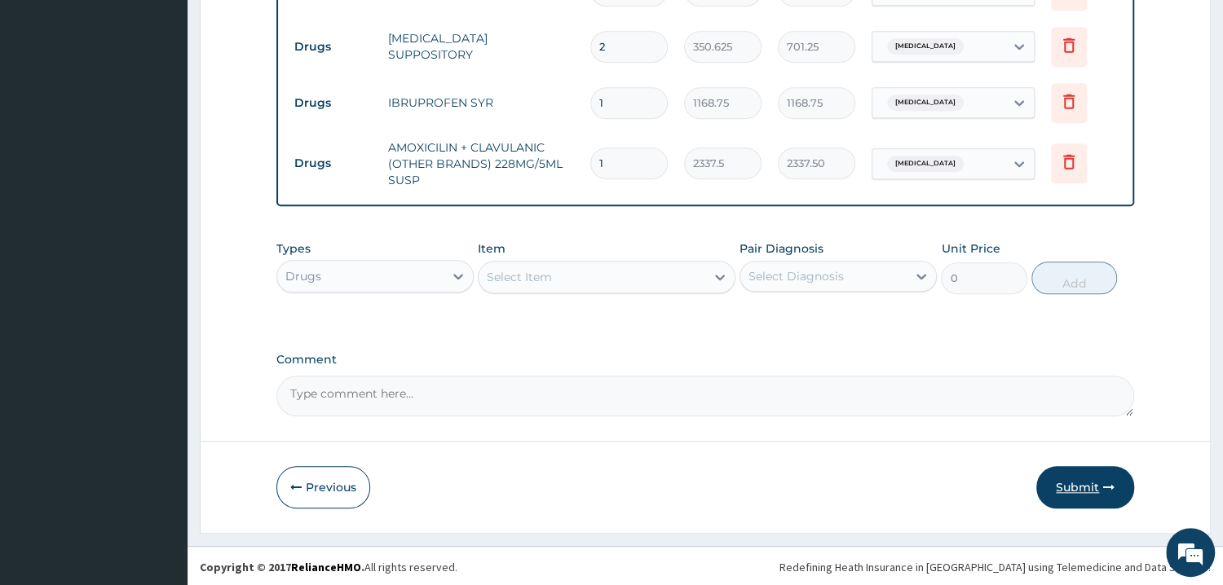
click at [1084, 492] on button "Submit" at bounding box center [1085, 487] width 98 height 42
